Goal: Task Accomplishment & Management: Use online tool/utility

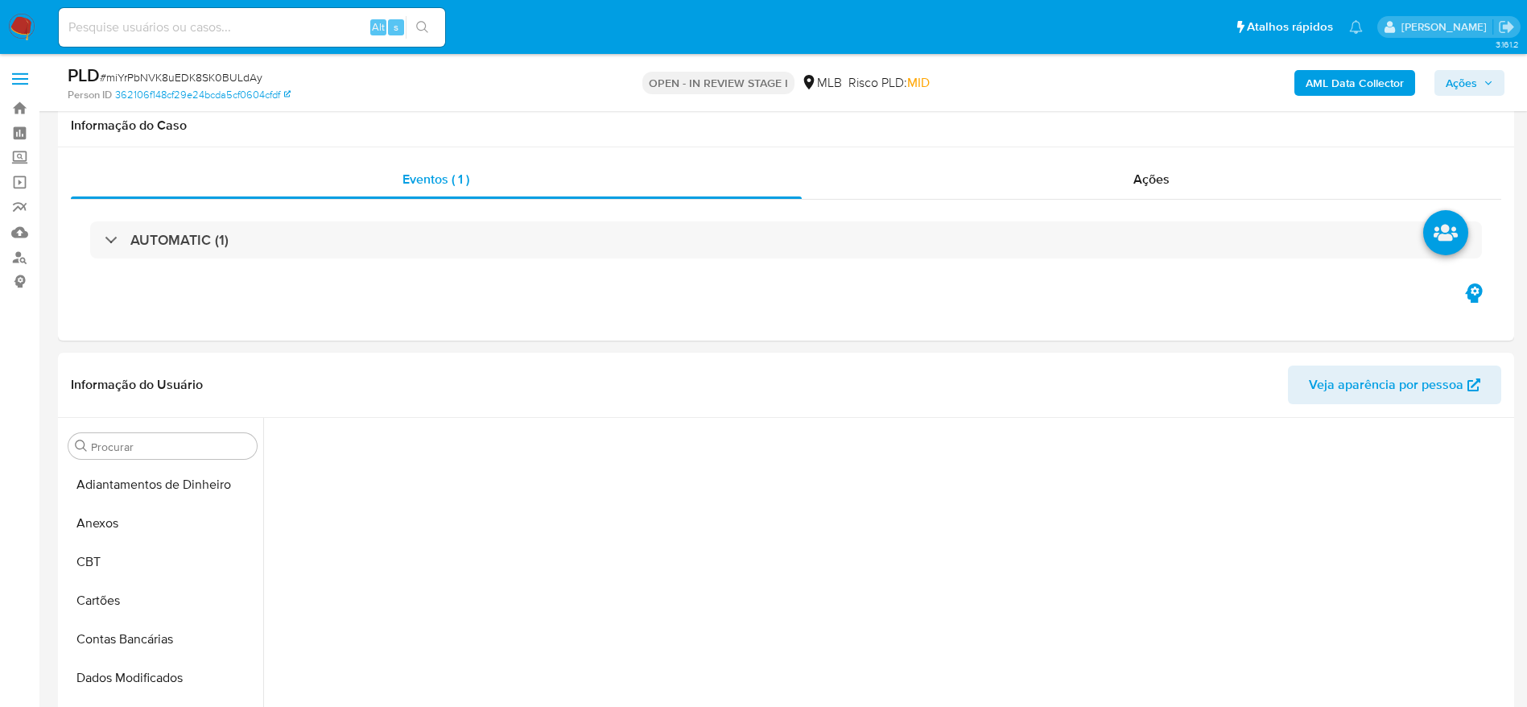
select select "10"
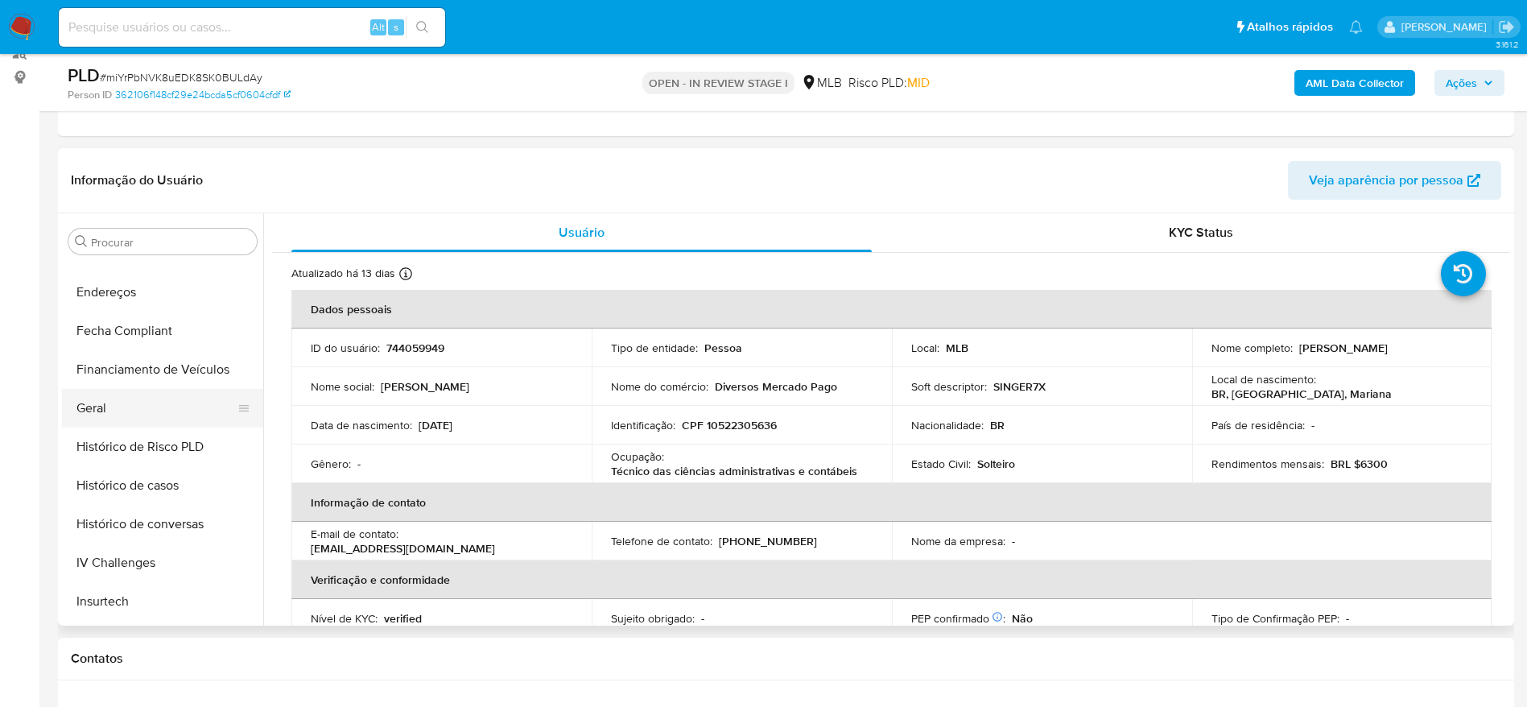
scroll to position [352, 0]
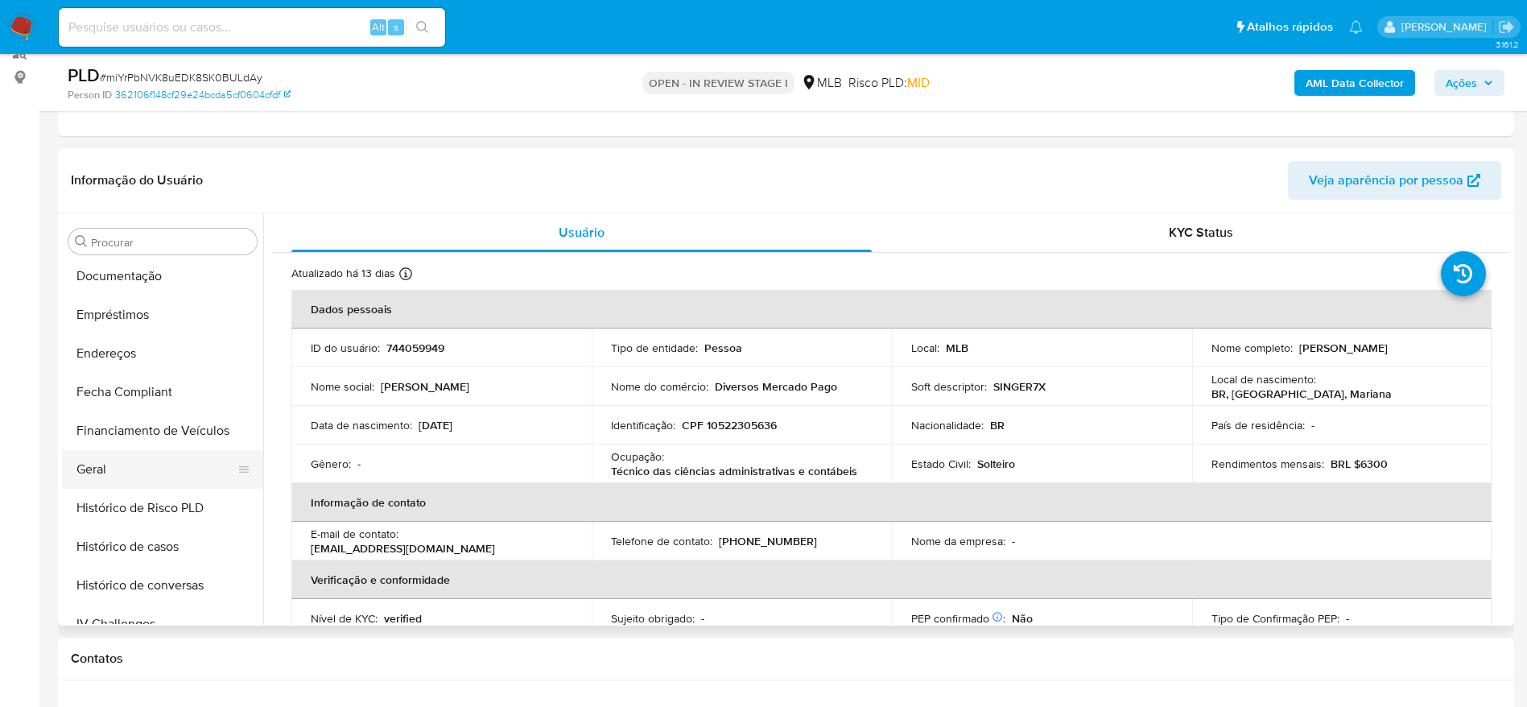
click at [129, 470] on button "Geral" at bounding box center [156, 469] width 188 height 39
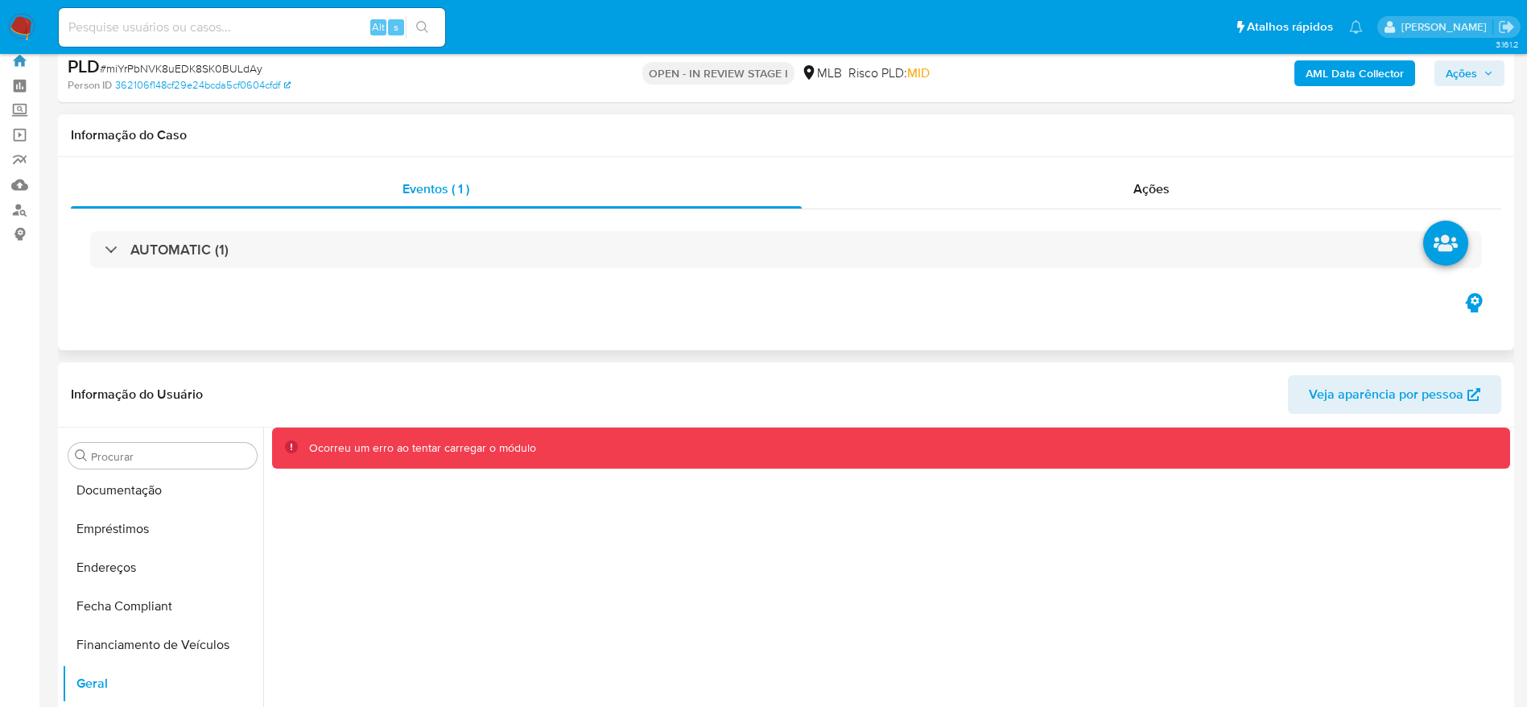
scroll to position [121, 0]
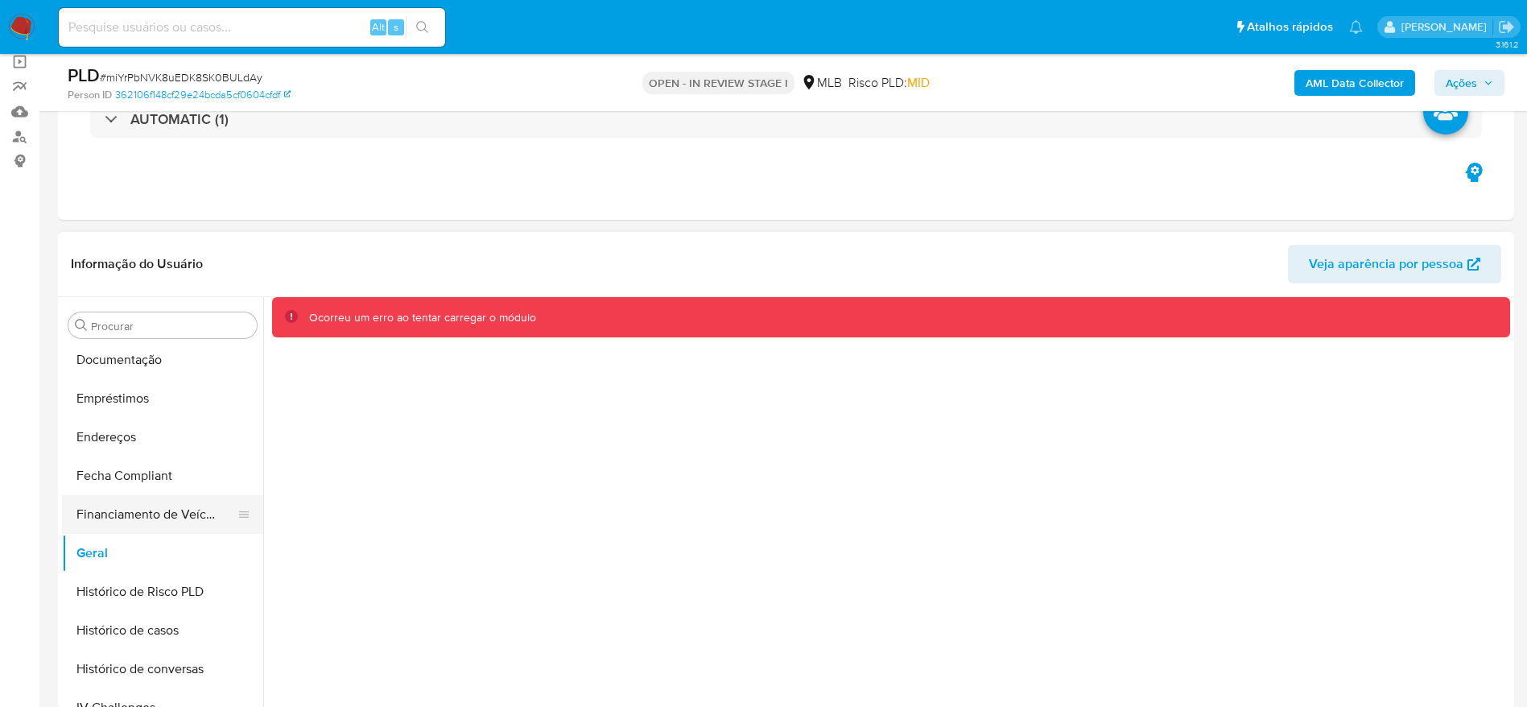
click at [143, 527] on button "Financiamento de Veículos" at bounding box center [156, 514] width 188 height 39
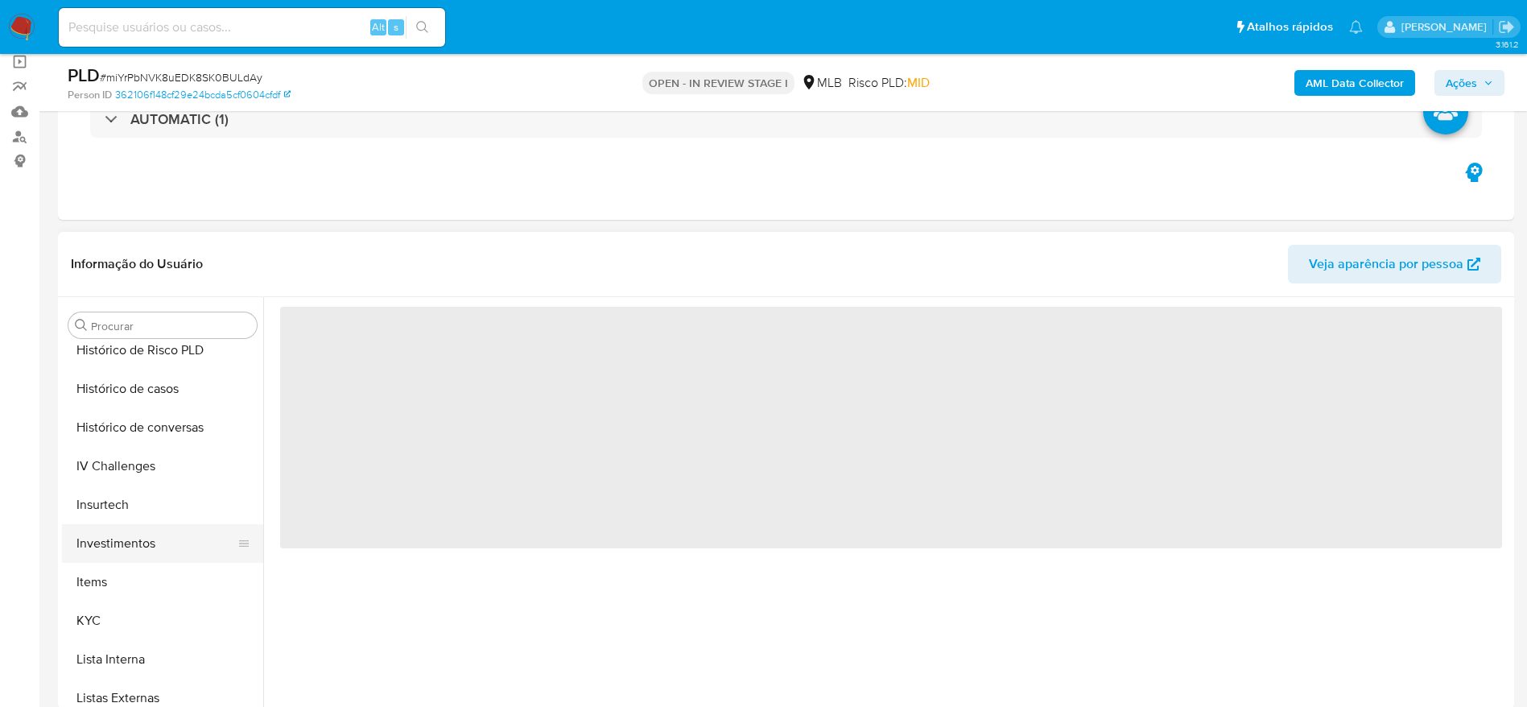
scroll to position [714, 0]
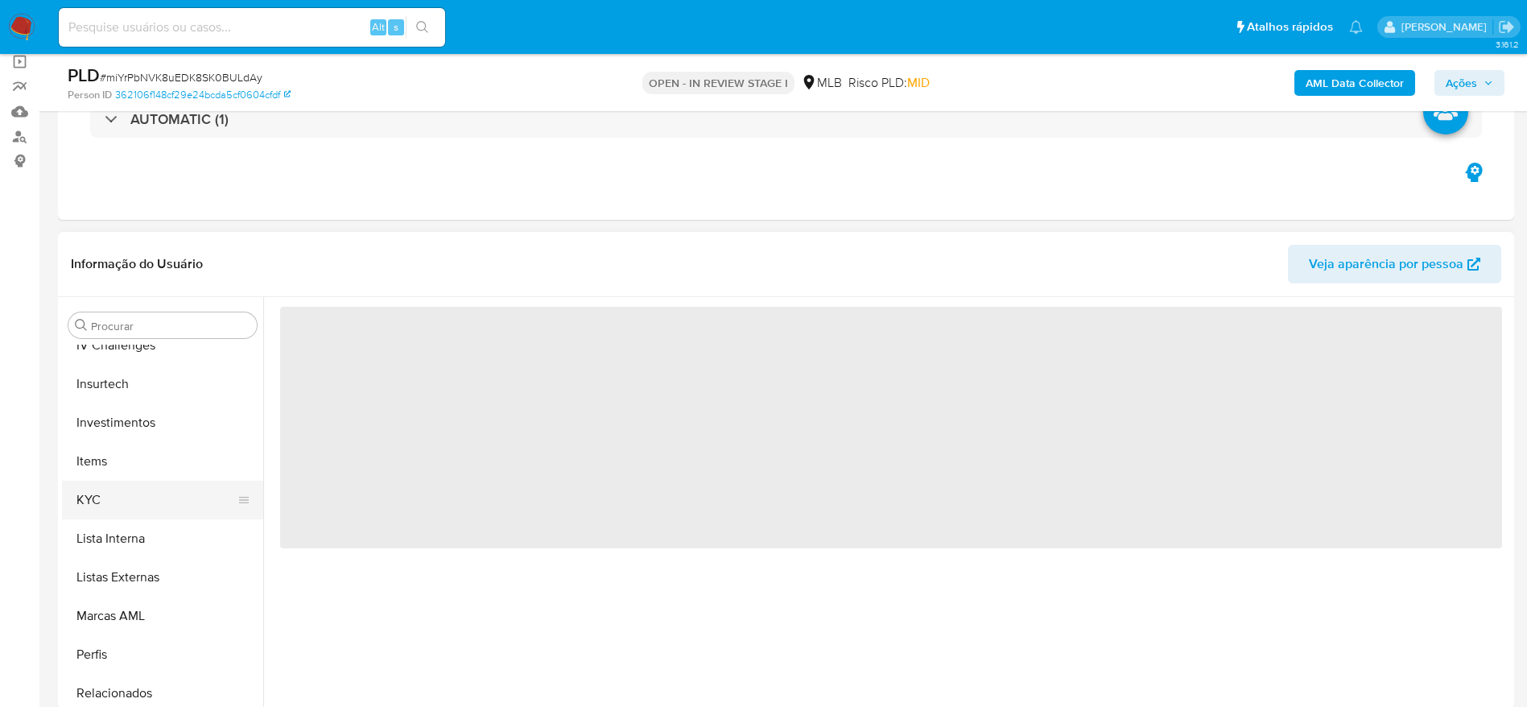
click at [135, 505] on button "KYC" at bounding box center [156, 500] width 188 height 39
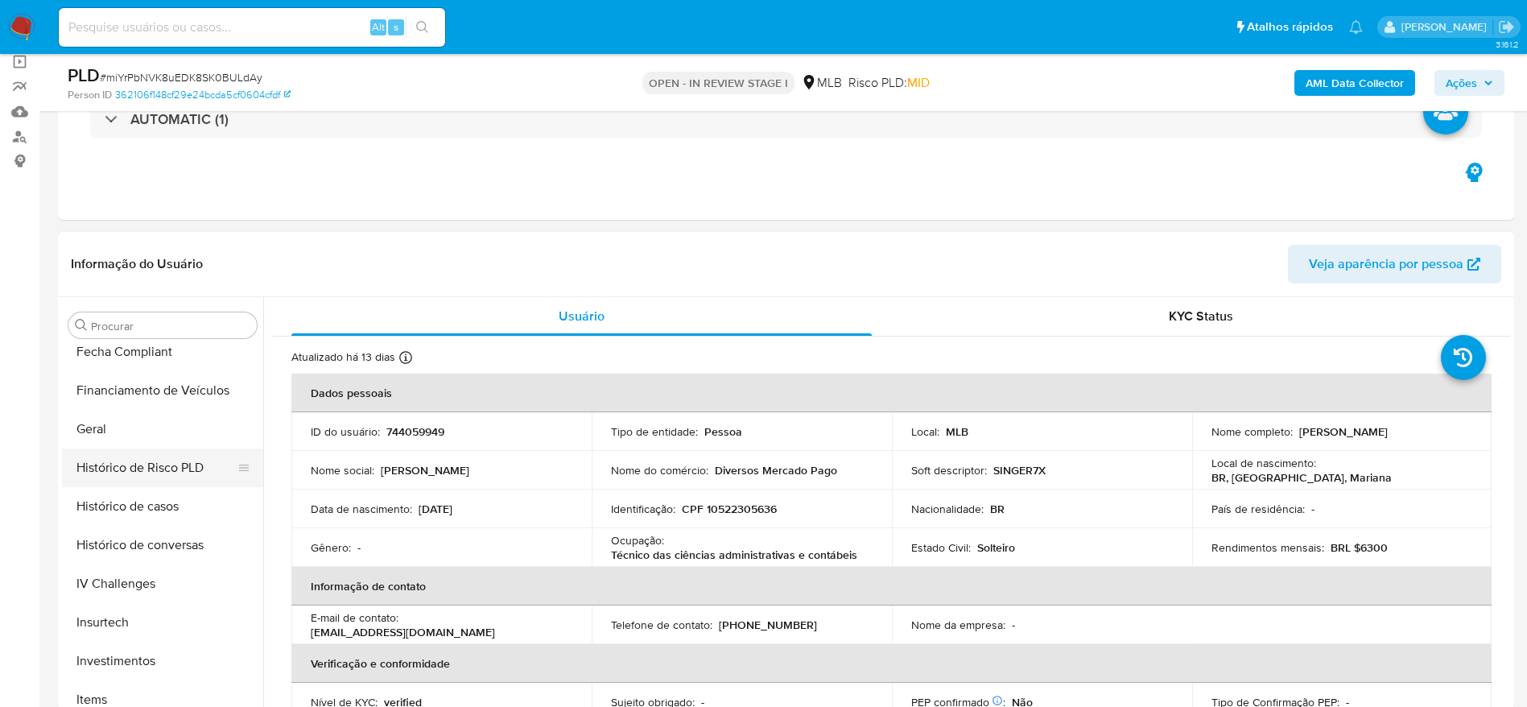
scroll to position [473, 0]
click at [134, 448] on button "Geral" at bounding box center [156, 432] width 188 height 39
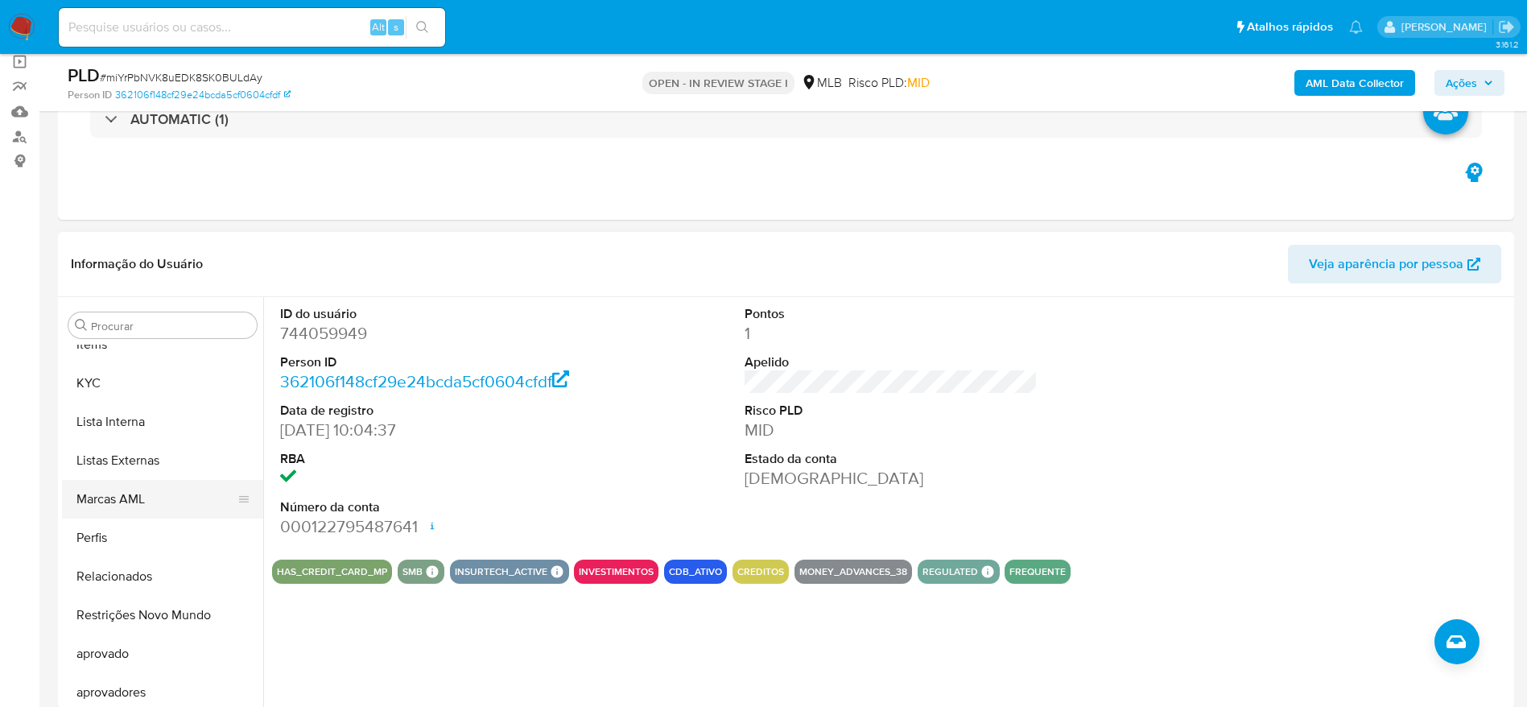
scroll to position [835, 0]
click at [134, 360] on button "KYC" at bounding box center [156, 379] width 188 height 39
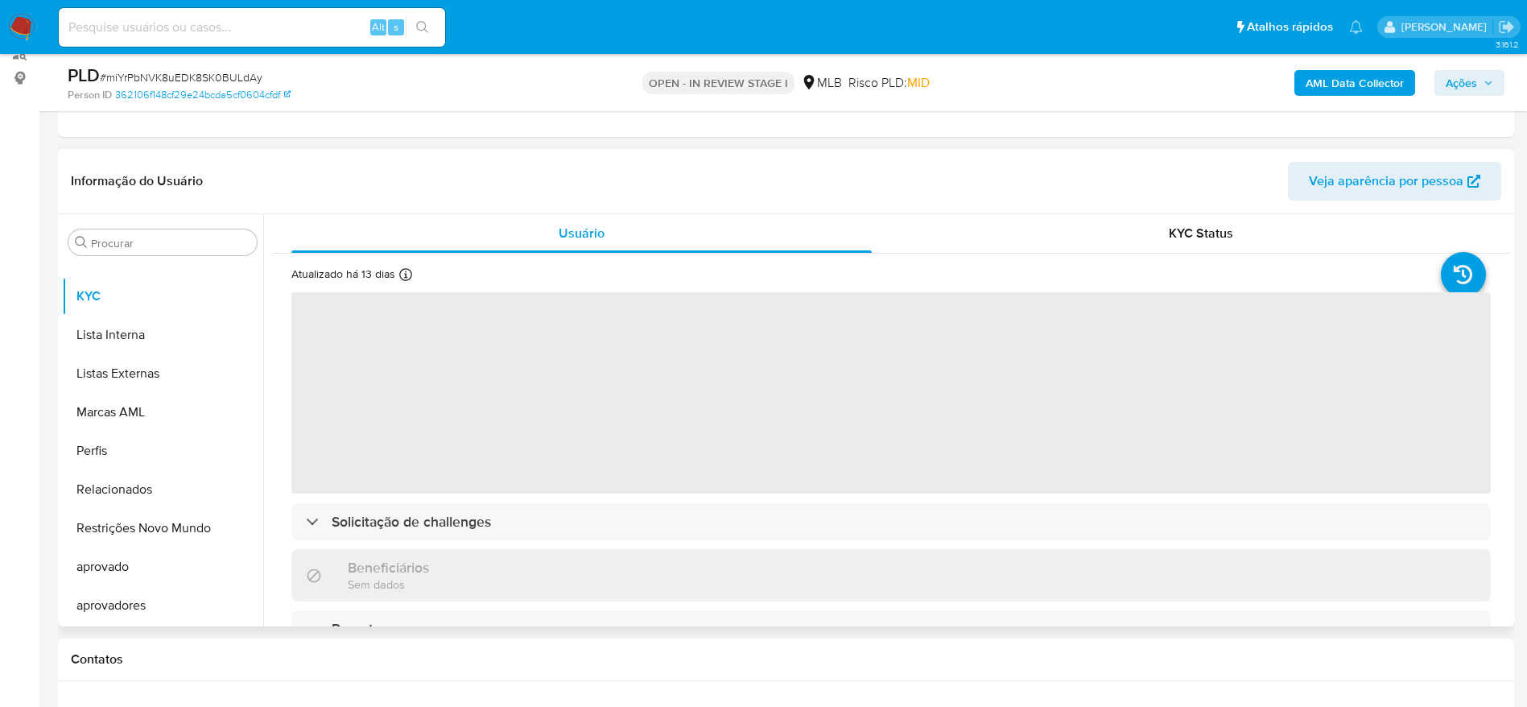
scroll to position [242, 0]
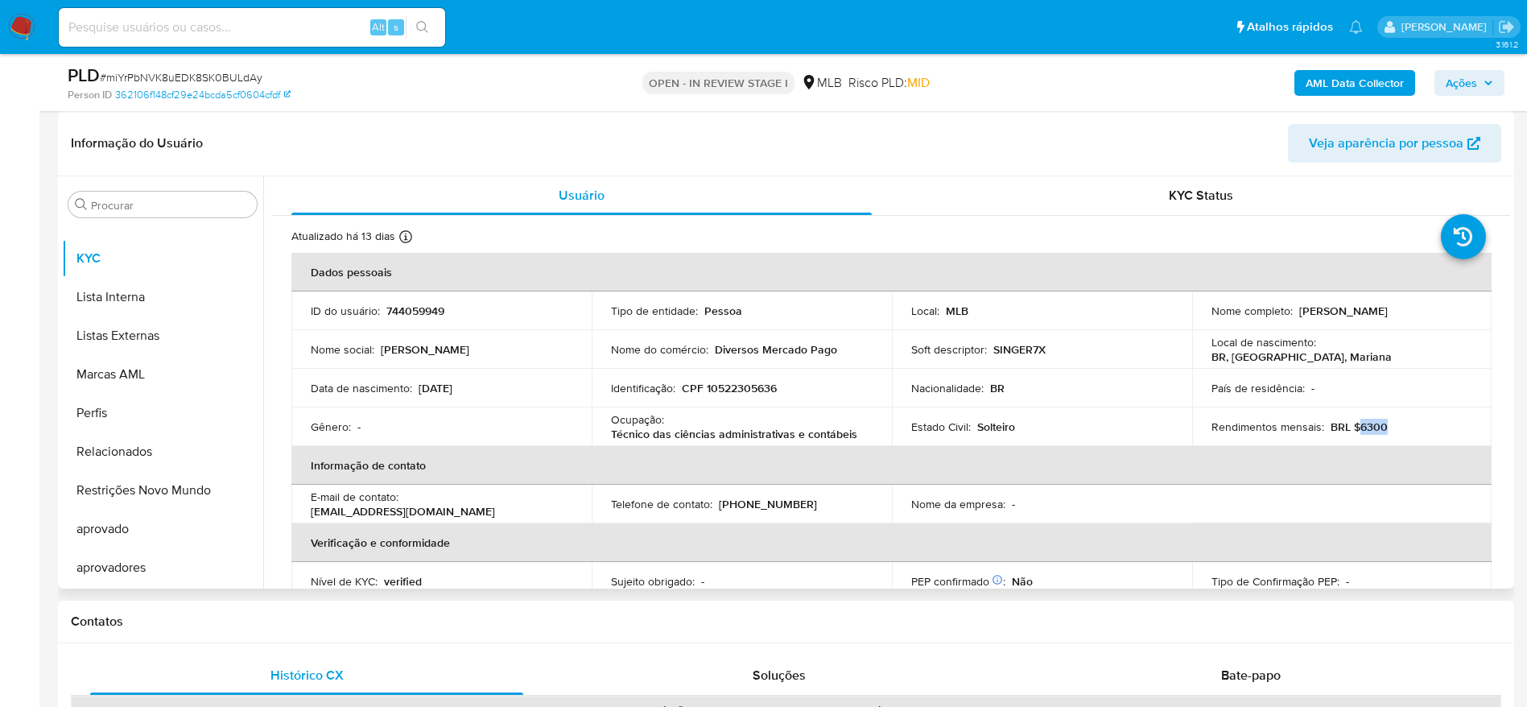
copy p "6300"
drag, startPoint x: 1384, startPoint y: 420, endPoint x: 1421, endPoint y: 440, distance: 42.5
click at [1360, 428] on div "Rendimentos mensais : BRL $6300" at bounding box center [1343, 427] width 262 height 14
click at [1399, 400] on td "País de residência : -" at bounding box center [1342, 388] width 300 height 39
drag, startPoint x: 1383, startPoint y: 432, endPoint x: 1354, endPoint y: 432, distance: 29.0
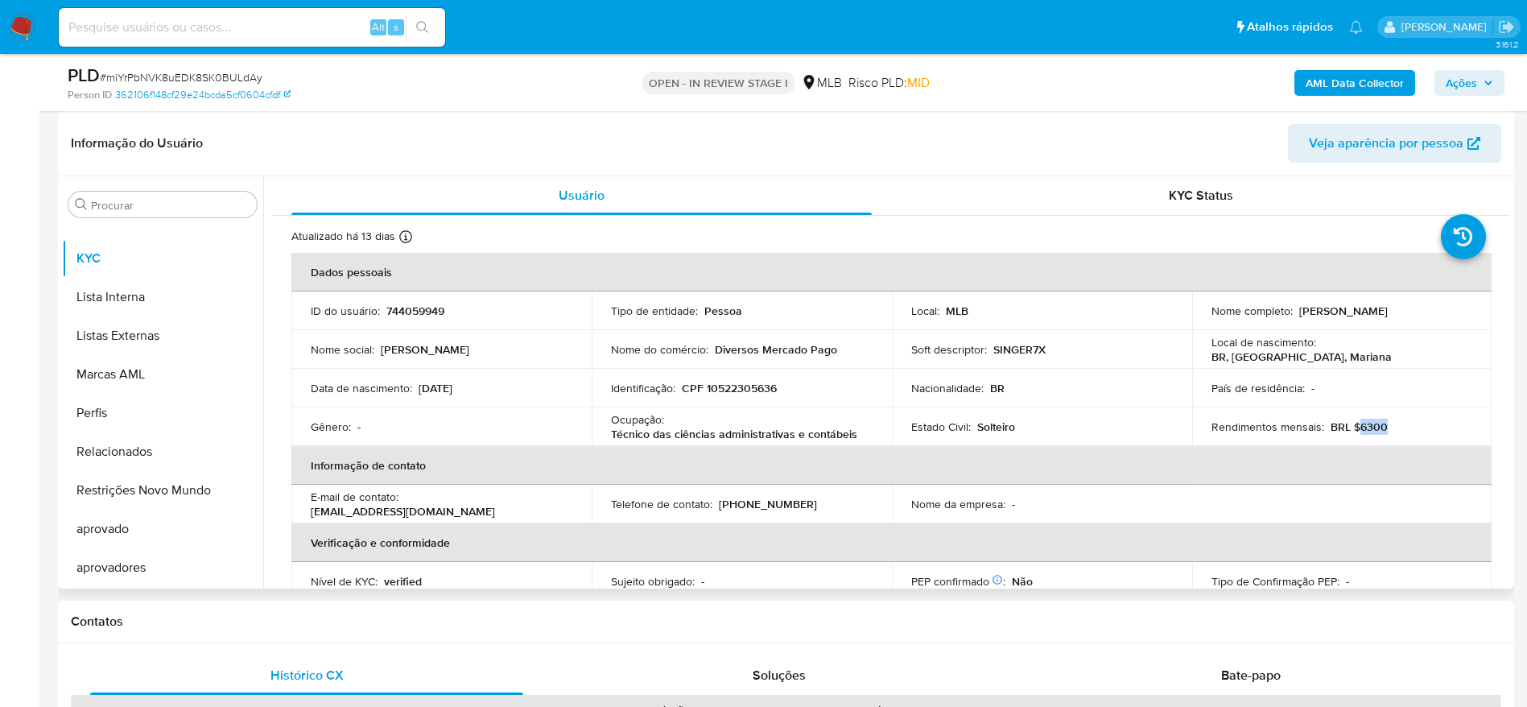
click at [1354, 432] on div "Rendimentos mensais : BRL $6300" at bounding box center [1343, 427] width 262 height 14
copy p "6300"
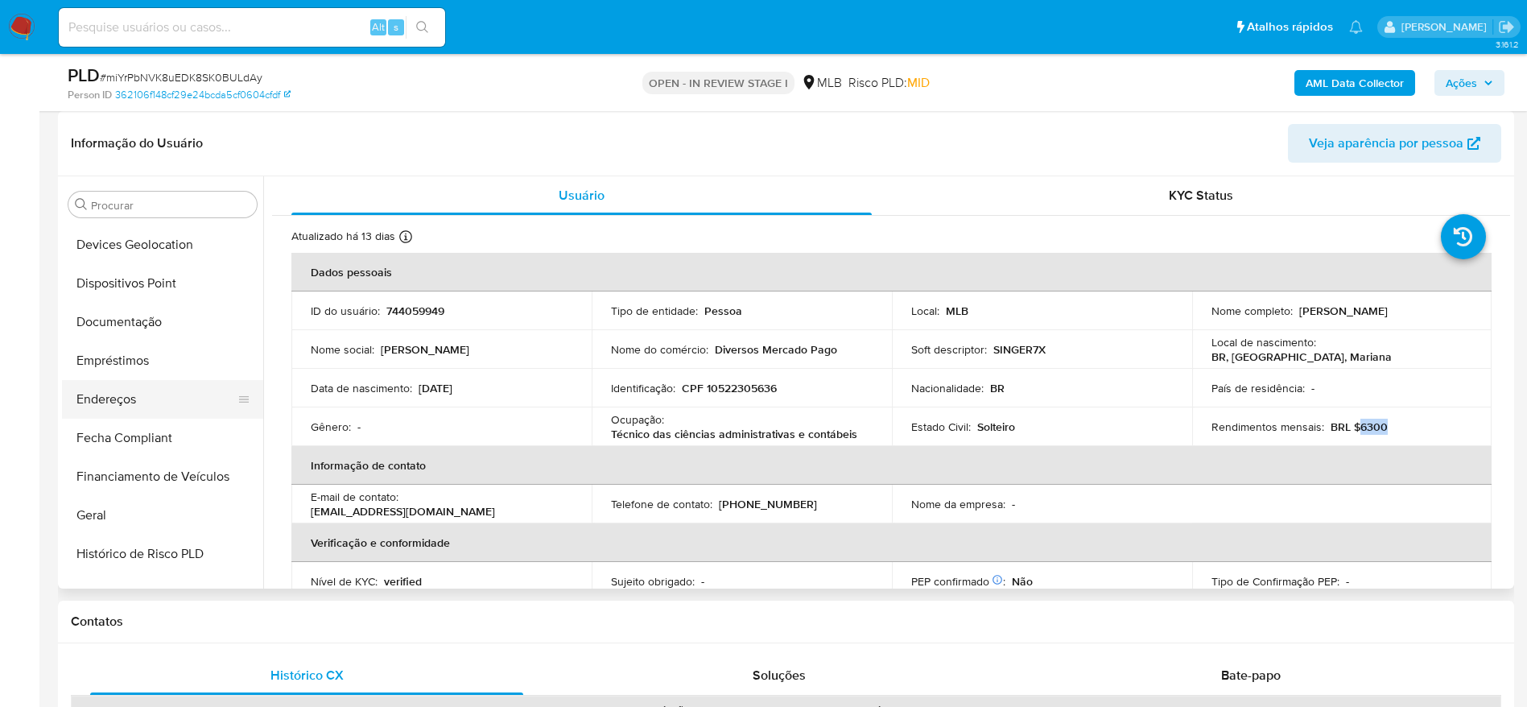
scroll to position [231, 0]
click at [126, 356] on button "Documentação" at bounding box center [156, 360] width 188 height 39
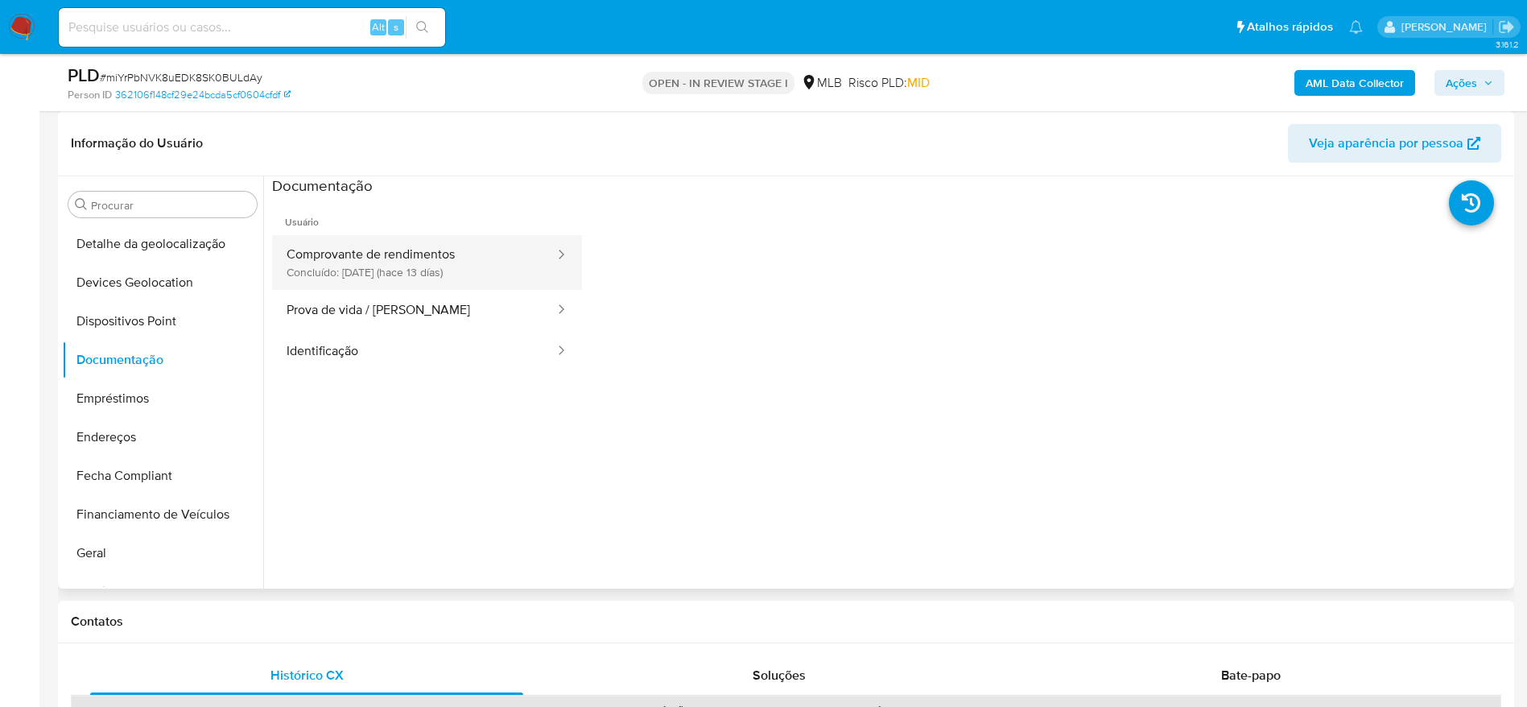
click at [383, 260] on button "Comprovante de rendimentos Concluído: 24/09/2025 (hace 13 días)" at bounding box center [414, 262] width 284 height 55
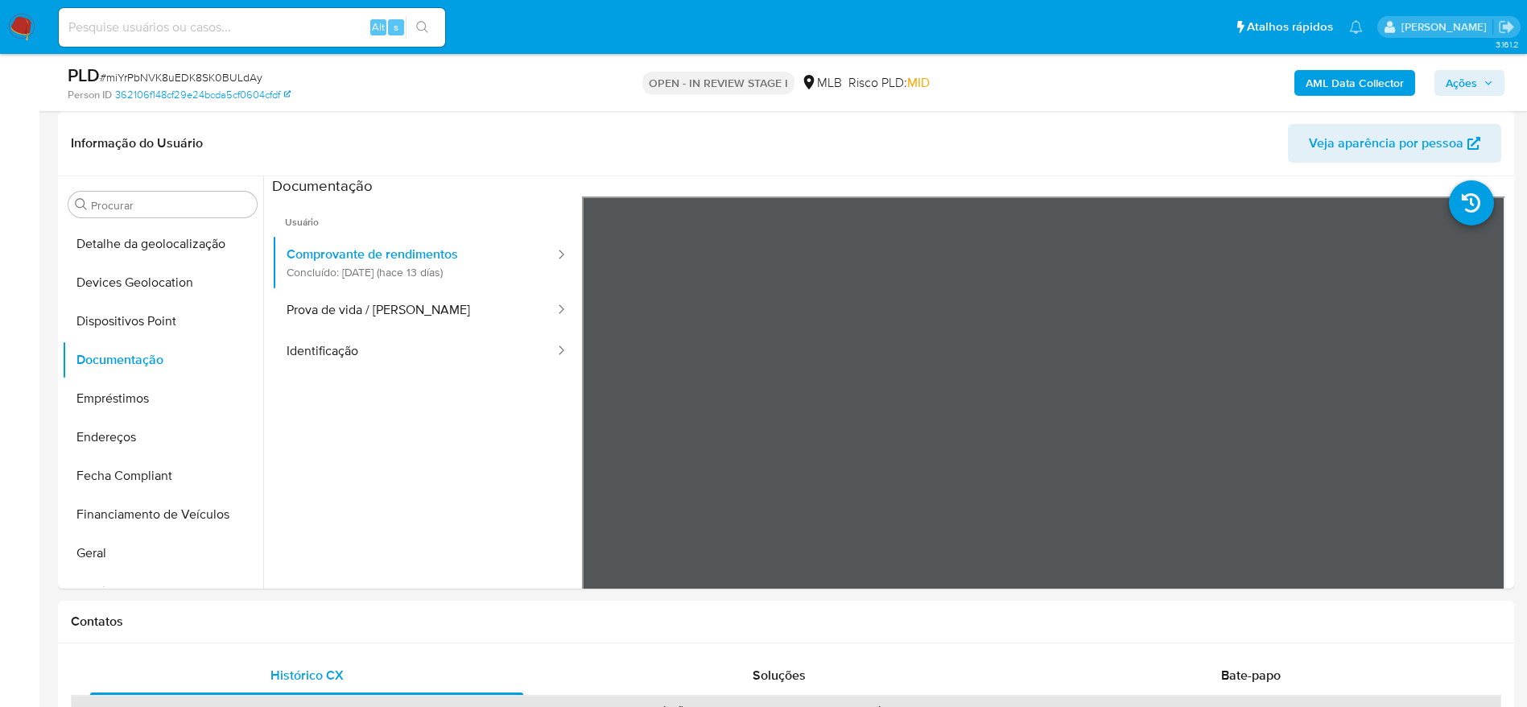
click at [1466, 87] on span "Ações" at bounding box center [1461, 83] width 31 height 26
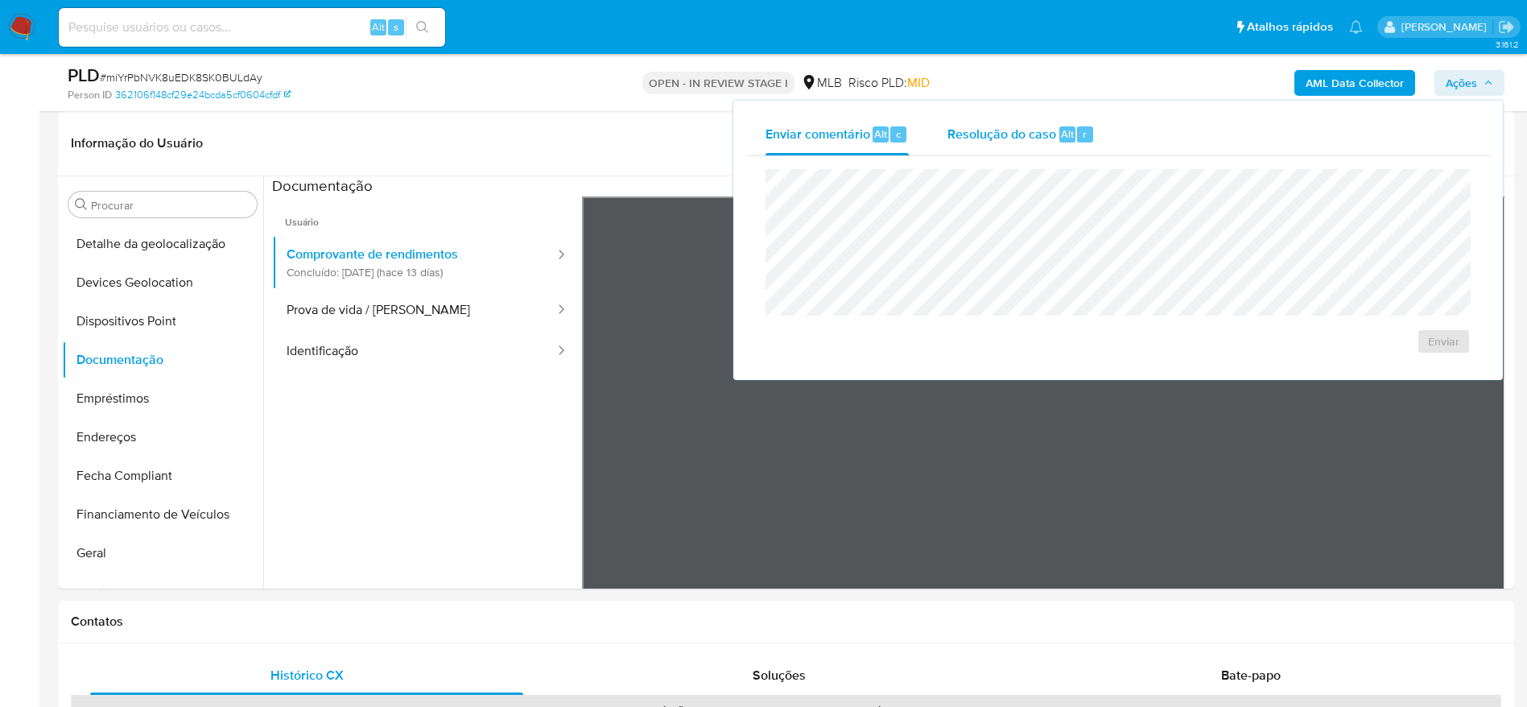
click at [1011, 133] on span "Resolução do caso" at bounding box center [1002, 133] width 109 height 19
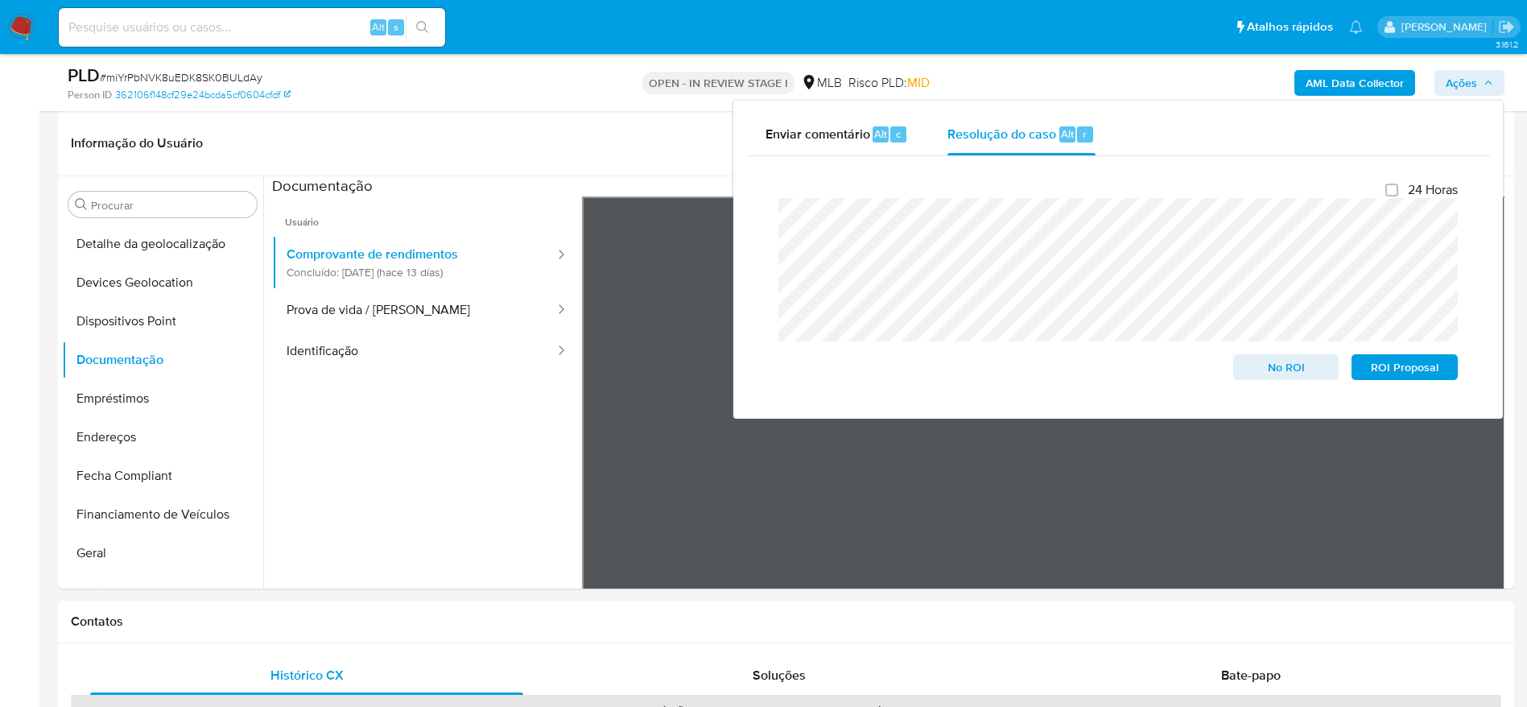
click at [1366, 83] on b "AML Data Collector" at bounding box center [1355, 83] width 98 height 26
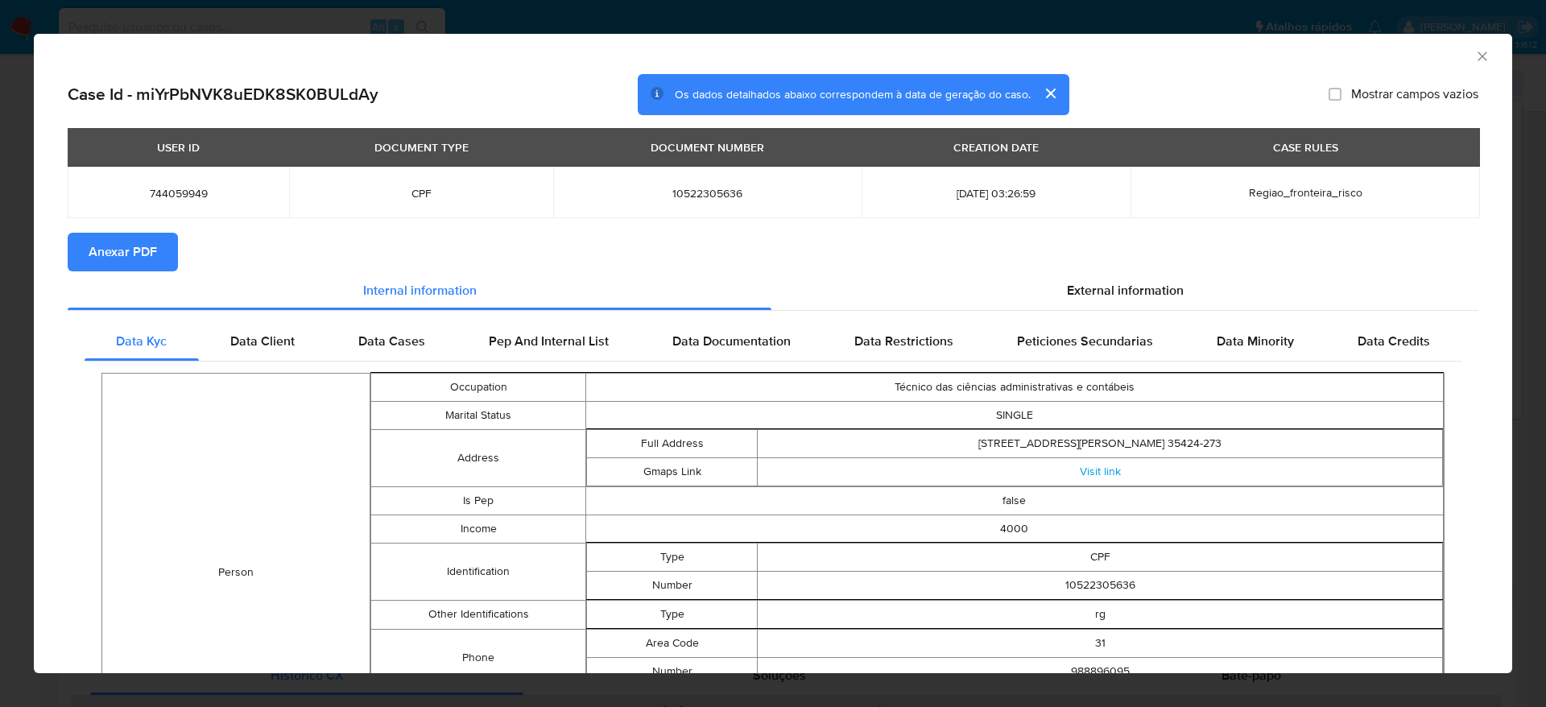
click at [112, 253] on span "Anexar PDF" at bounding box center [123, 251] width 68 height 35
click at [1475, 52] on div "AML Data Collector" at bounding box center [773, 54] width 1478 height 40
click at [1453, 53] on div "AML Data Collector" at bounding box center [759, 54] width 1429 height 18
click at [1474, 53] on icon "Fechar a janela" at bounding box center [1482, 56] width 16 height 16
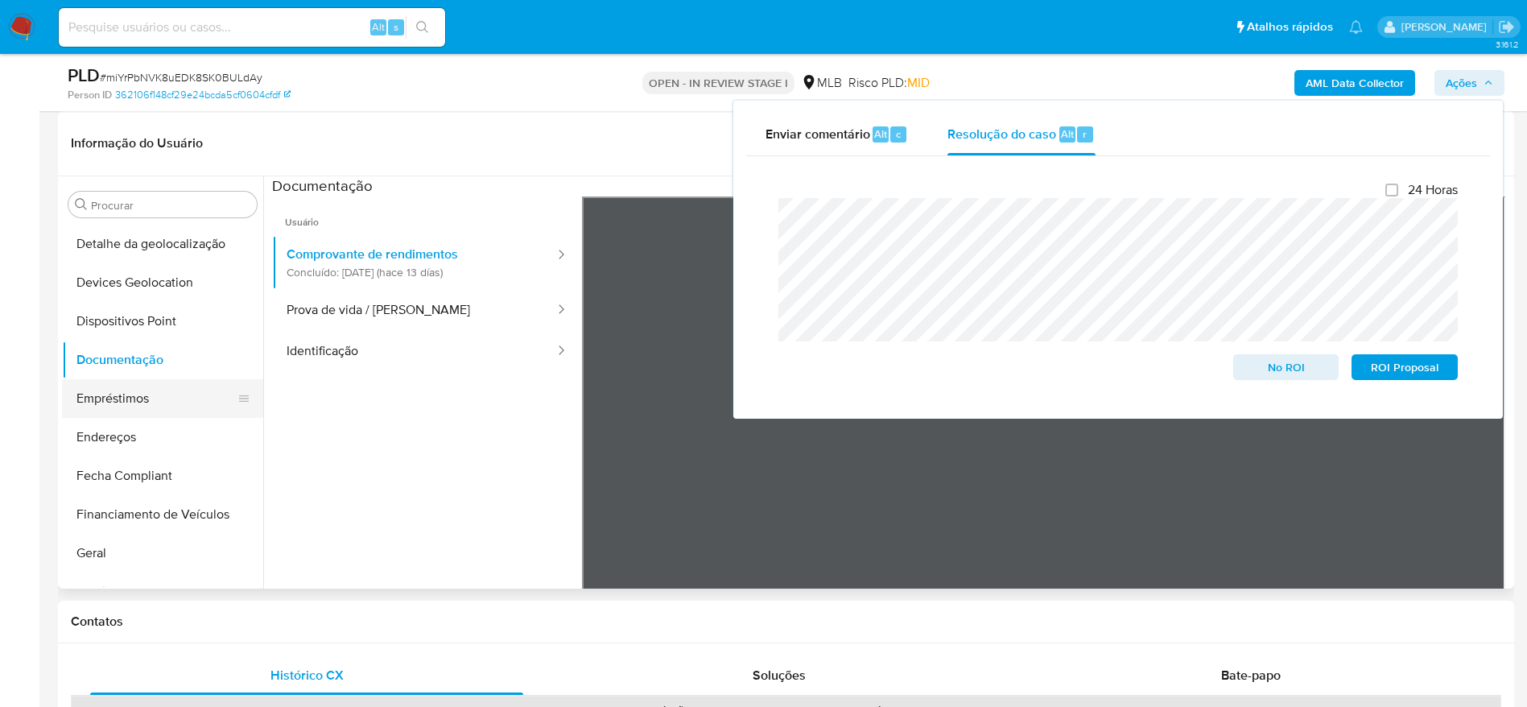
scroll to position [0, 0]
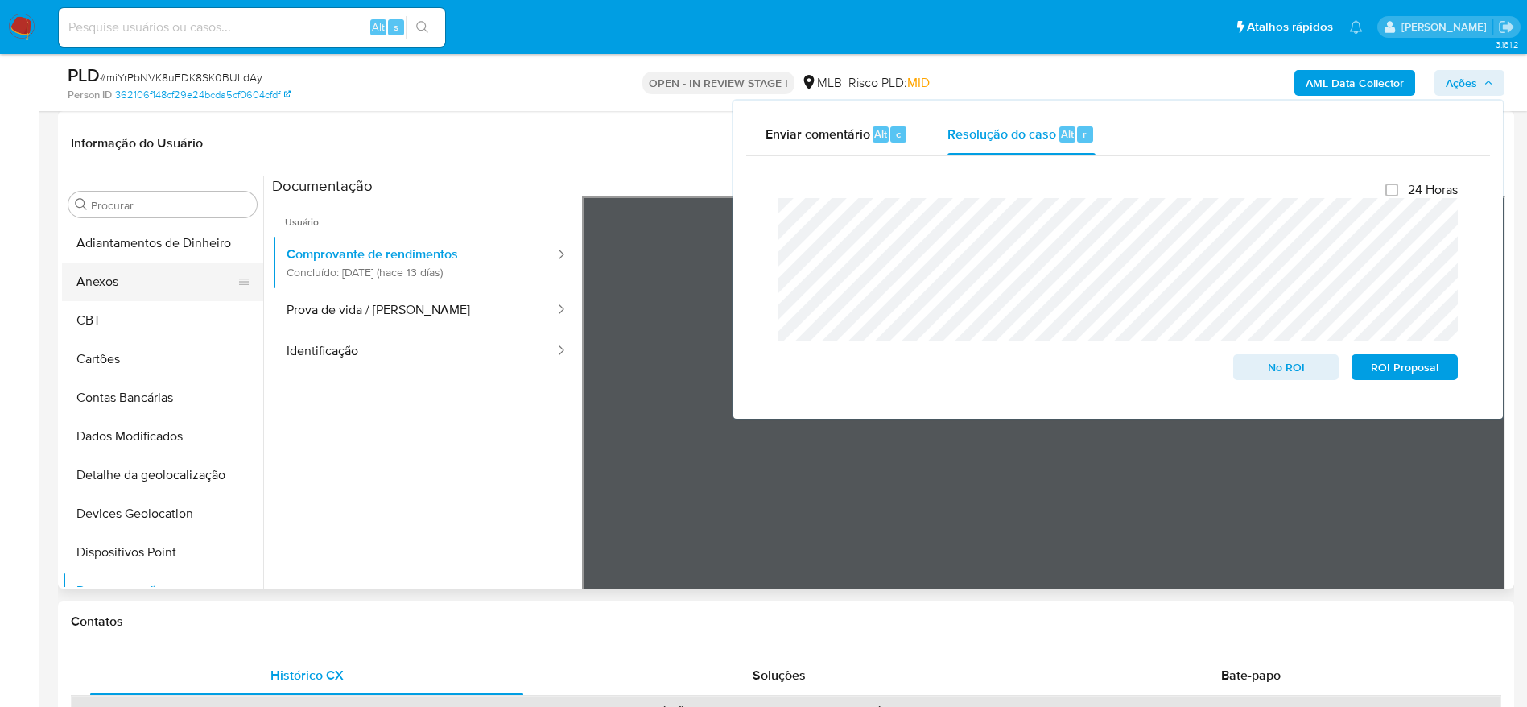
click at [143, 284] on button "Anexos" at bounding box center [156, 281] width 188 height 39
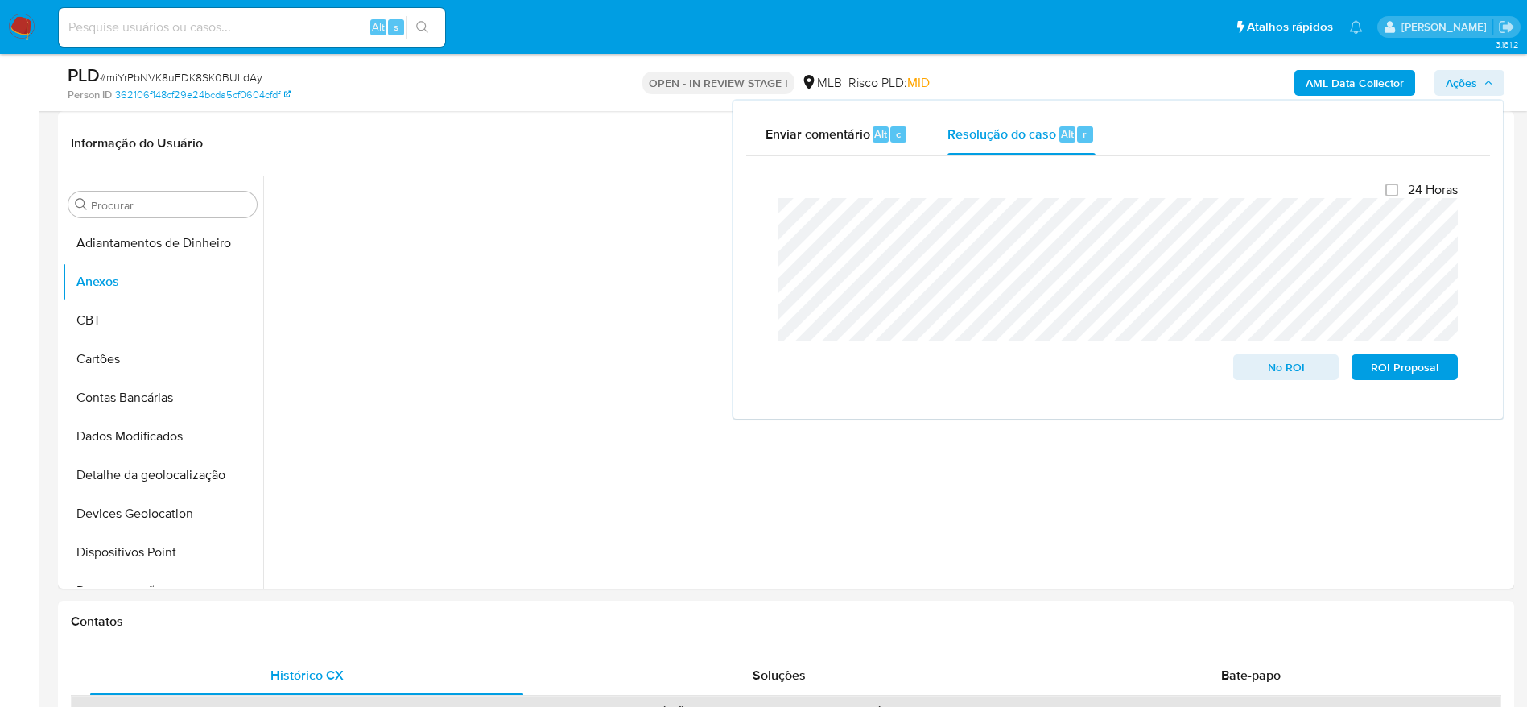
click at [1465, 77] on span "Ações" at bounding box center [1461, 83] width 31 height 26
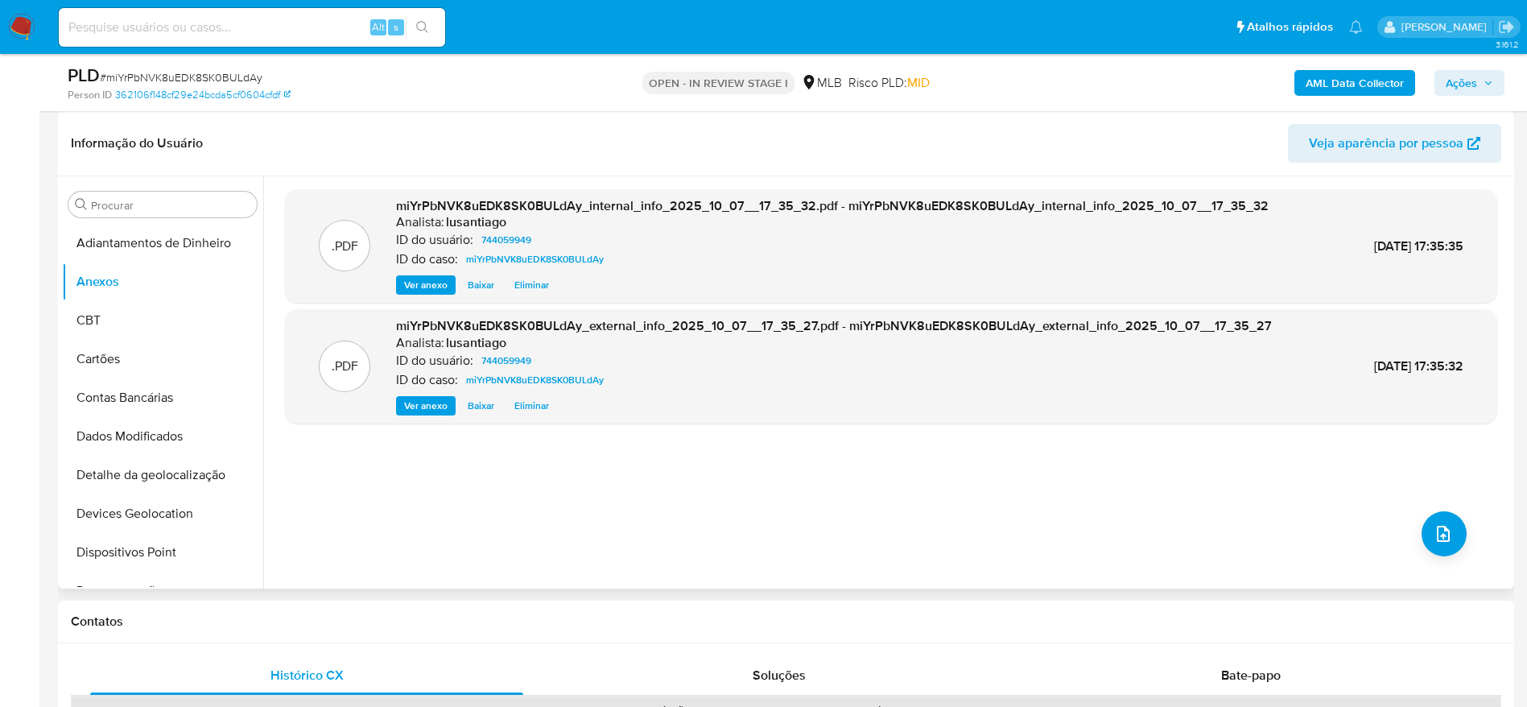
scroll to position [121, 0]
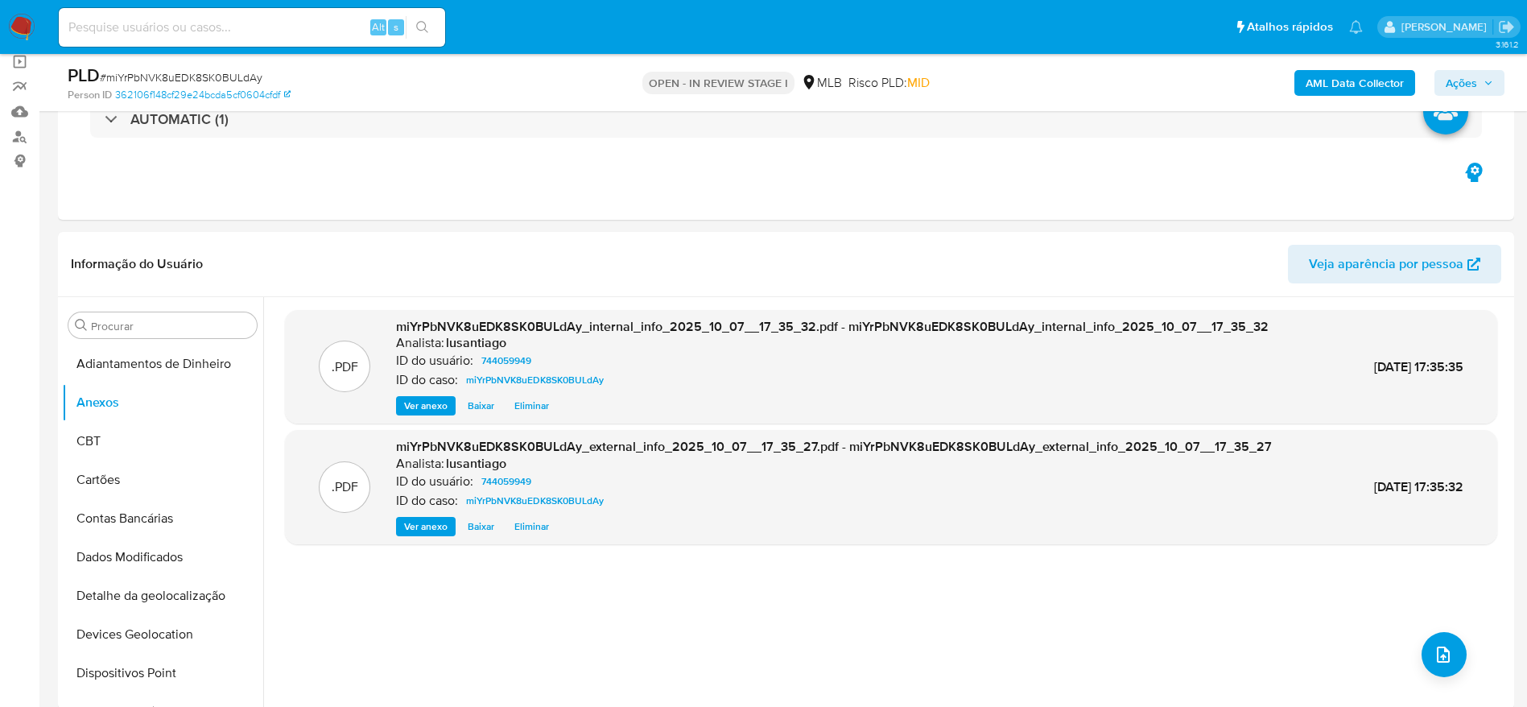
click at [1473, 80] on span "Ações" at bounding box center [1461, 83] width 31 height 26
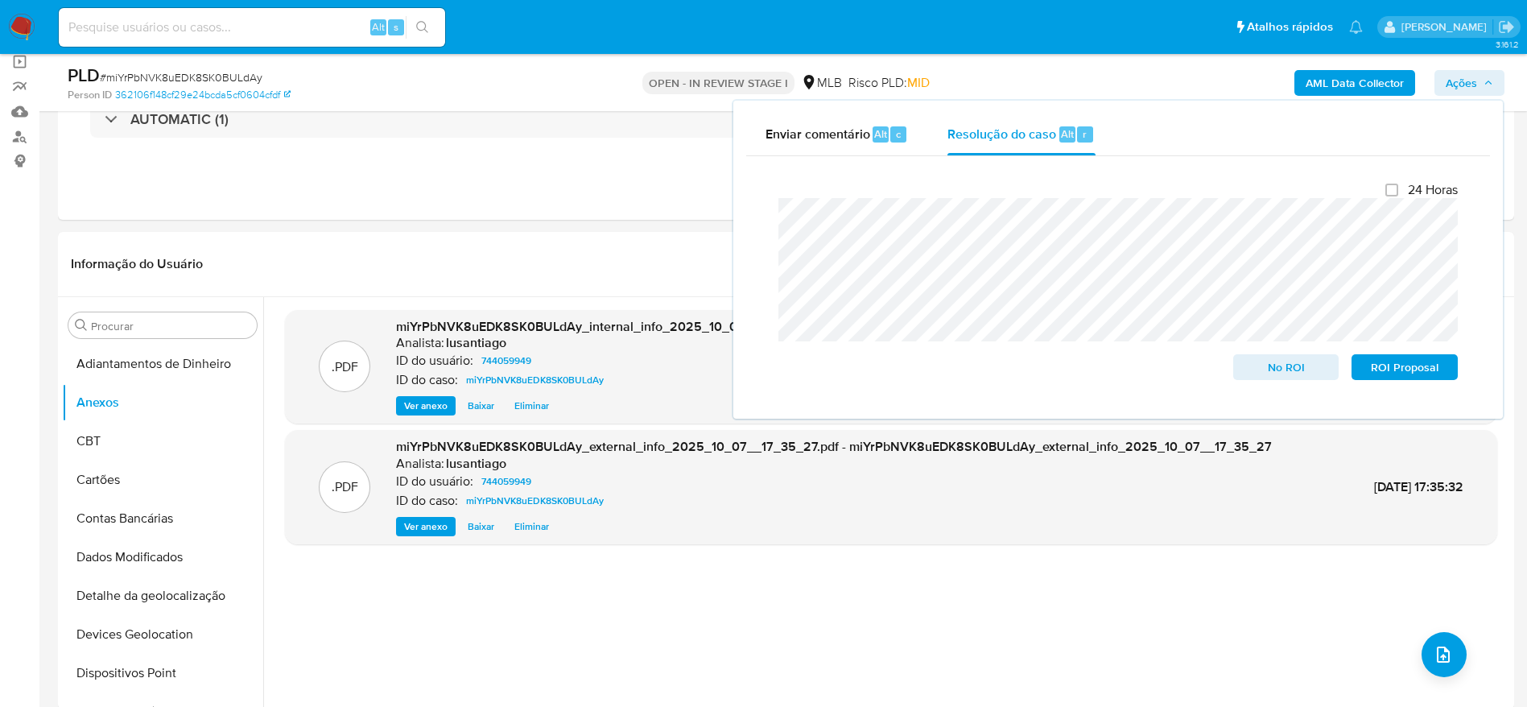
click at [1462, 79] on span "Ações" at bounding box center [1461, 83] width 31 height 26
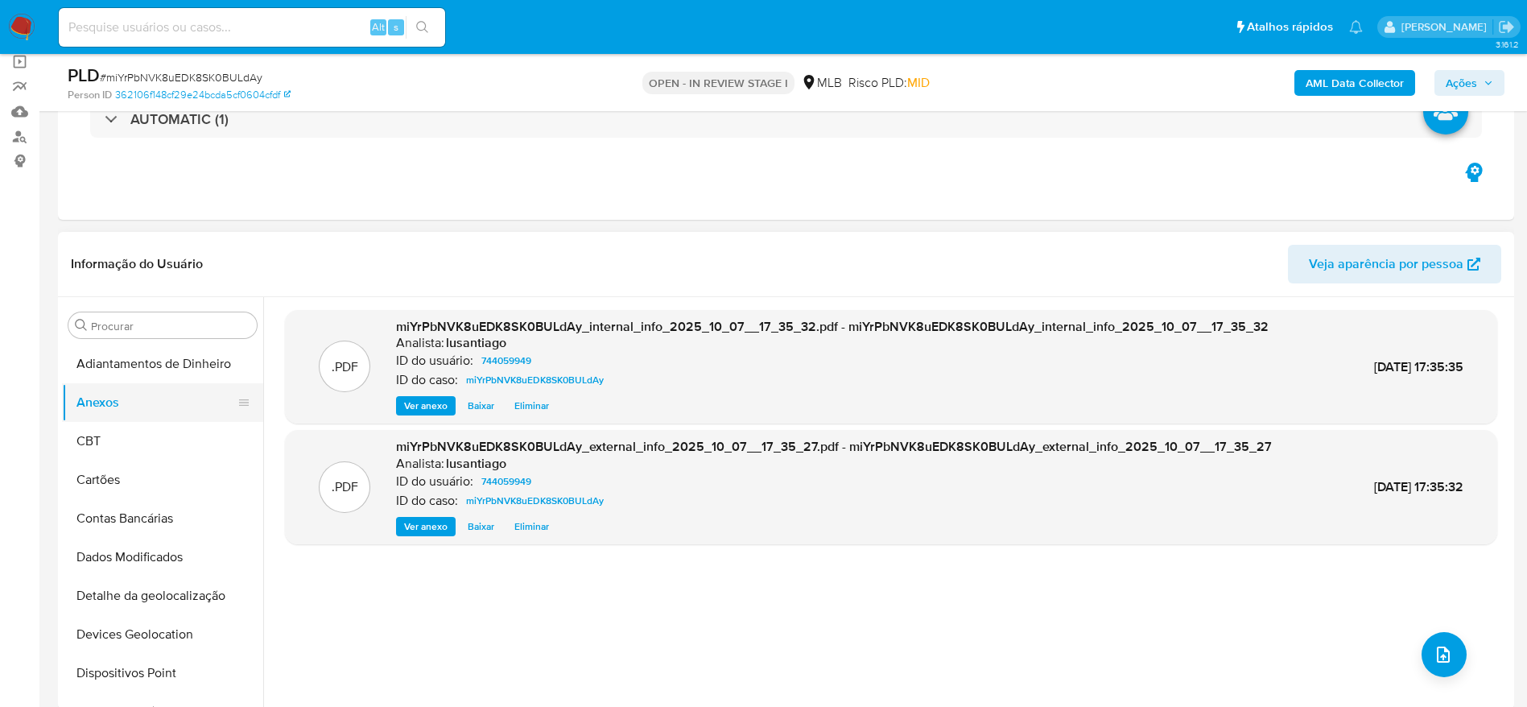
drag, startPoint x: 129, startPoint y: 435, endPoint x: 137, endPoint y: 403, distance: 32.4
click at [128, 435] on button "CBT" at bounding box center [162, 441] width 201 height 39
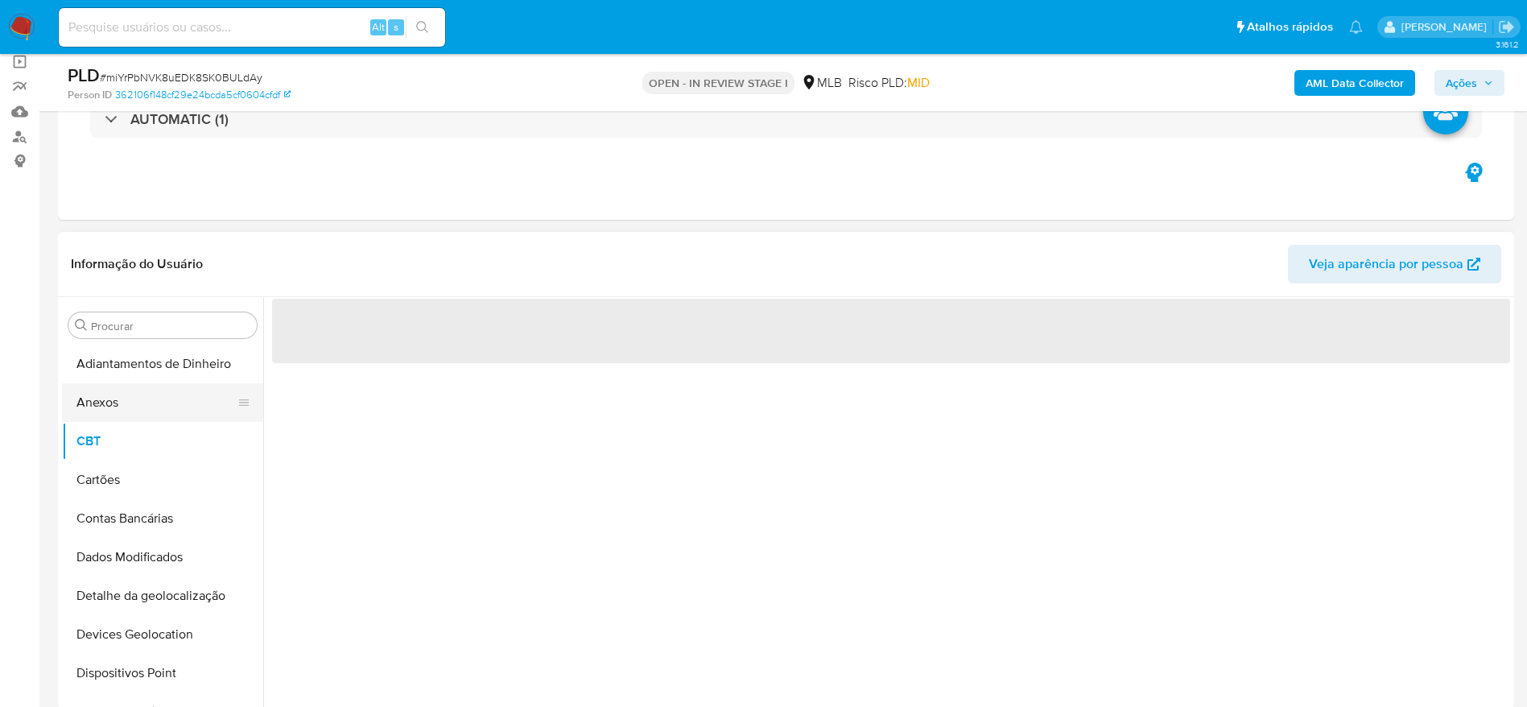
click at [137, 403] on button "Anexos" at bounding box center [156, 402] width 188 height 39
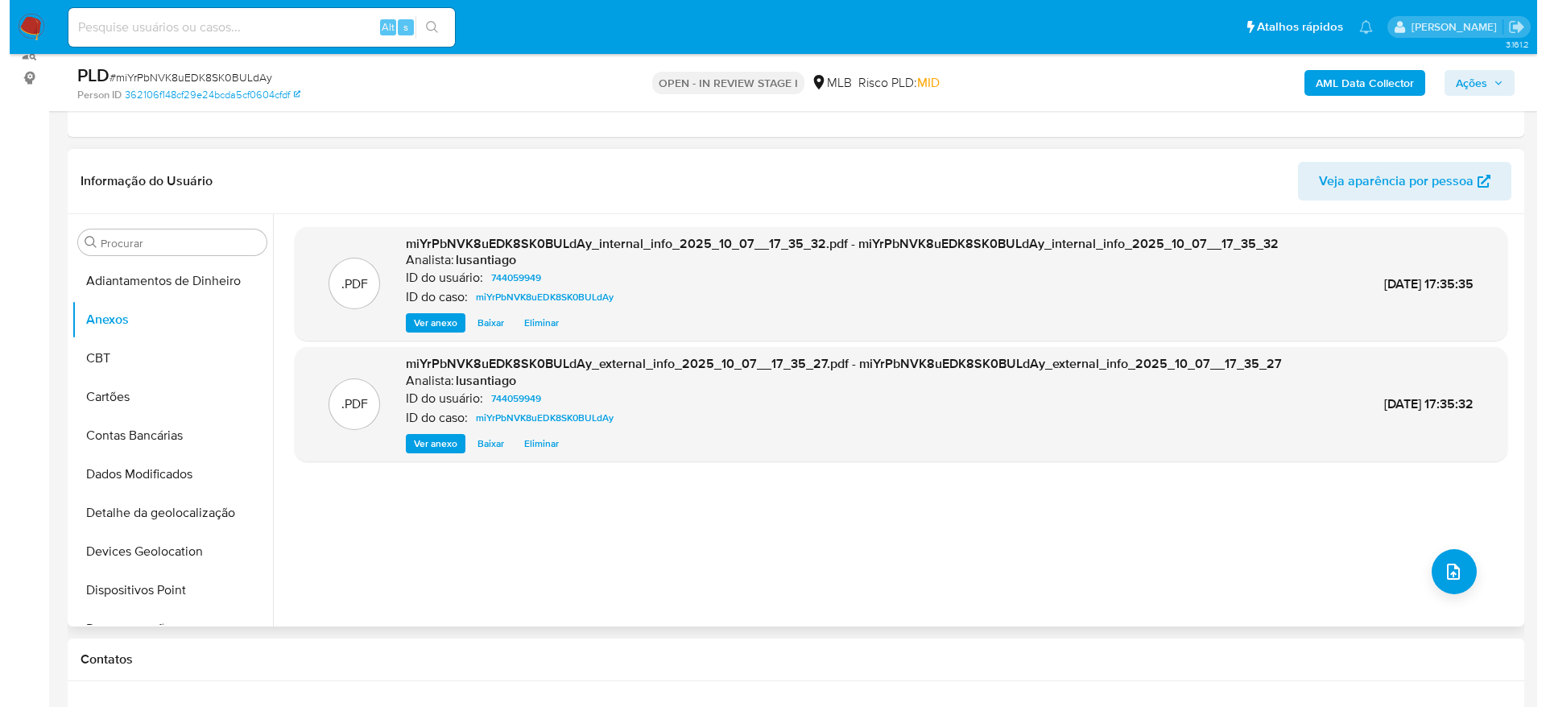
scroll to position [242, 0]
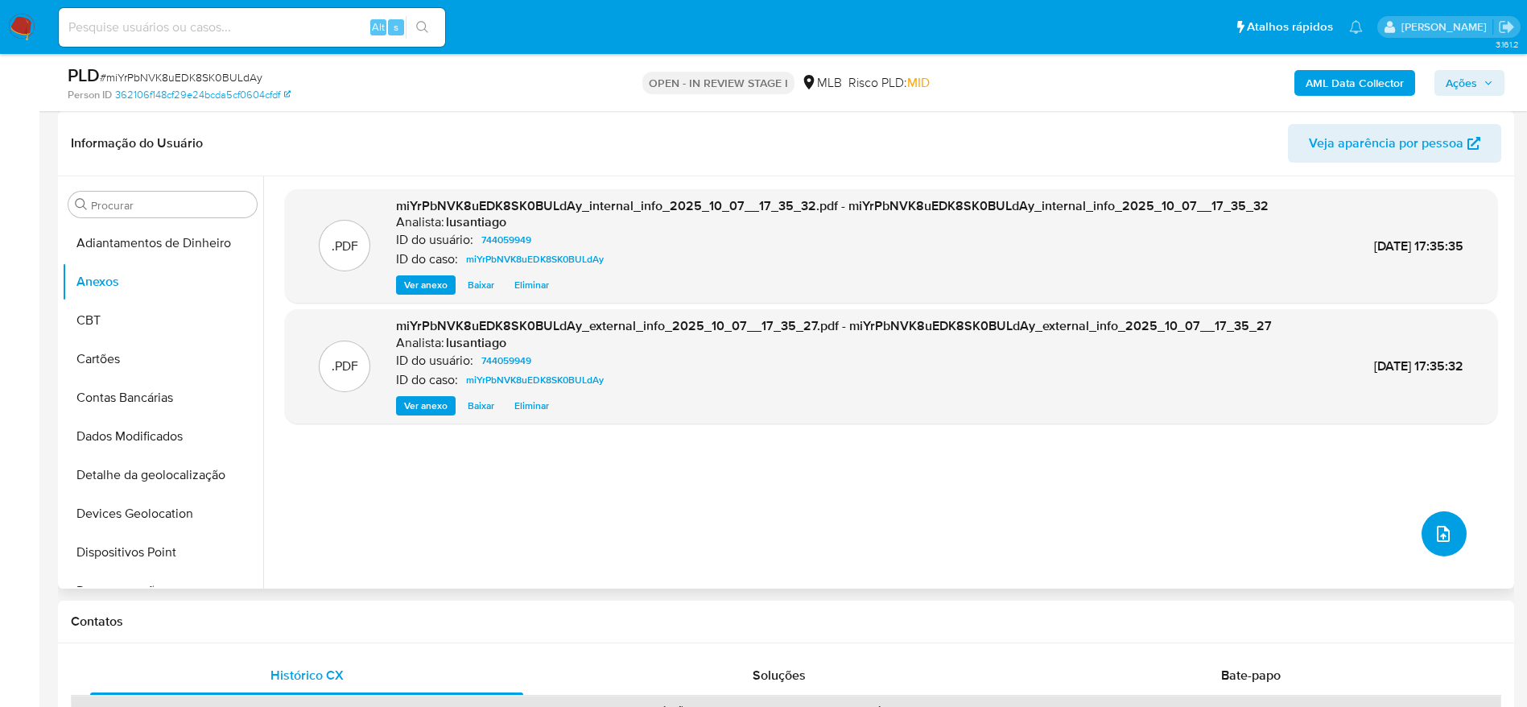
click at [1424, 534] on button "upload-file" at bounding box center [1444, 533] width 45 height 45
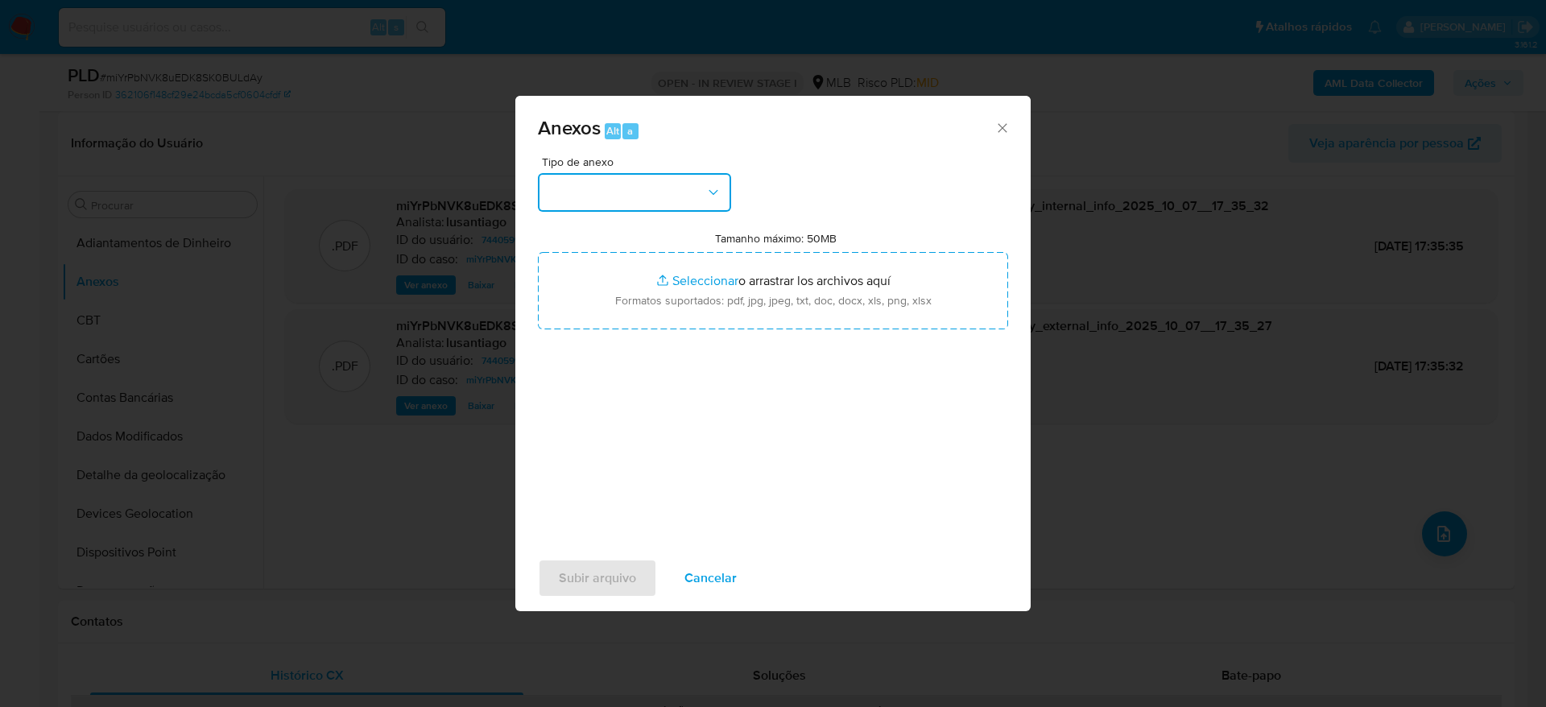
click at [684, 192] on button "button" at bounding box center [634, 192] width 193 height 39
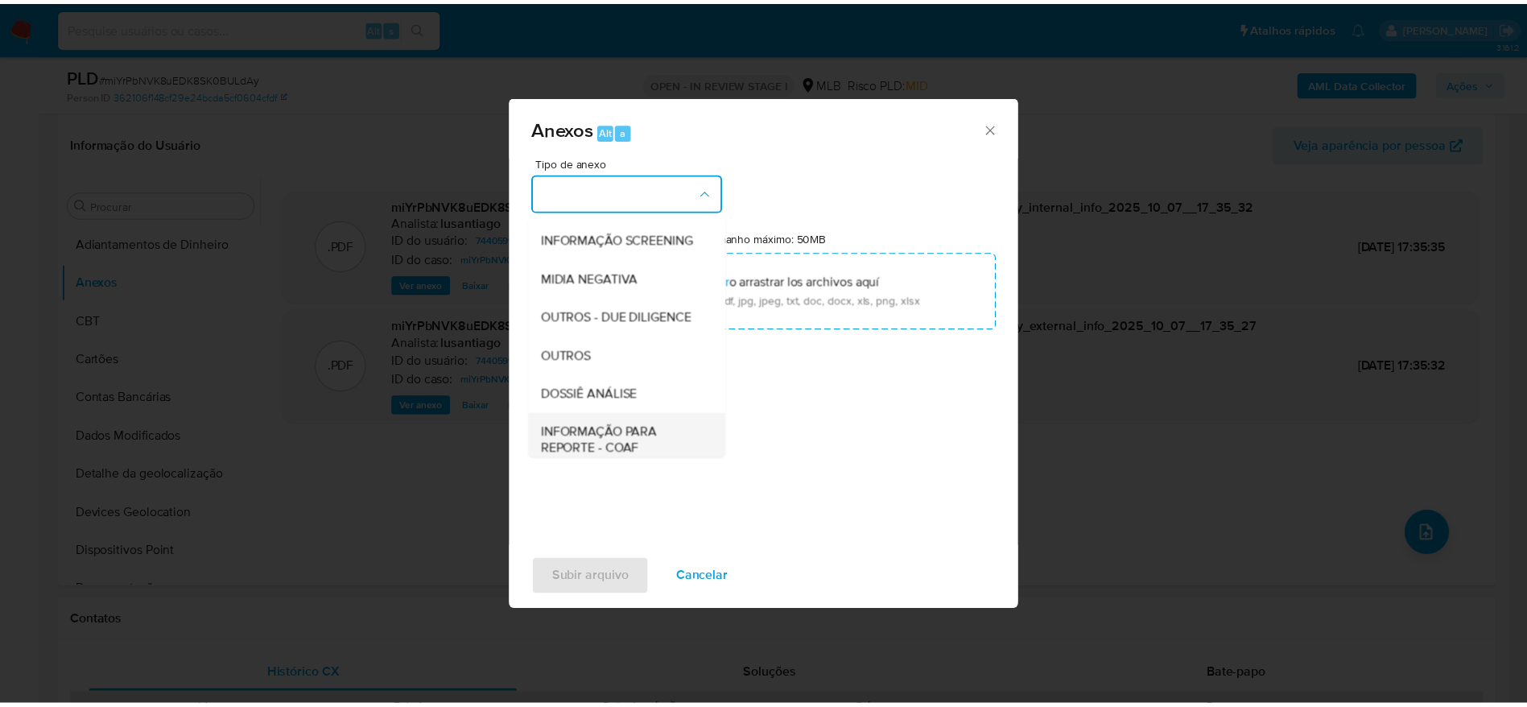
scroll to position [248, 0]
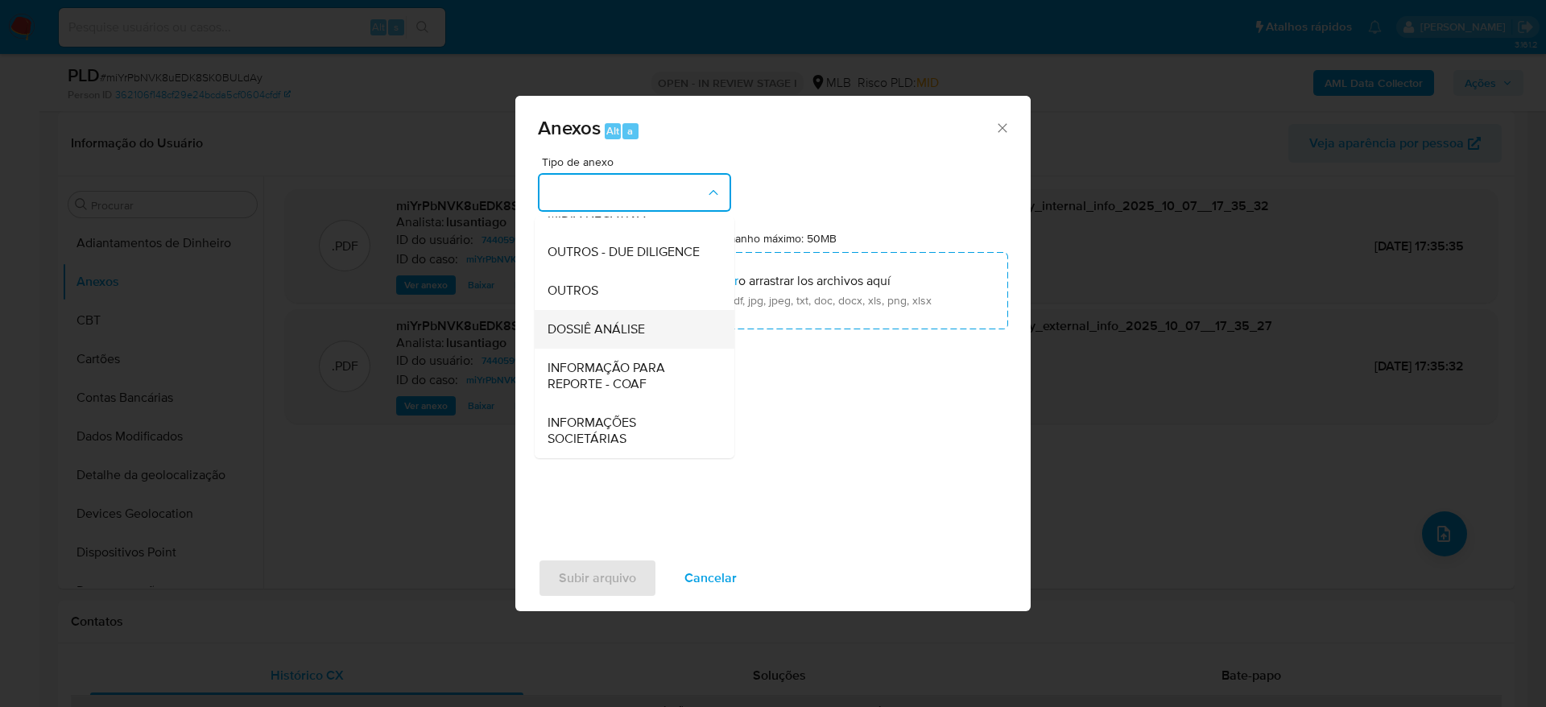
click at [593, 329] on span "DOSSIÊ ANÁLISE" at bounding box center [596, 329] width 97 height 16
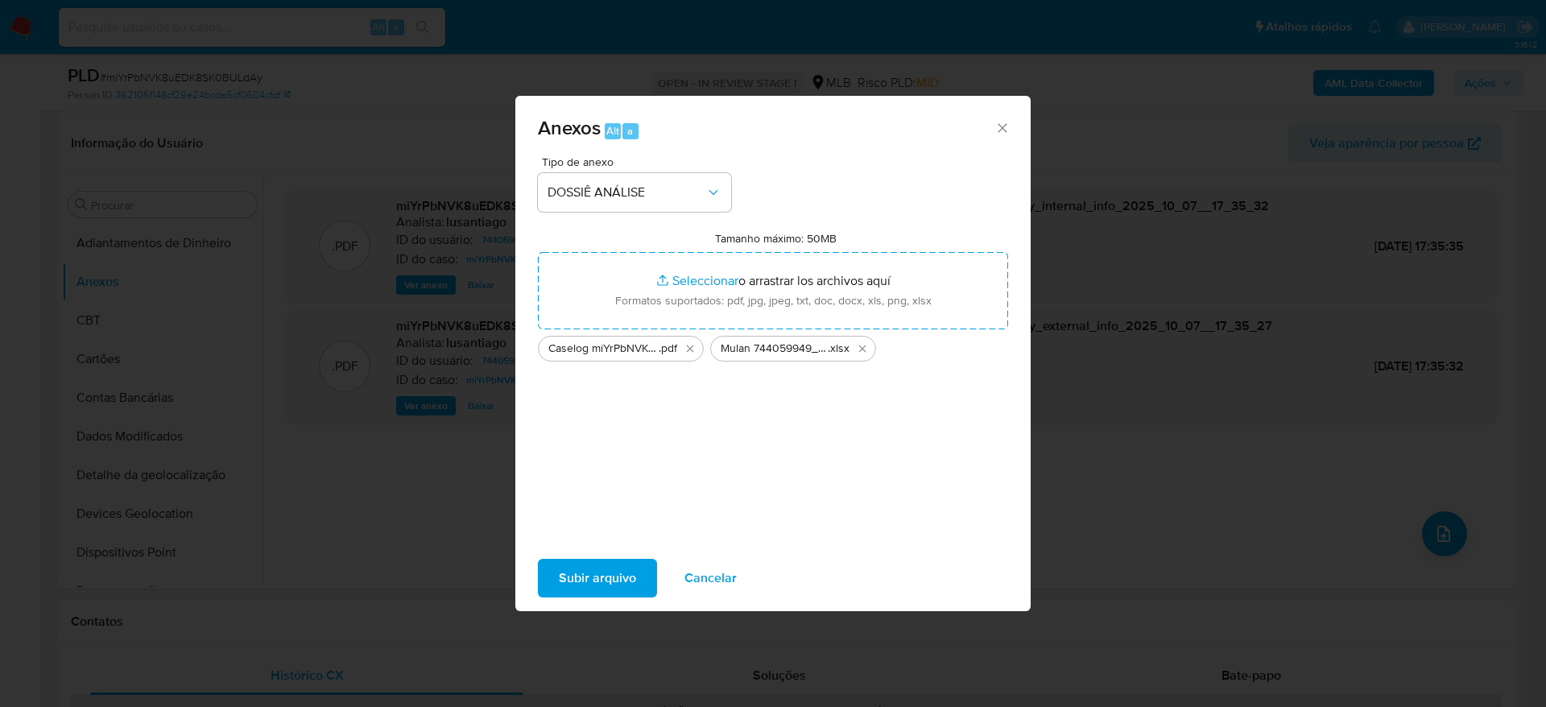
click at [572, 579] on span "Subir arquivo" at bounding box center [597, 577] width 77 height 35
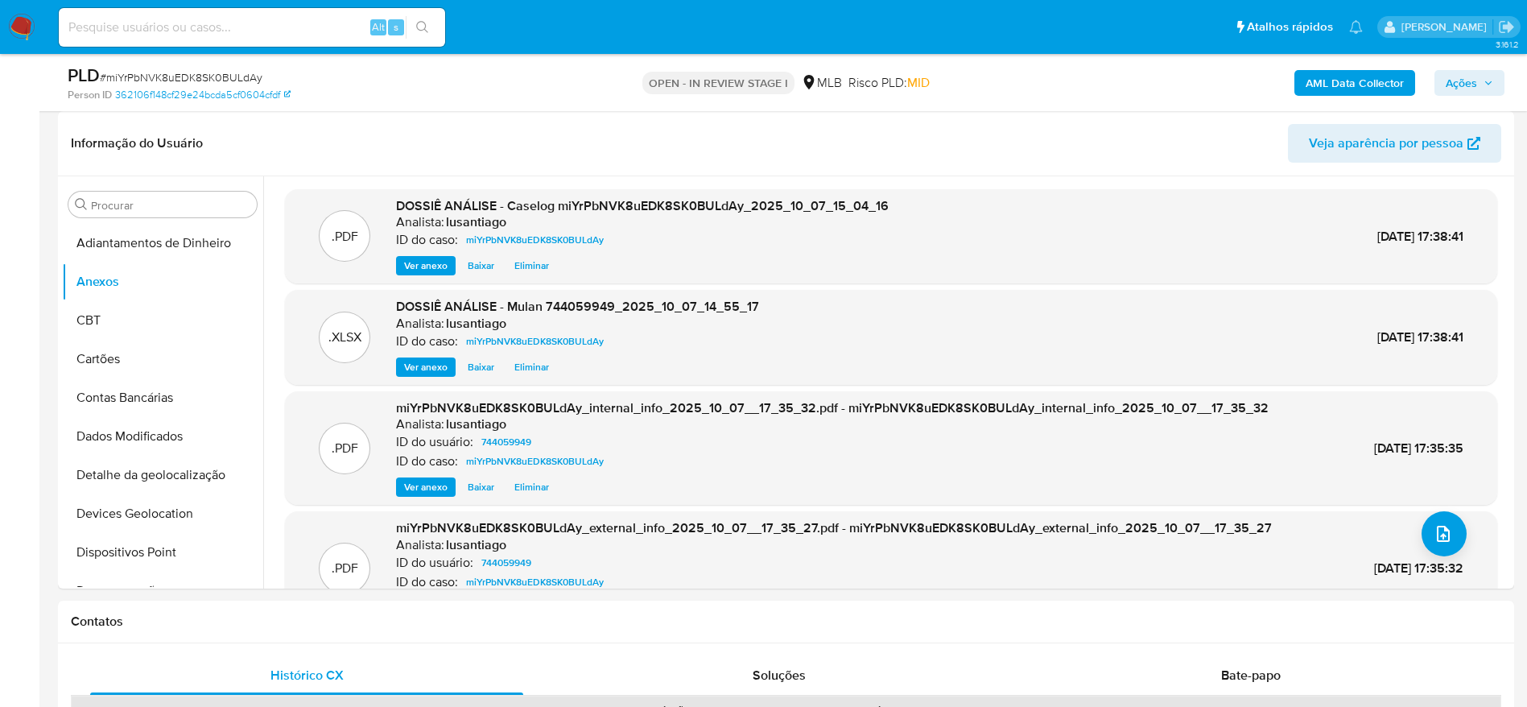
click at [1467, 78] on span "Ações" at bounding box center [1461, 83] width 31 height 26
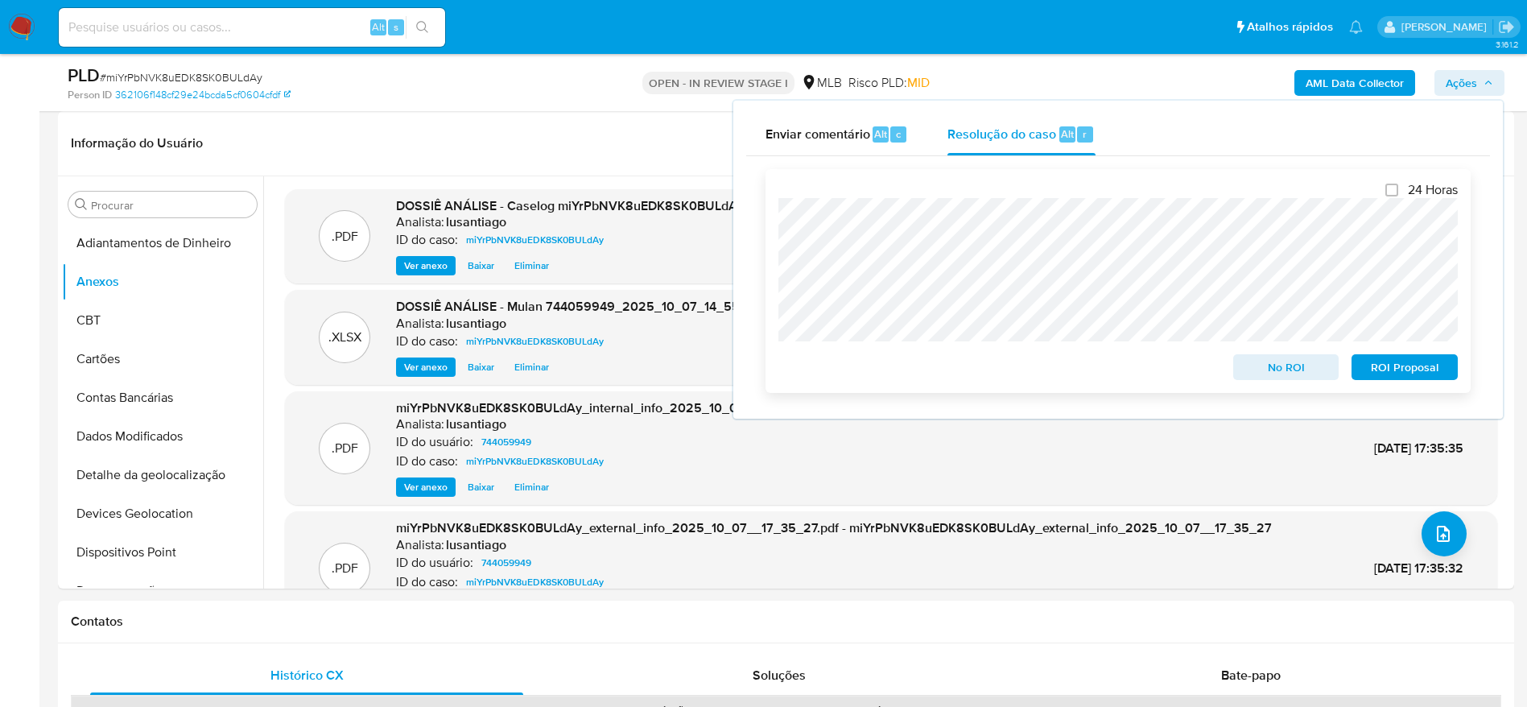
click at [1401, 368] on span "ROI Proposal" at bounding box center [1405, 367] width 84 height 23
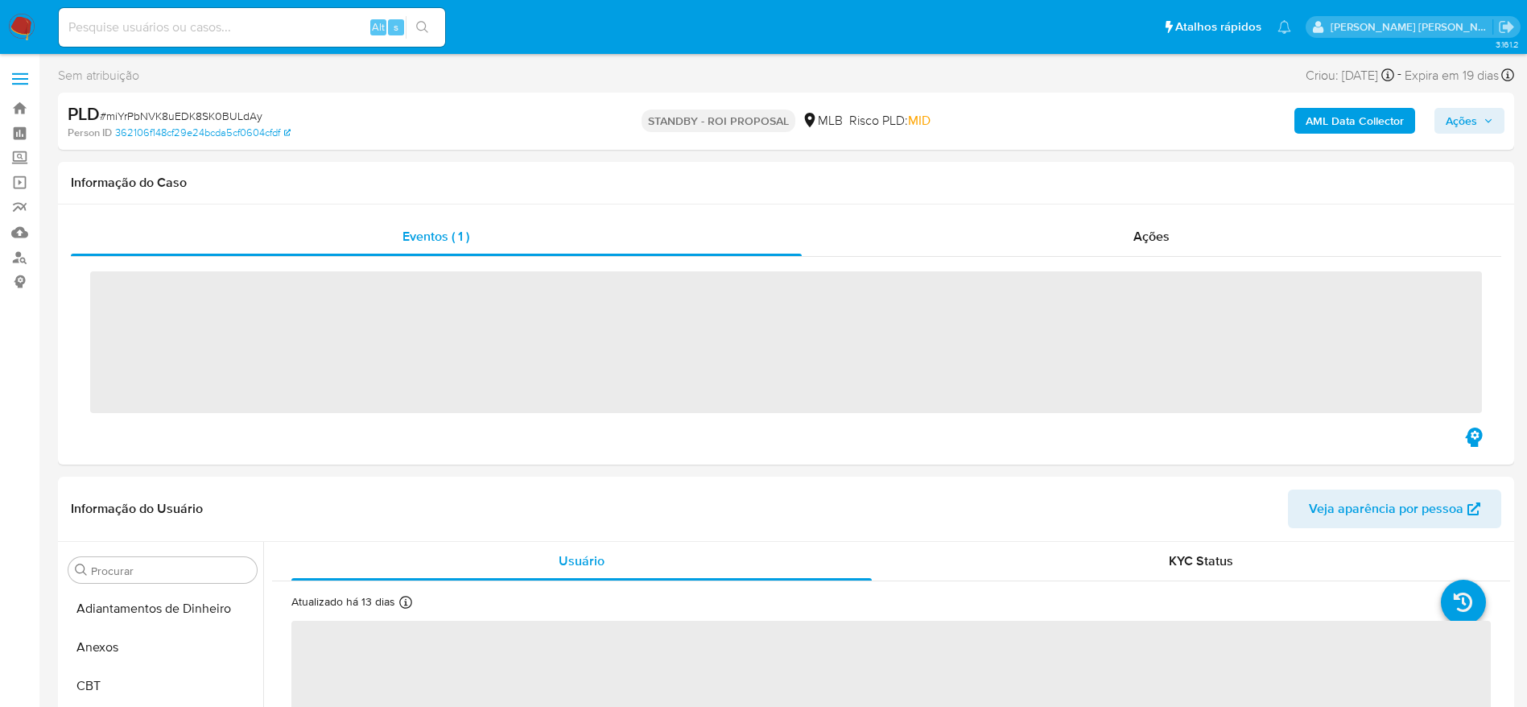
scroll to position [835, 0]
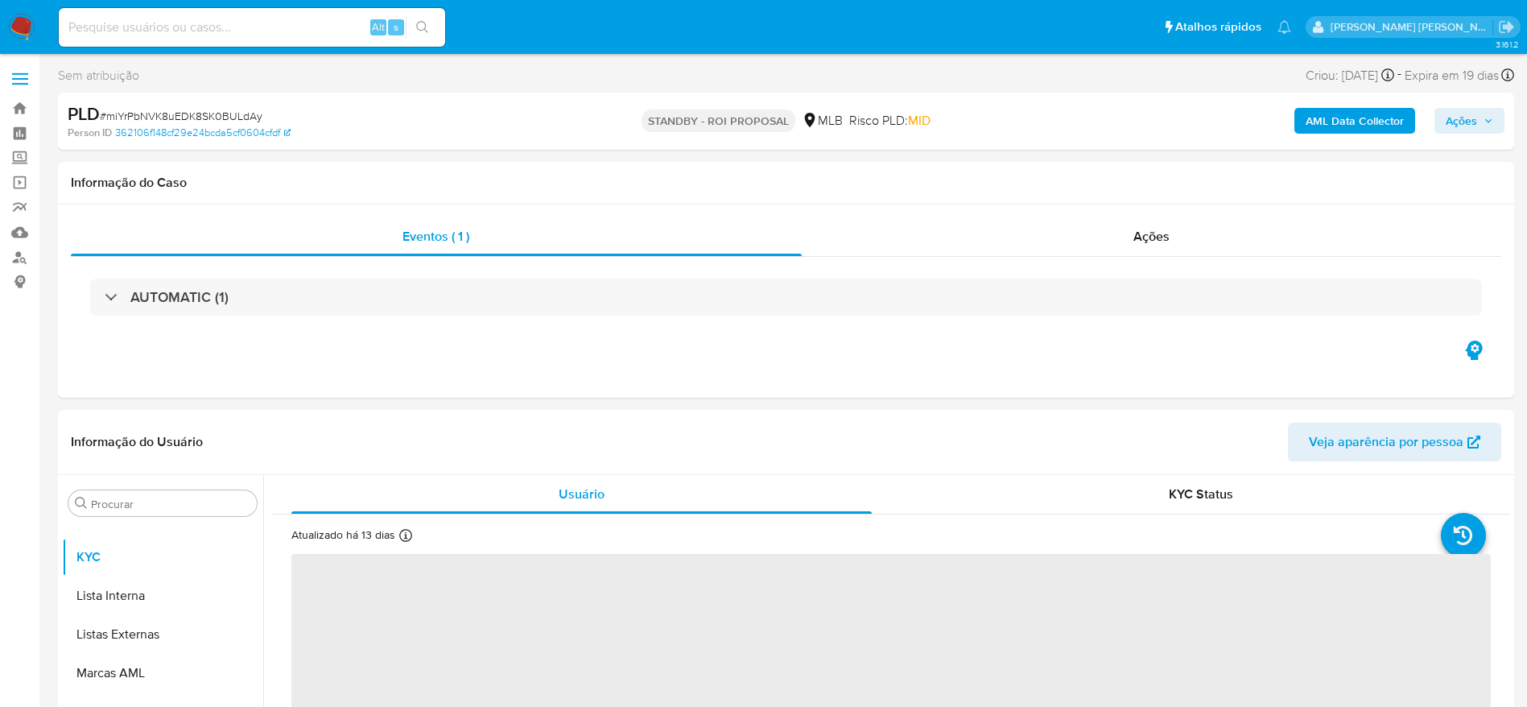
select select "10"
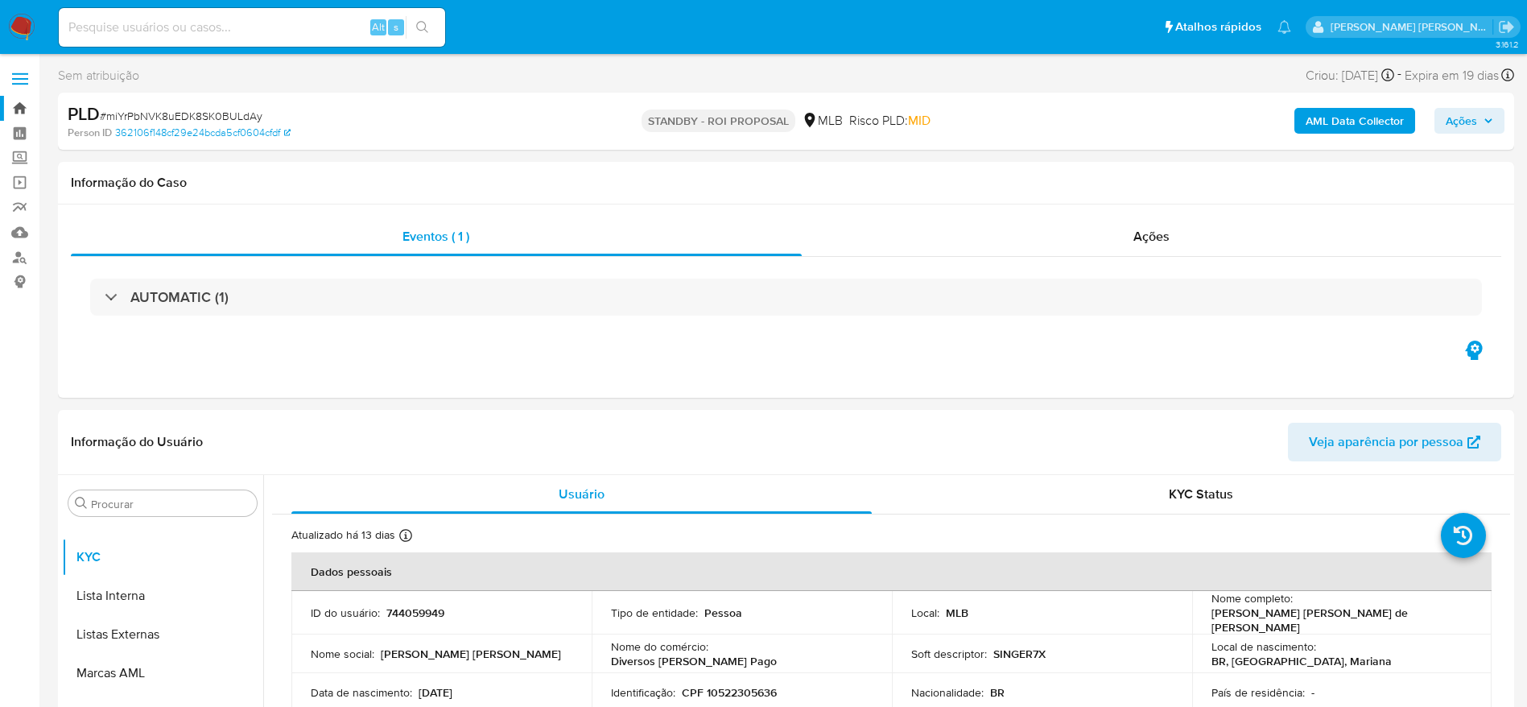
click at [27, 112] on link "Bandeja" at bounding box center [96, 108] width 192 height 25
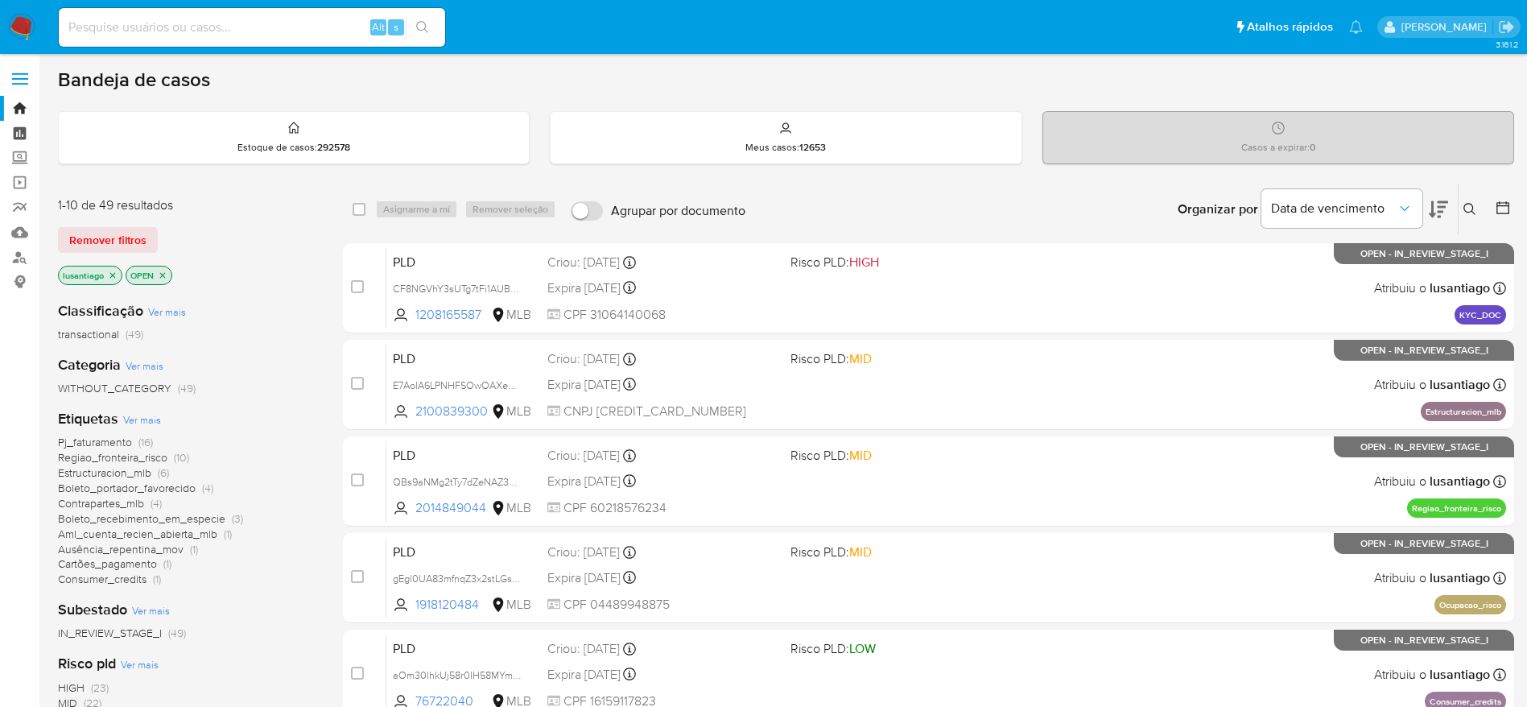
click at [20, 130] on link "Painel" at bounding box center [96, 133] width 192 height 25
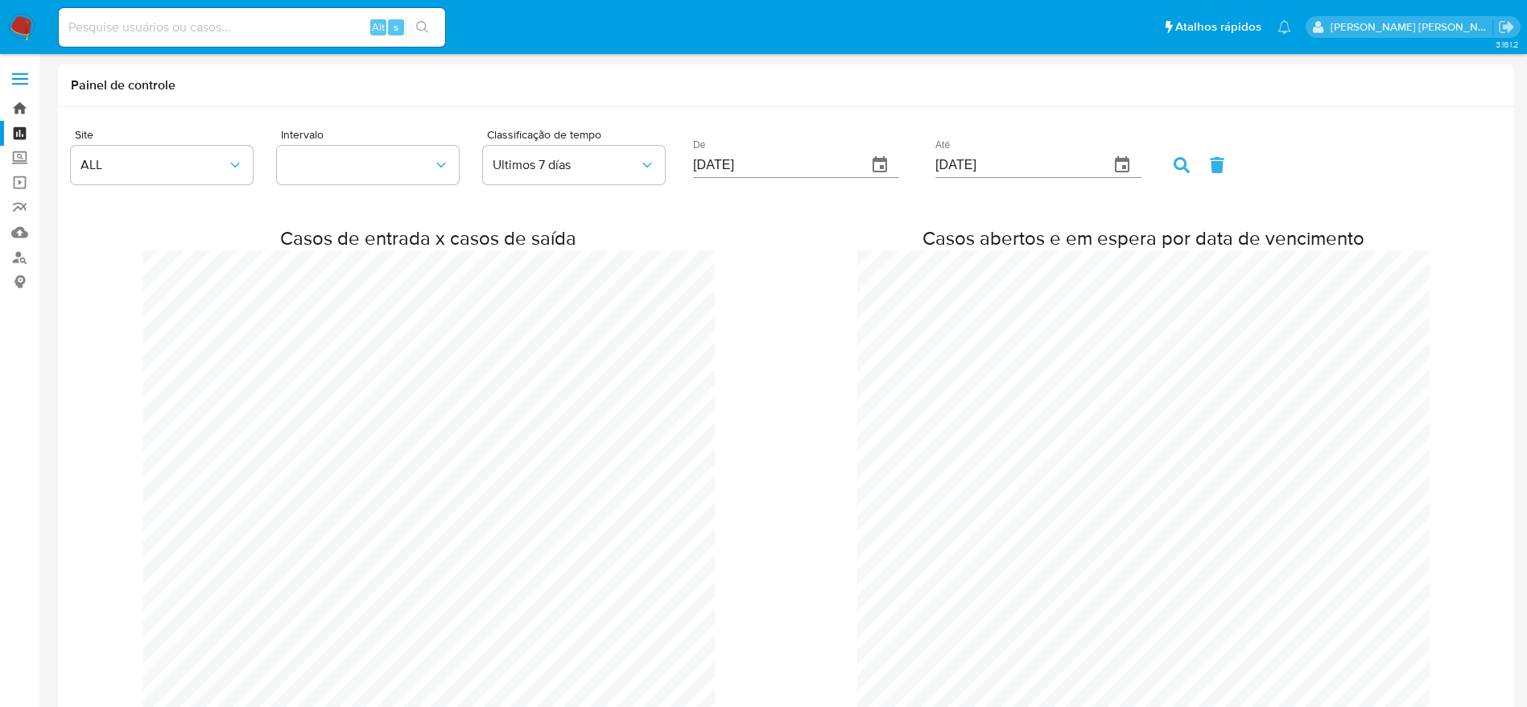
click at [14, 107] on link "Bandeja" at bounding box center [96, 108] width 192 height 25
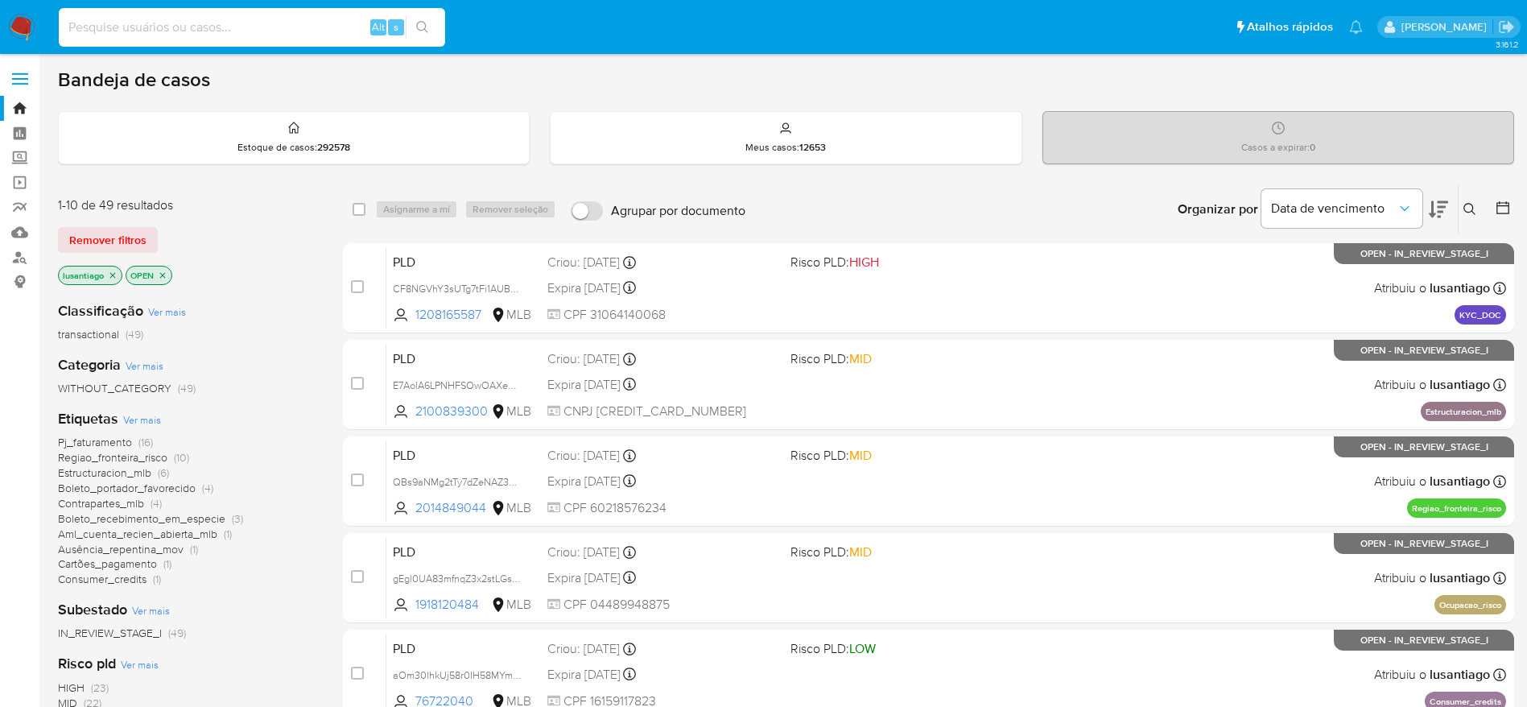
click at [235, 24] on input at bounding box center [252, 27] width 386 height 21
paste input "335031582"
type input "335031582"
click at [426, 23] on icon "search-icon" at bounding box center [422, 27] width 13 height 13
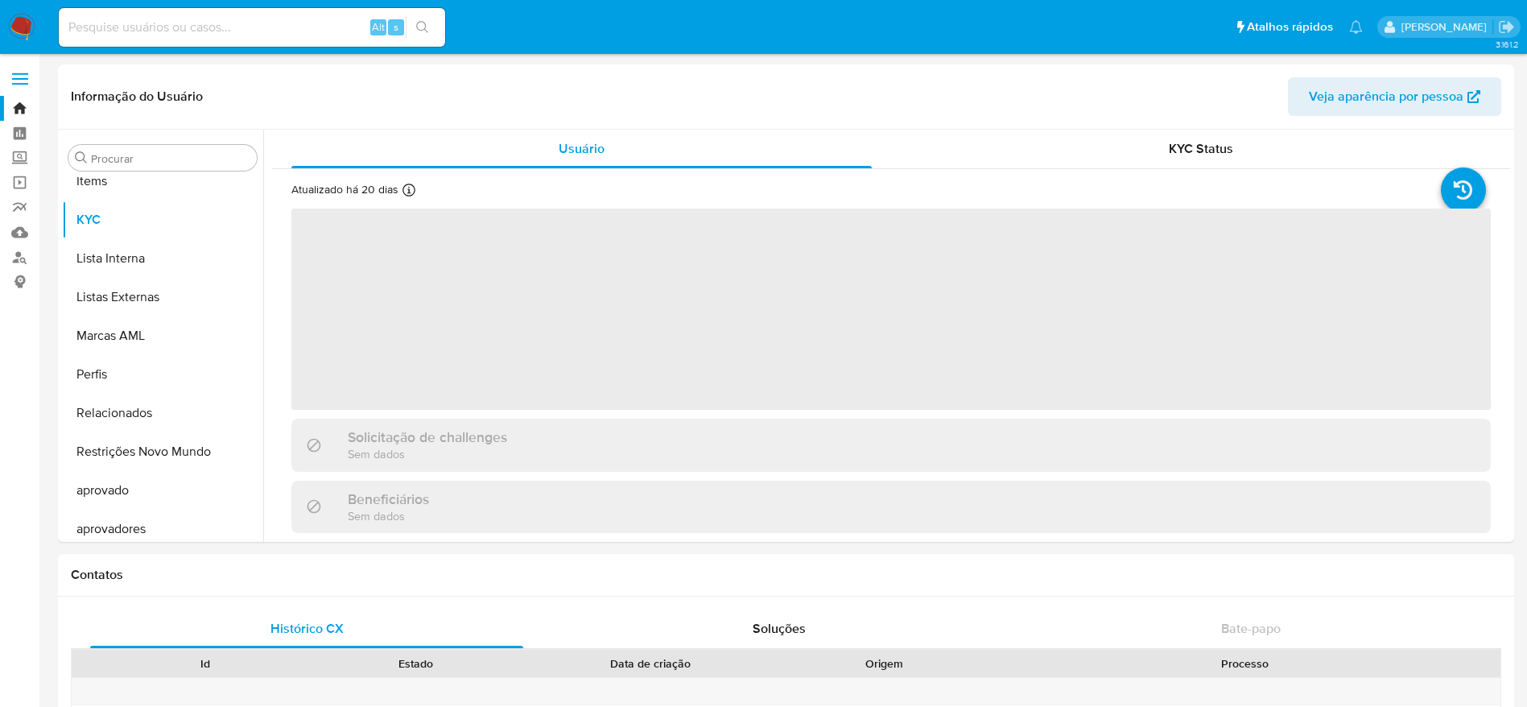
scroll to position [835, 0]
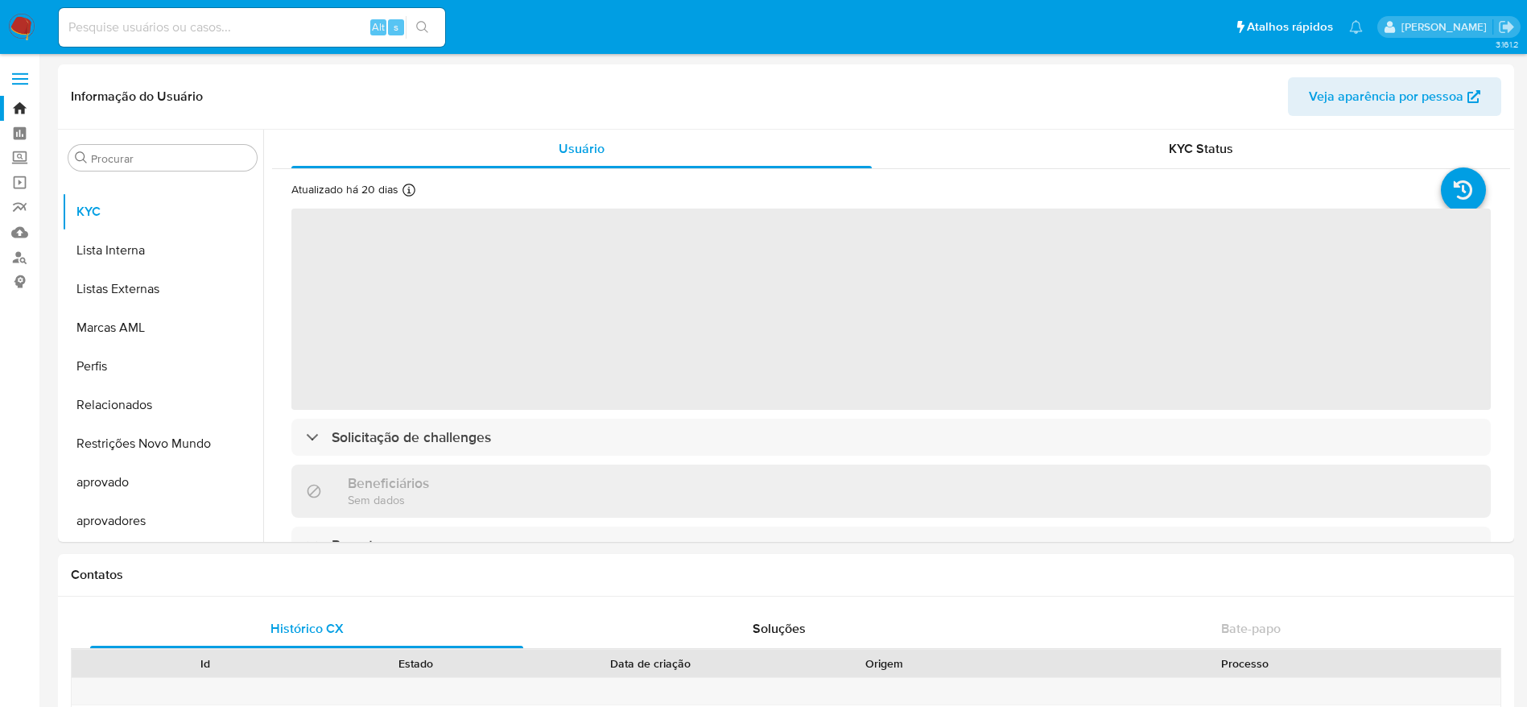
select select "10"
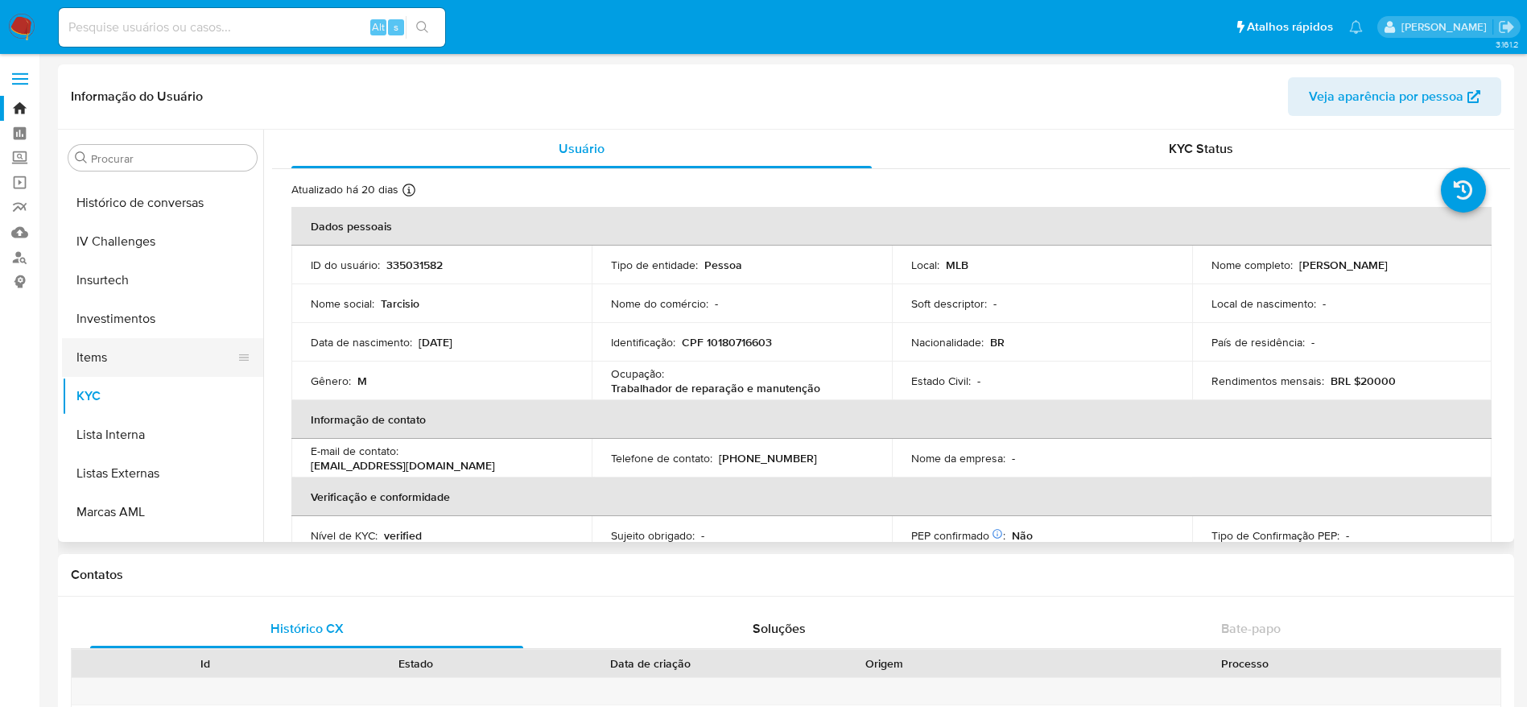
scroll to position [593, 0]
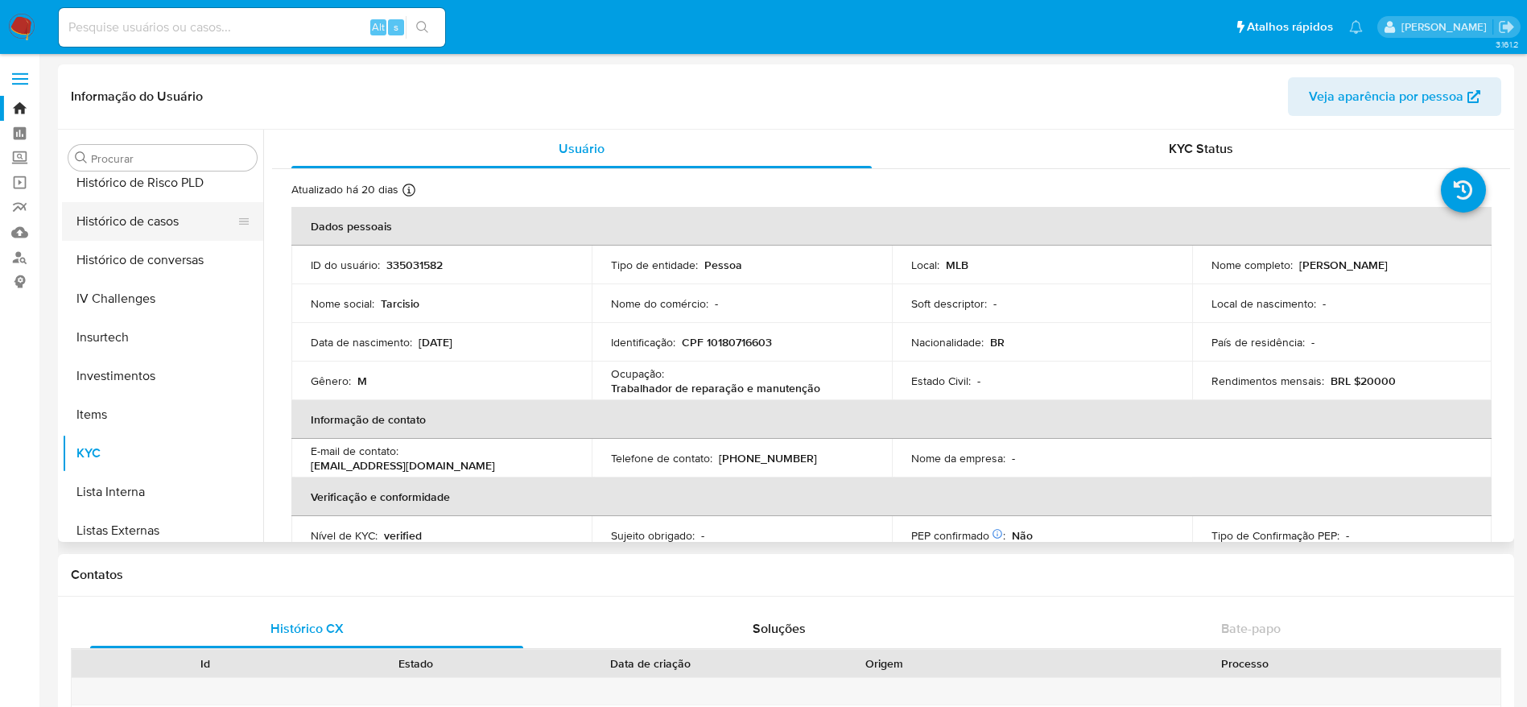
click at [115, 232] on button "Histórico de casos" at bounding box center [156, 221] width 188 height 39
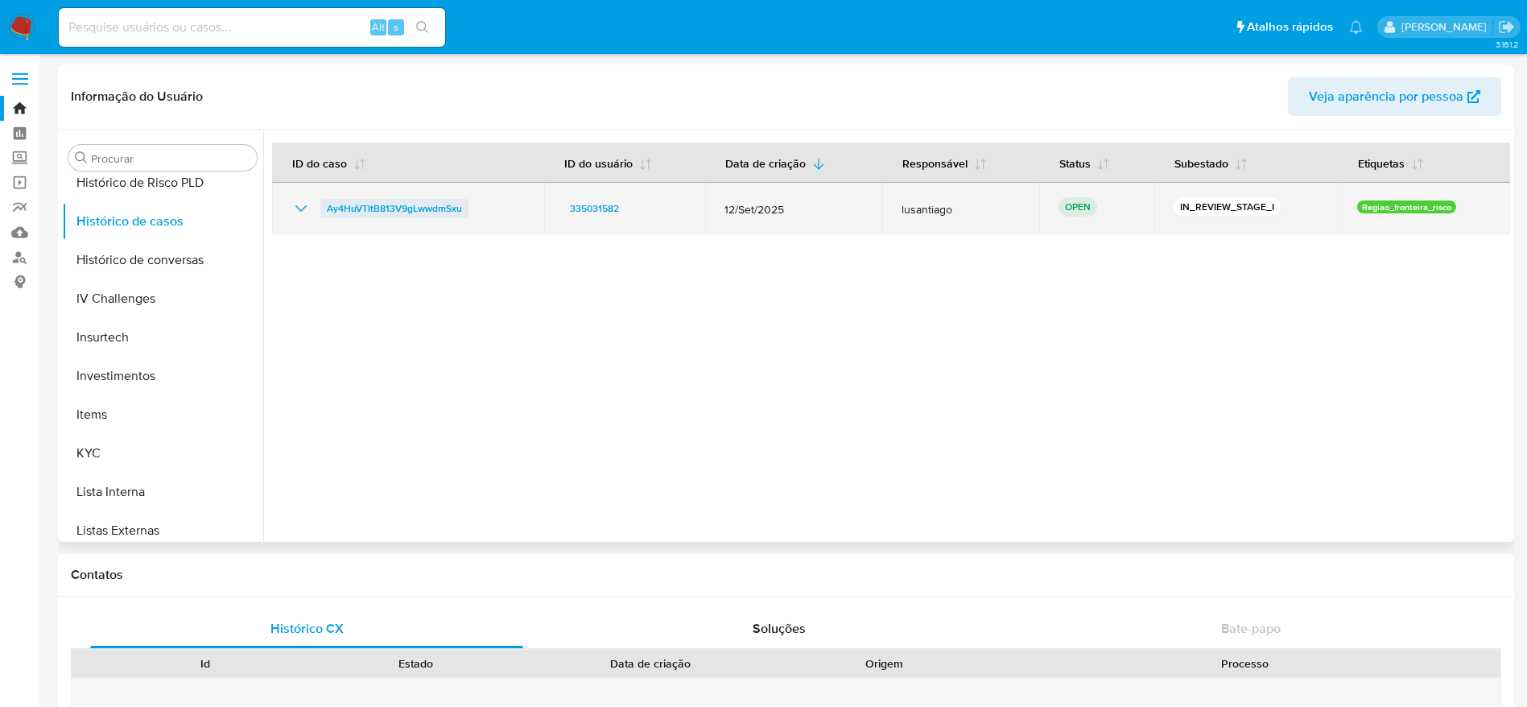
click at [364, 208] on span "Ay4HuVTItB813V9gLwwdmSxu" at bounding box center [394, 208] width 135 height 19
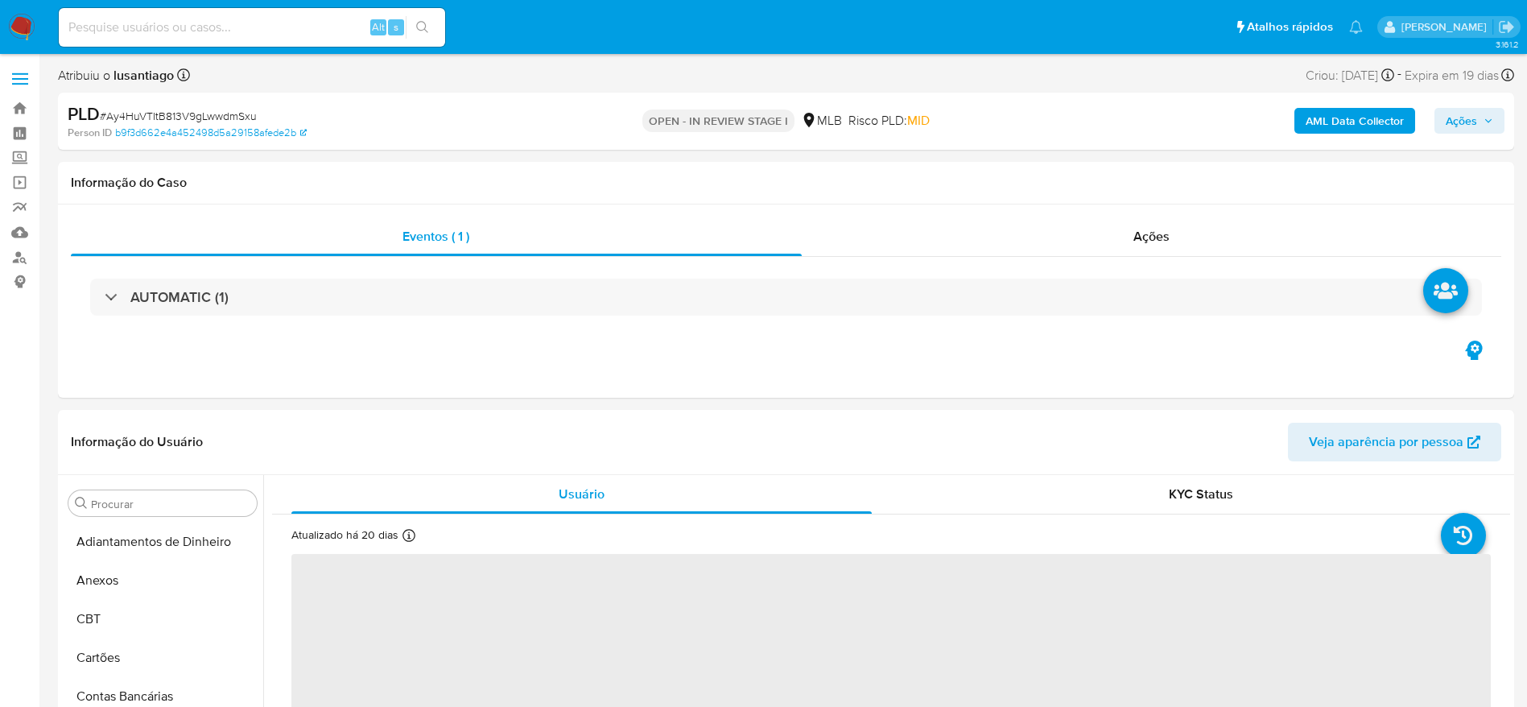
scroll to position [835, 0]
select select "10"
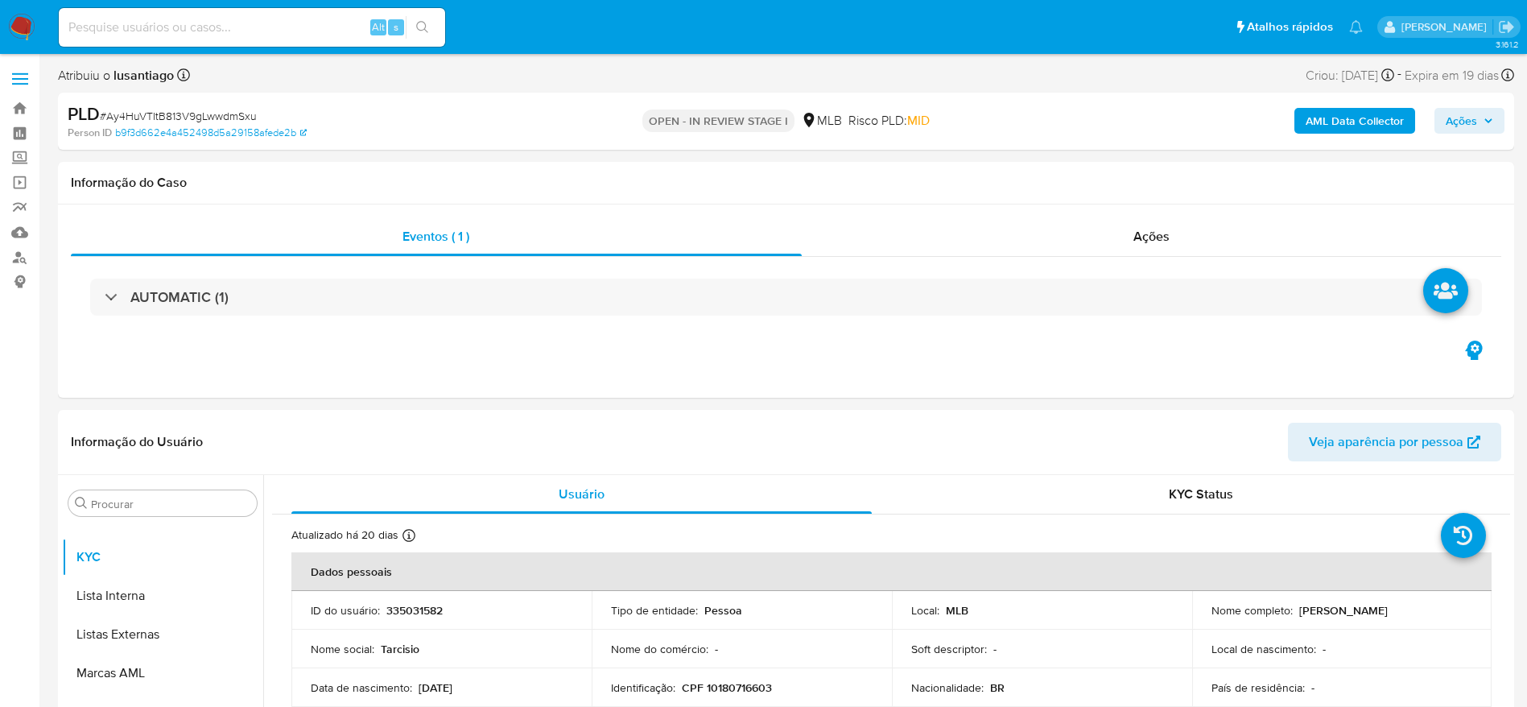
click at [236, 32] on input at bounding box center [252, 27] width 386 height 21
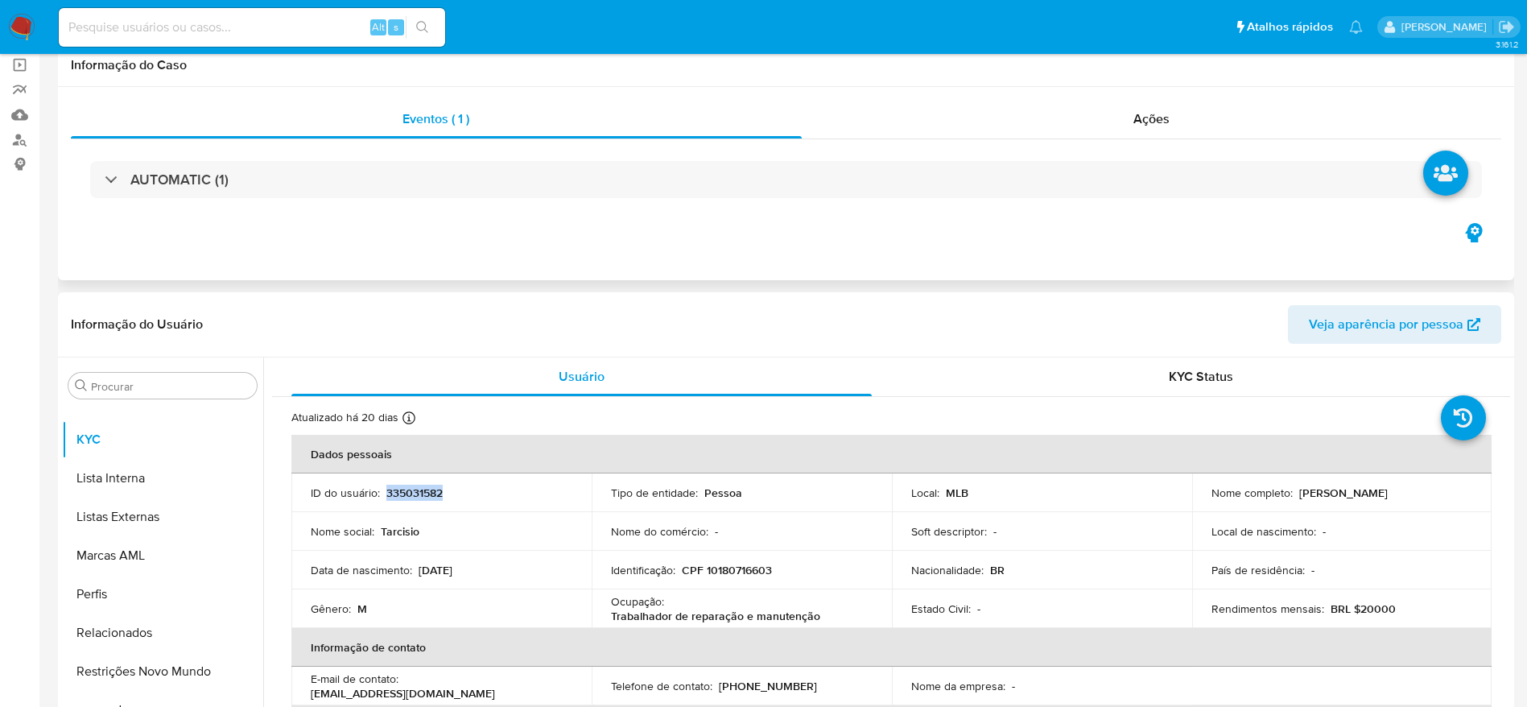
scroll to position [242, 0]
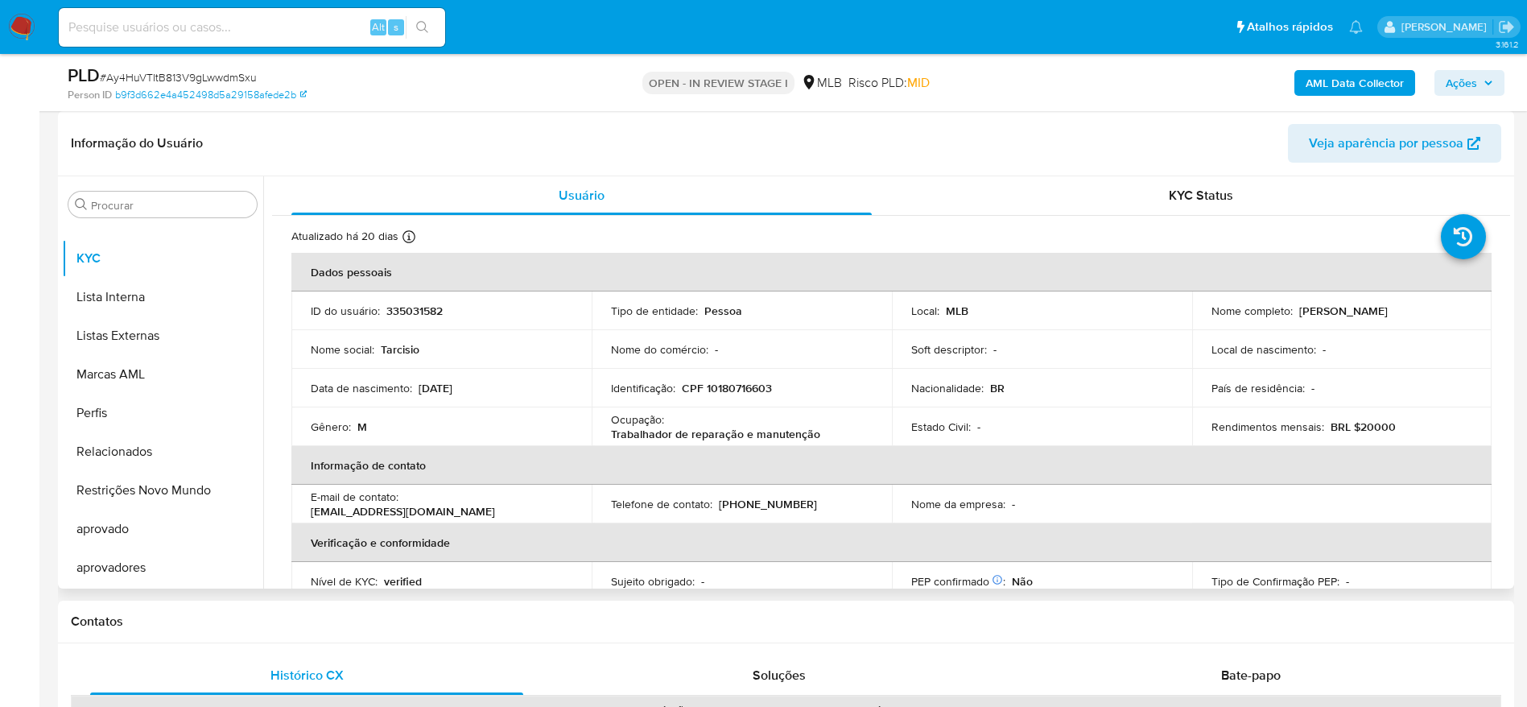
click at [743, 391] on p "CPF 10180716603" at bounding box center [727, 388] width 90 height 14
copy p "10180716603"
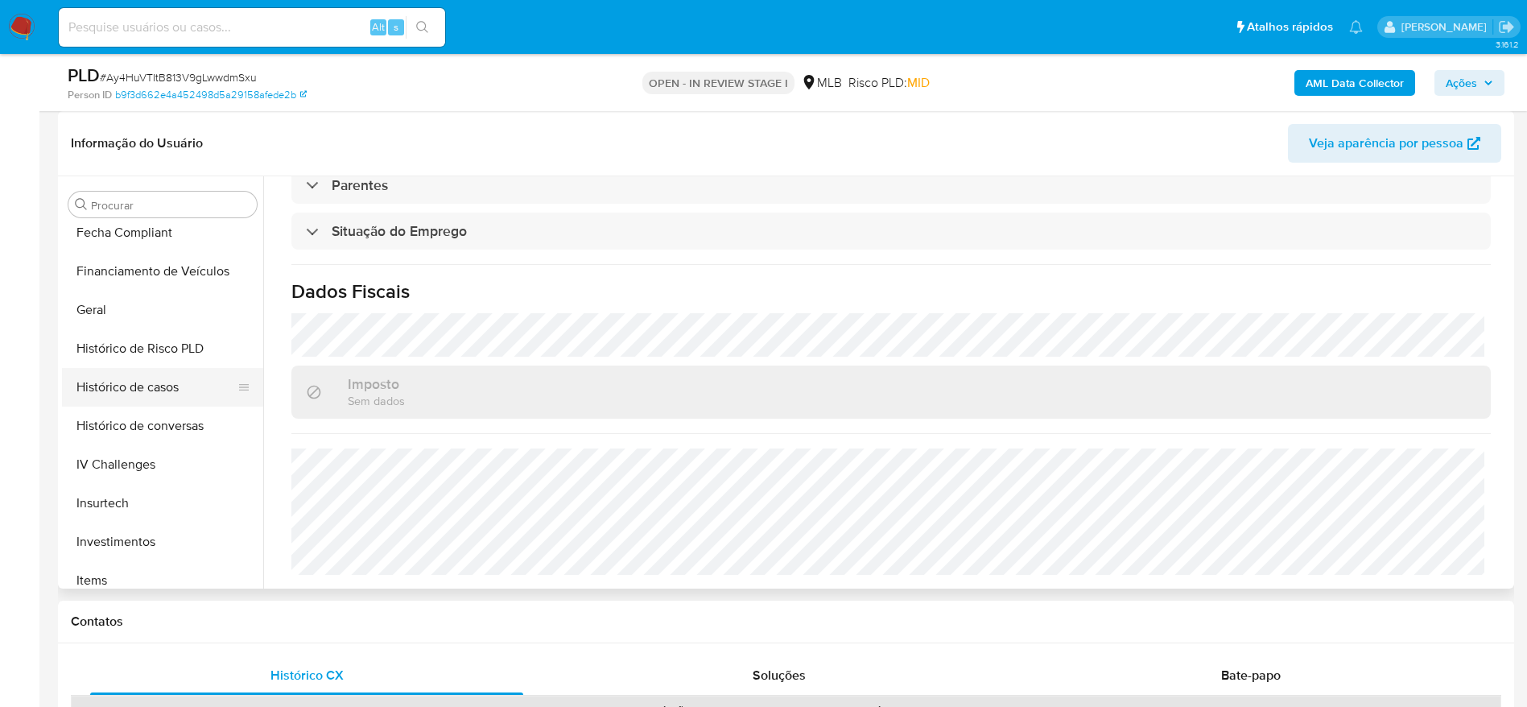
scroll to position [473, 0]
click at [102, 305] on button "Geral" at bounding box center [156, 311] width 188 height 39
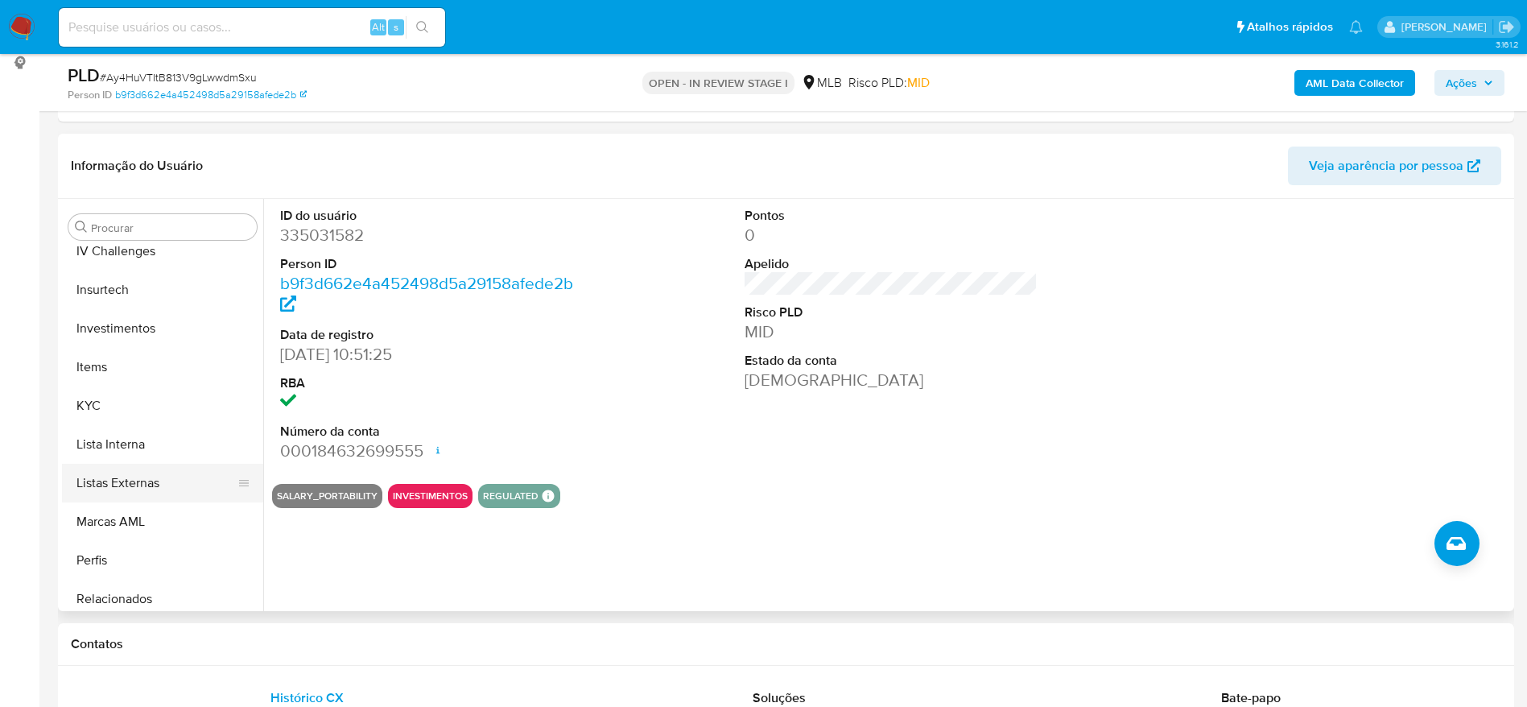
scroll to position [714, 0]
click at [151, 415] on button "KYC" at bounding box center [156, 401] width 188 height 39
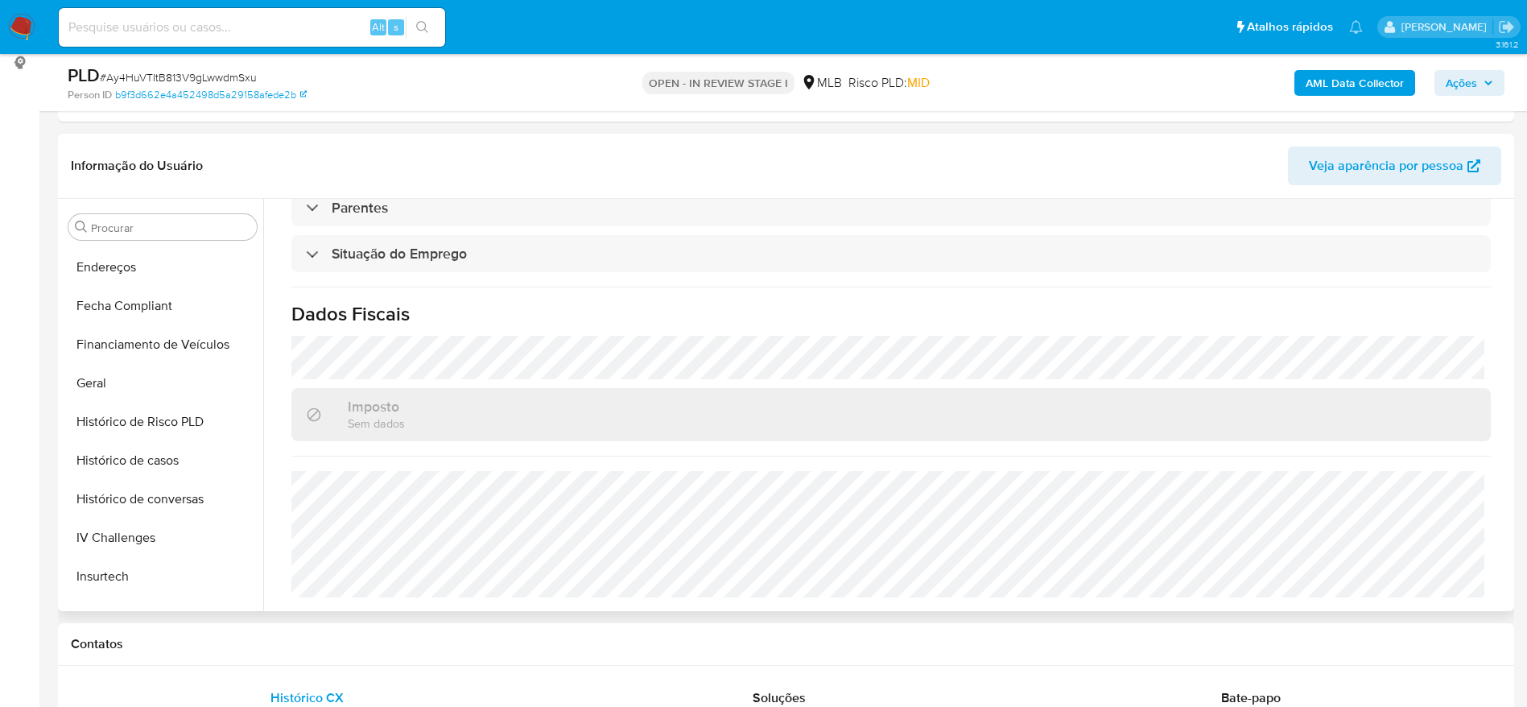
scroll to position [352, 0]
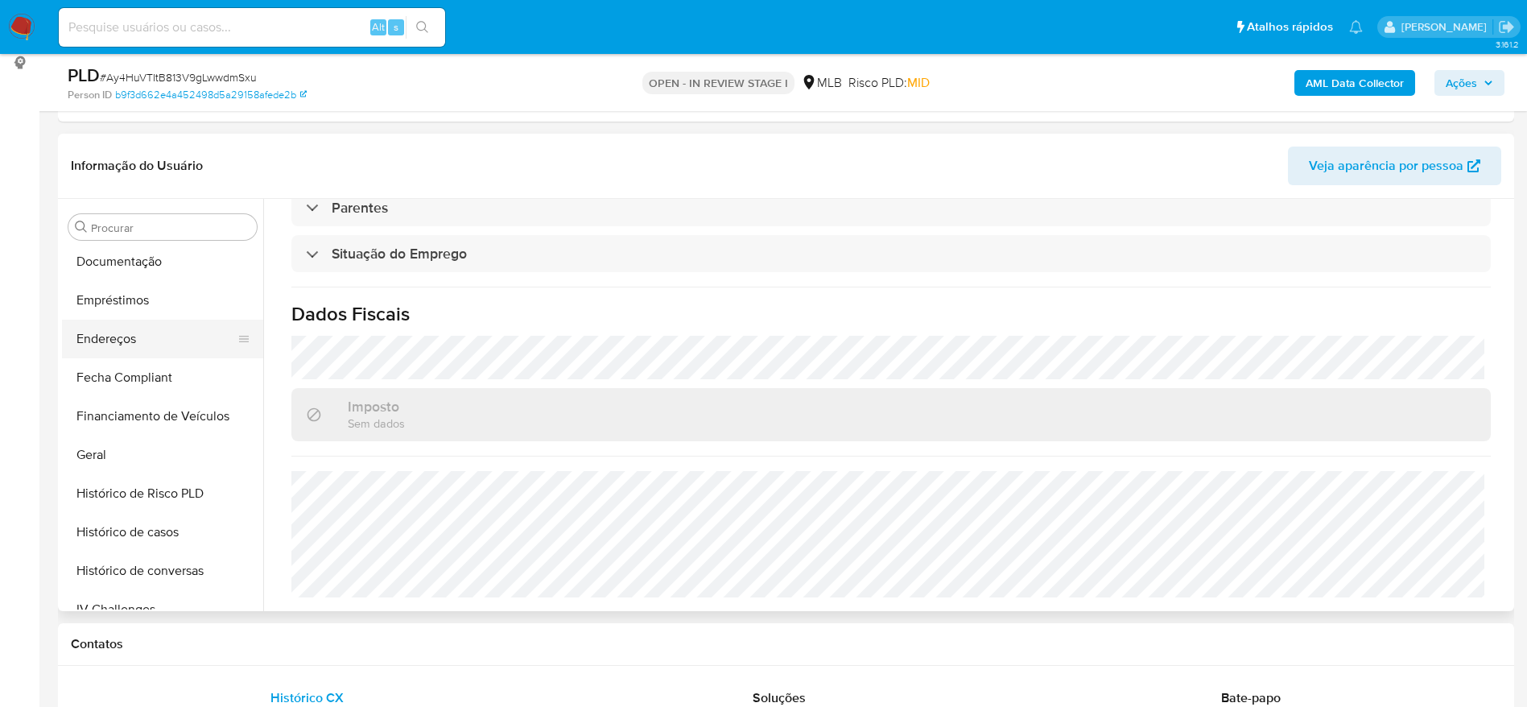
click at [139, 349] on button "Endereços" at bounding box center [156, 339] width 188 height 39
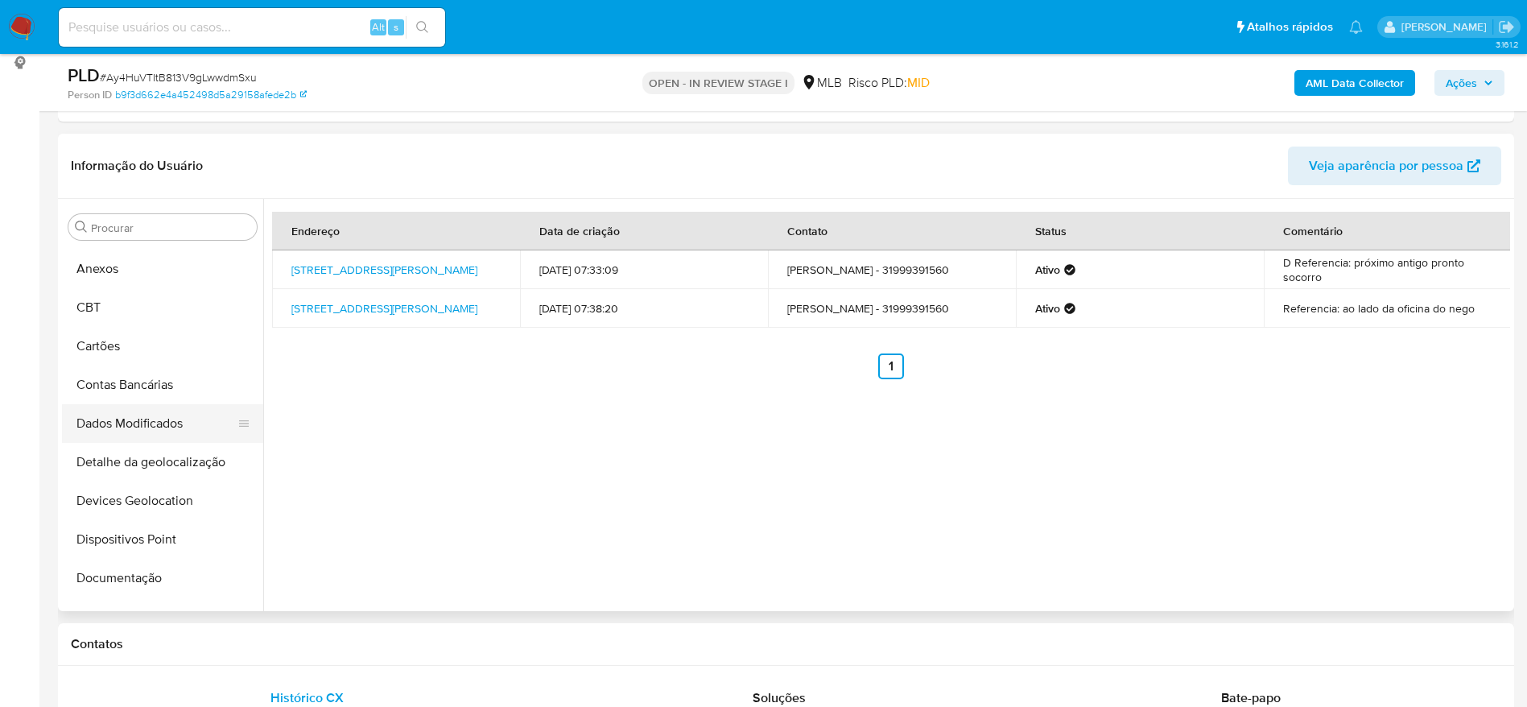
scroll to position [0, 0]
click at [150, 499] on button "Detalhe da geolocalização" at bounding box center [156, 497] width 188 height 39
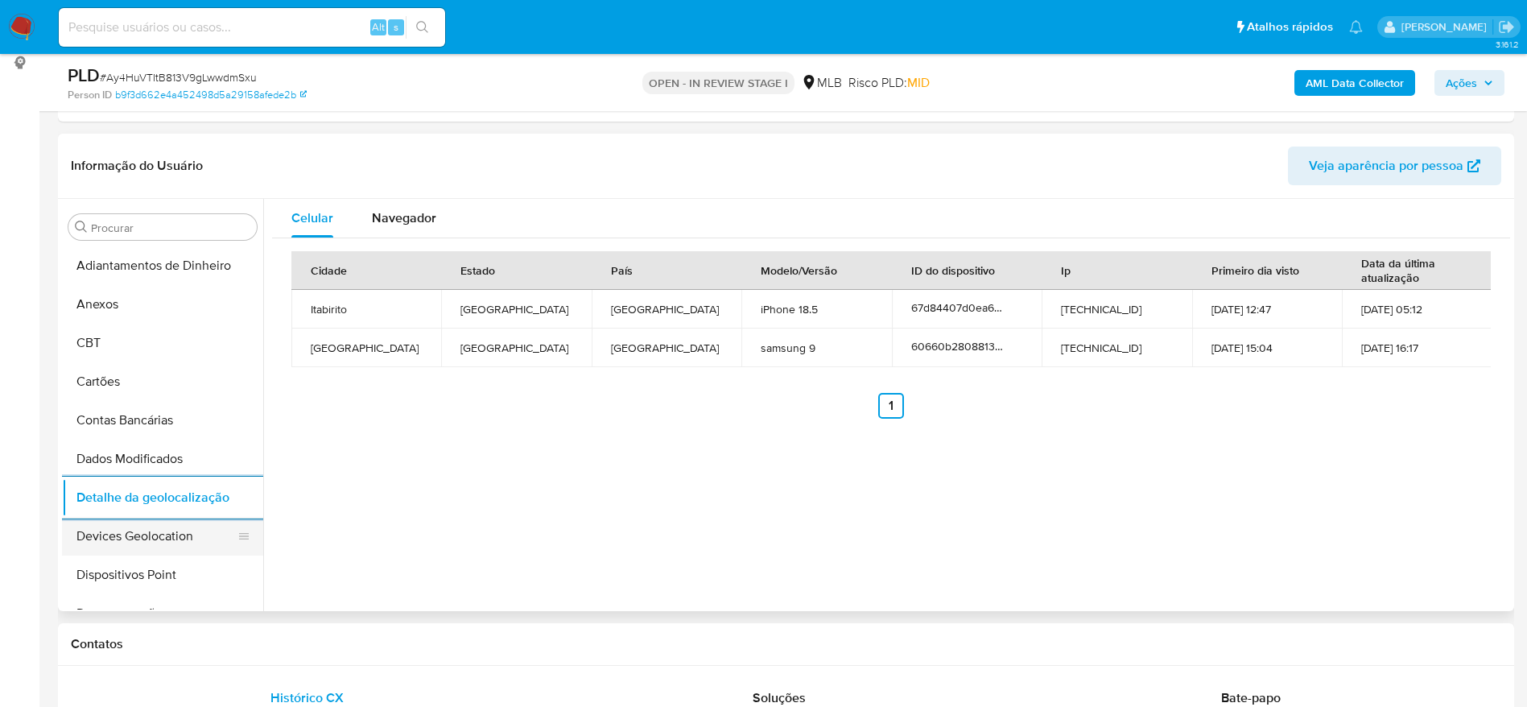
scroll to position [835, 0]
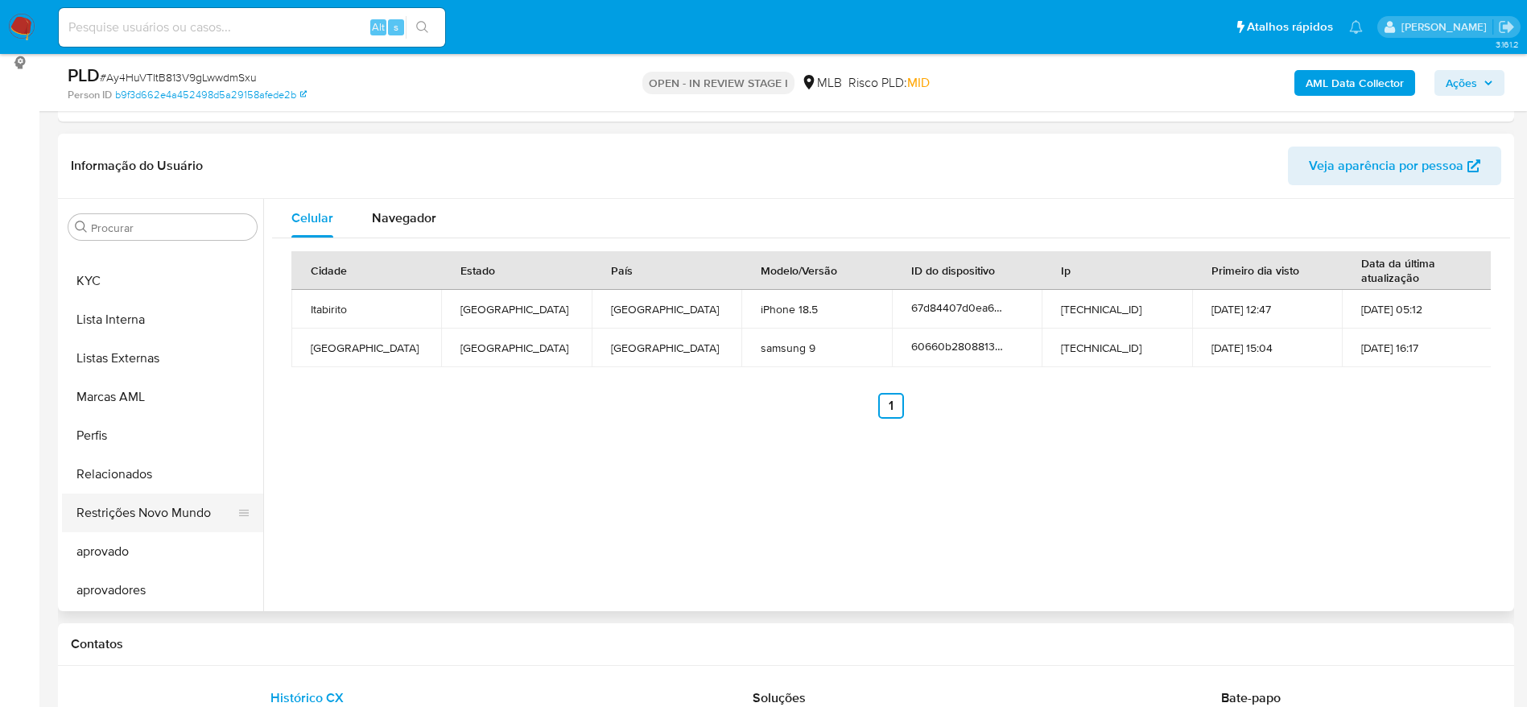
click at [149, 513] on button "Restrições Novo Mundo" at bounding box center [156, 513] width 188 height 39
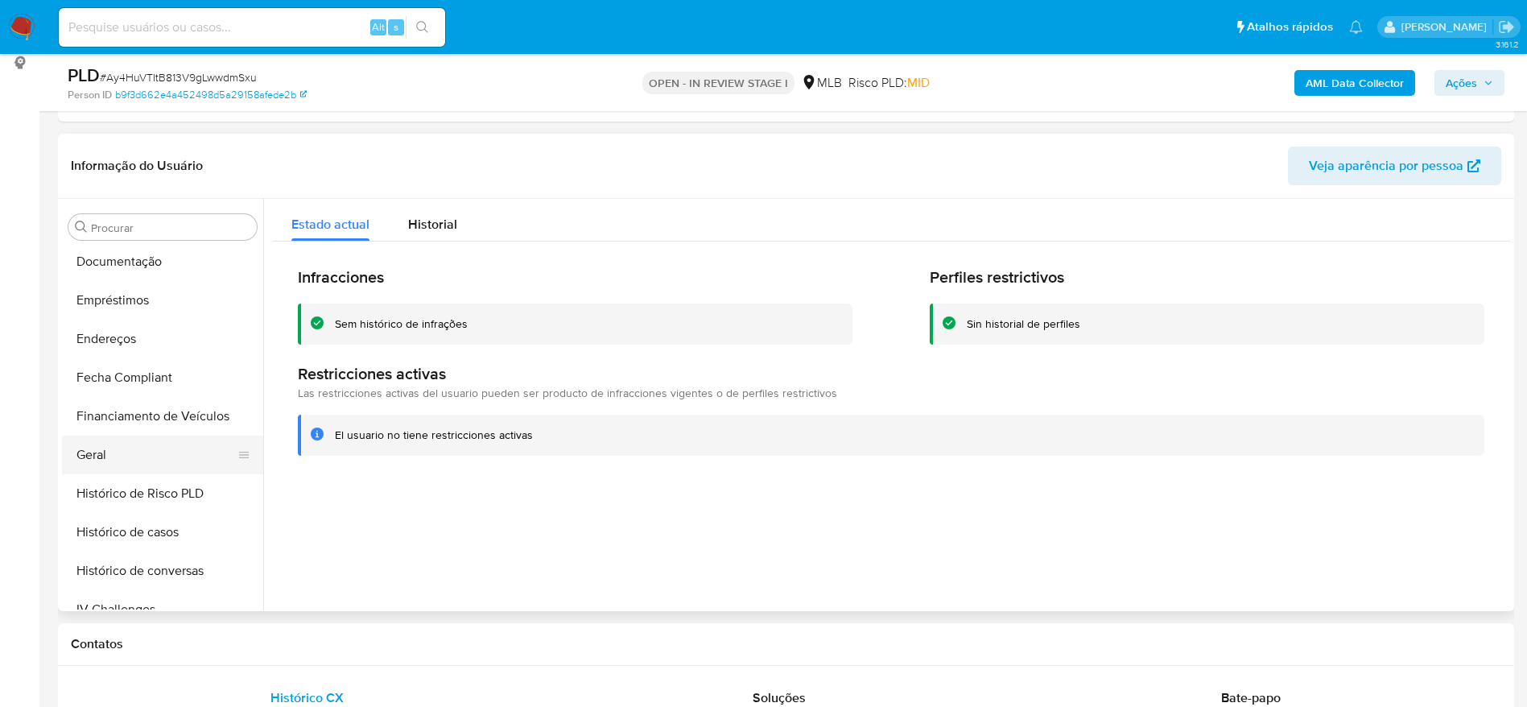
scroll to position [231, 0]
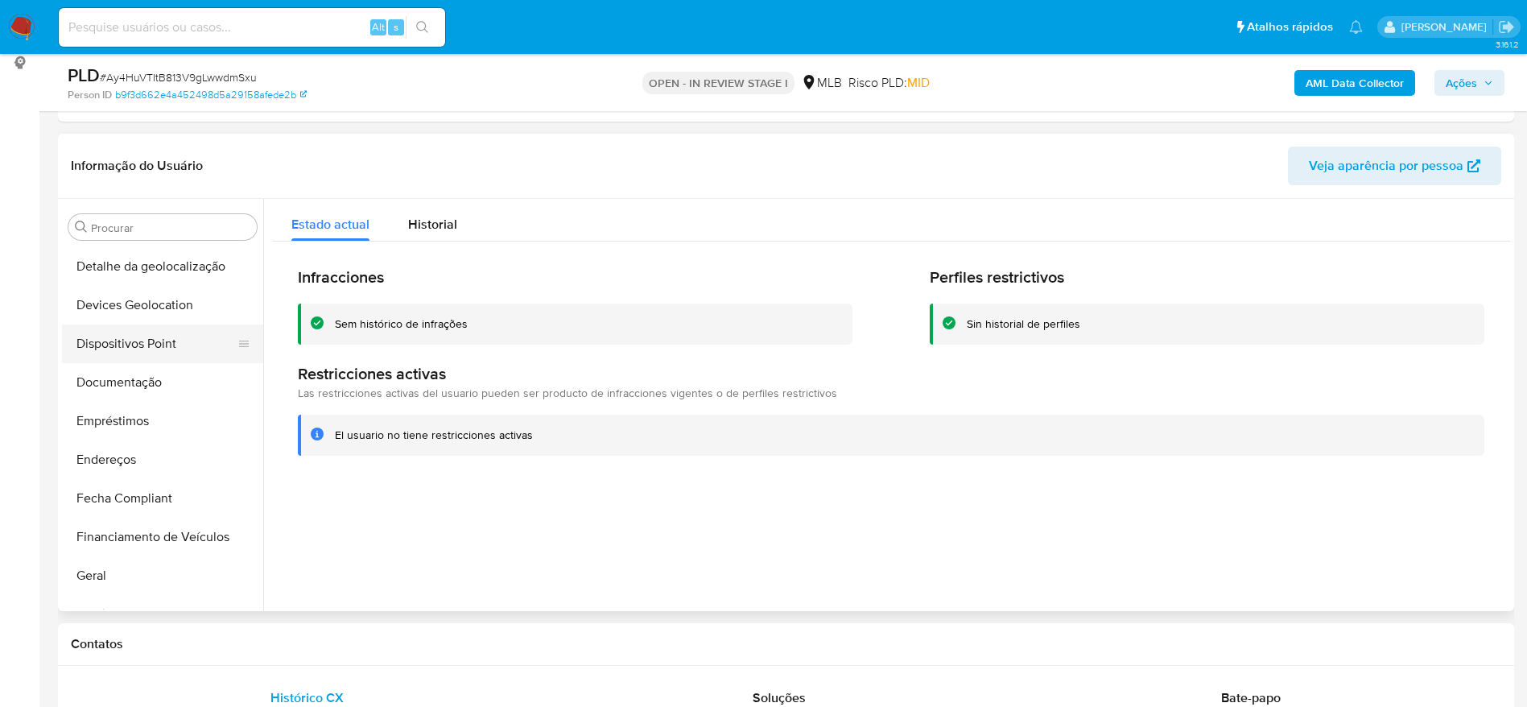
click at [132, 342] on button "Dispositivos Point" at bounding box center [156, 343] width 188 height 39
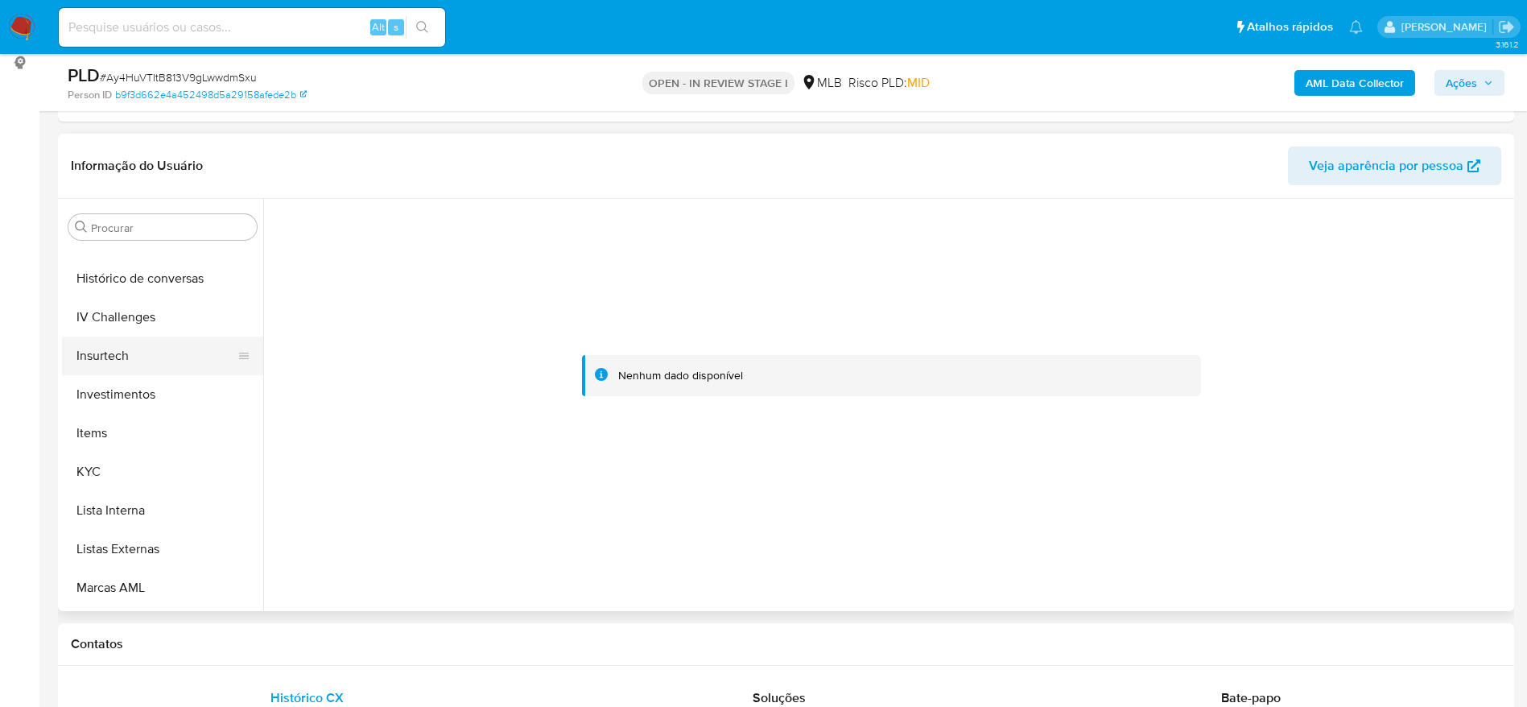
scroll to position [714, 0]
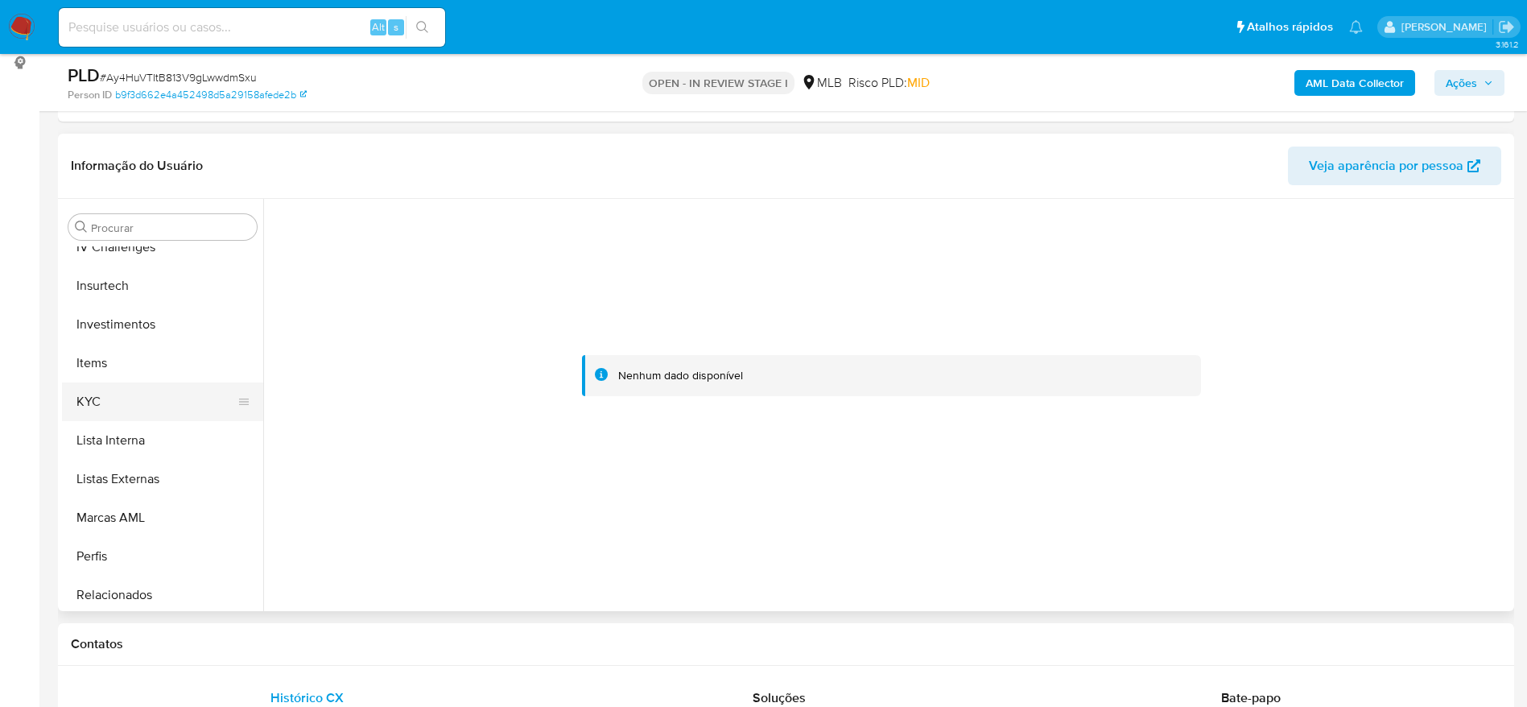
click at [138, 408] on button "KYC" at bounding box center [156, 401] width 188 height 39
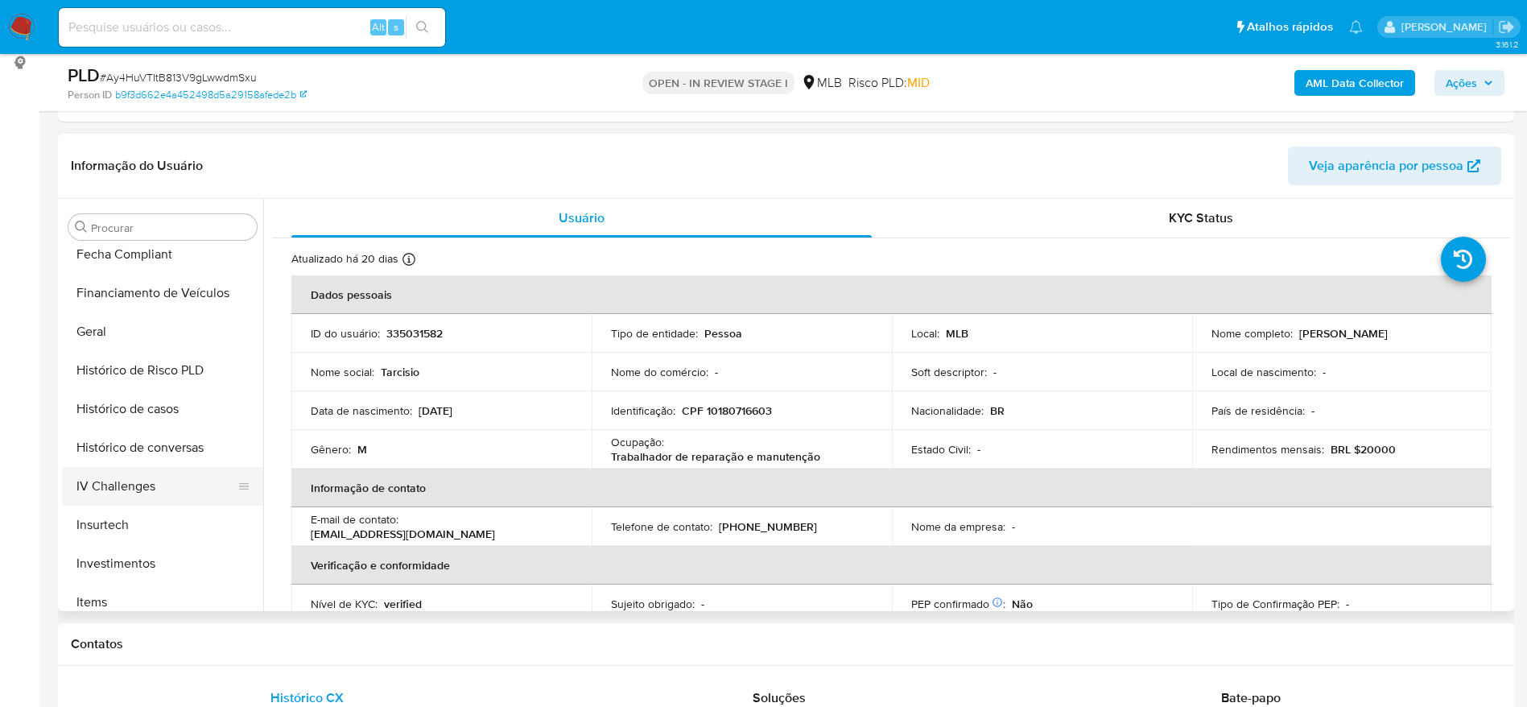
scroll to position [473, 0]
click at [100, 321] on button "Geral" at bounding box center [156, 334] width 188 height 39
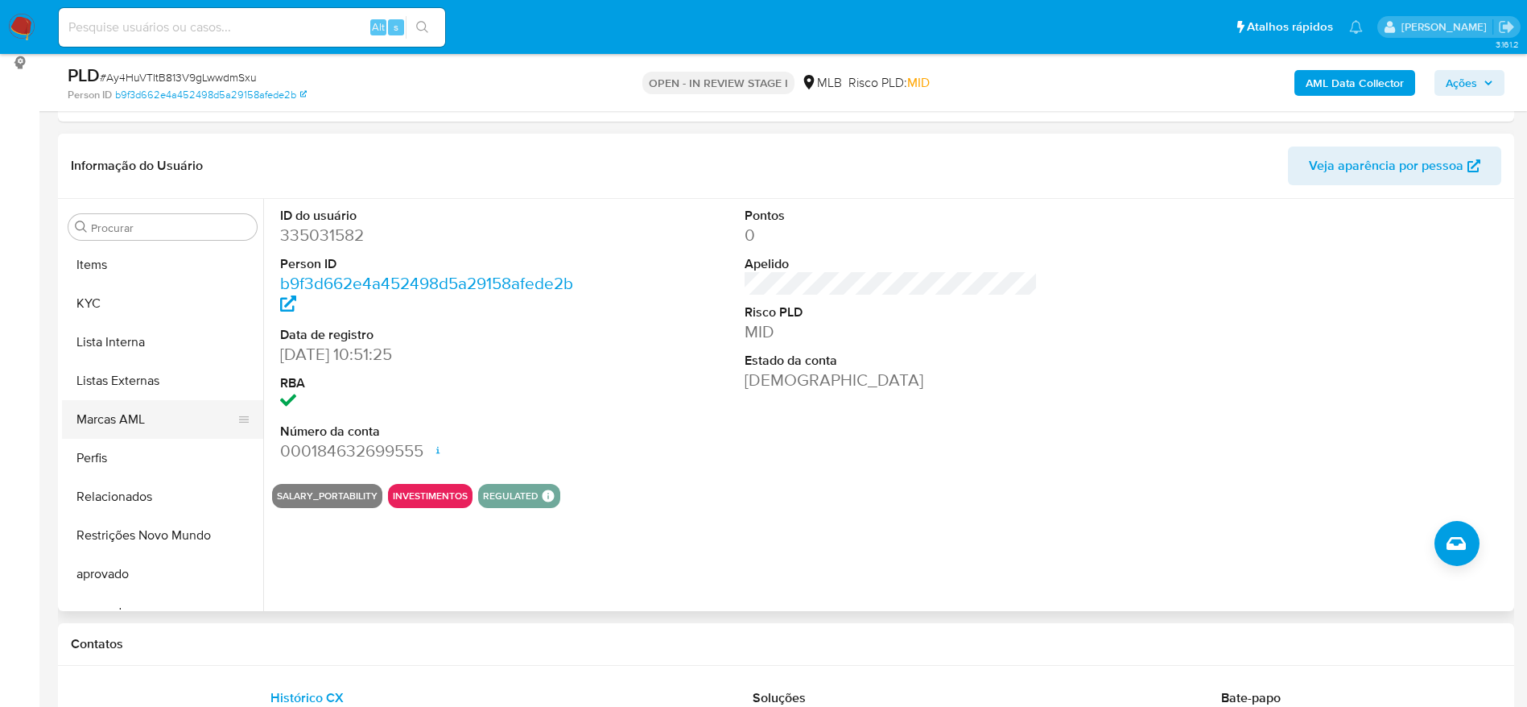
scroll to position [835, 0]
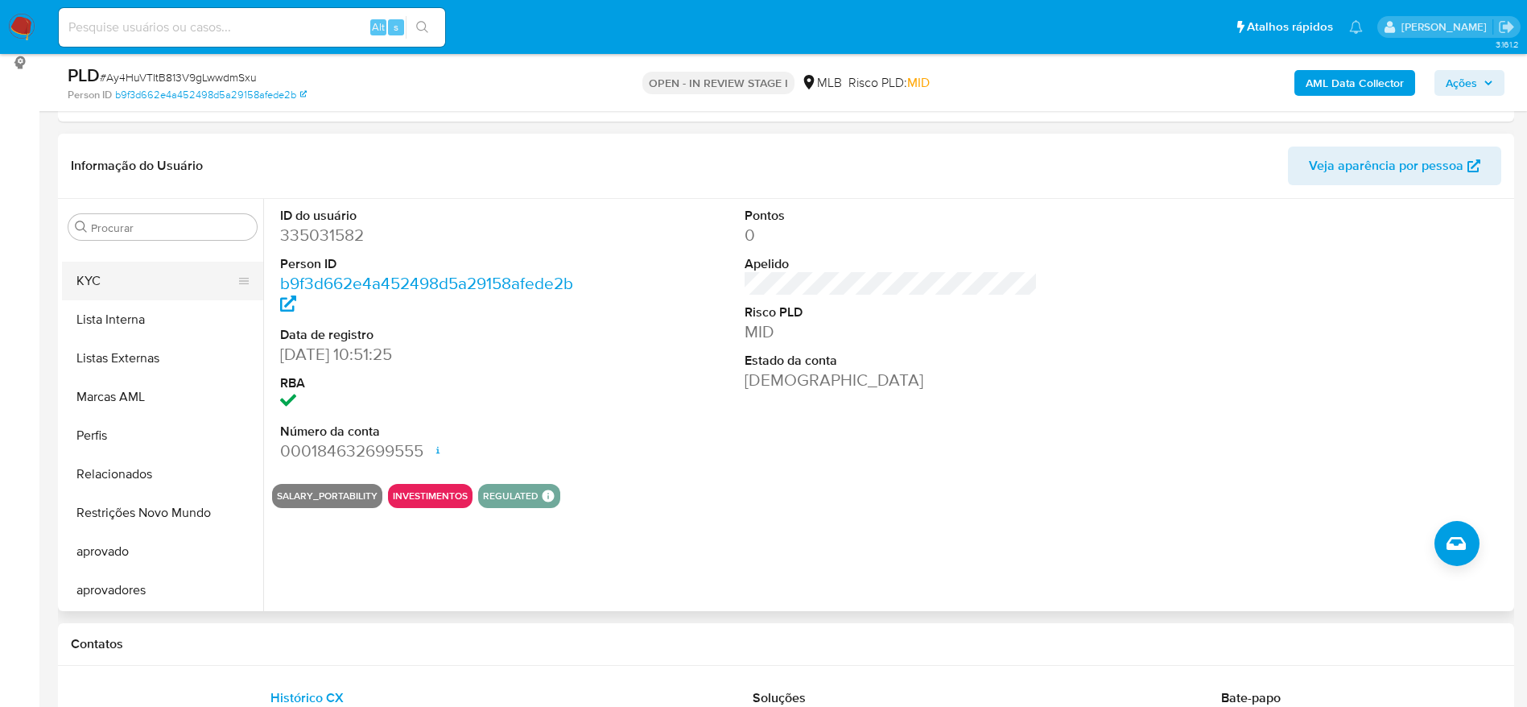
click at [118, 285] on button "KYC" at bounding box center [156, 281] width 188 height 39
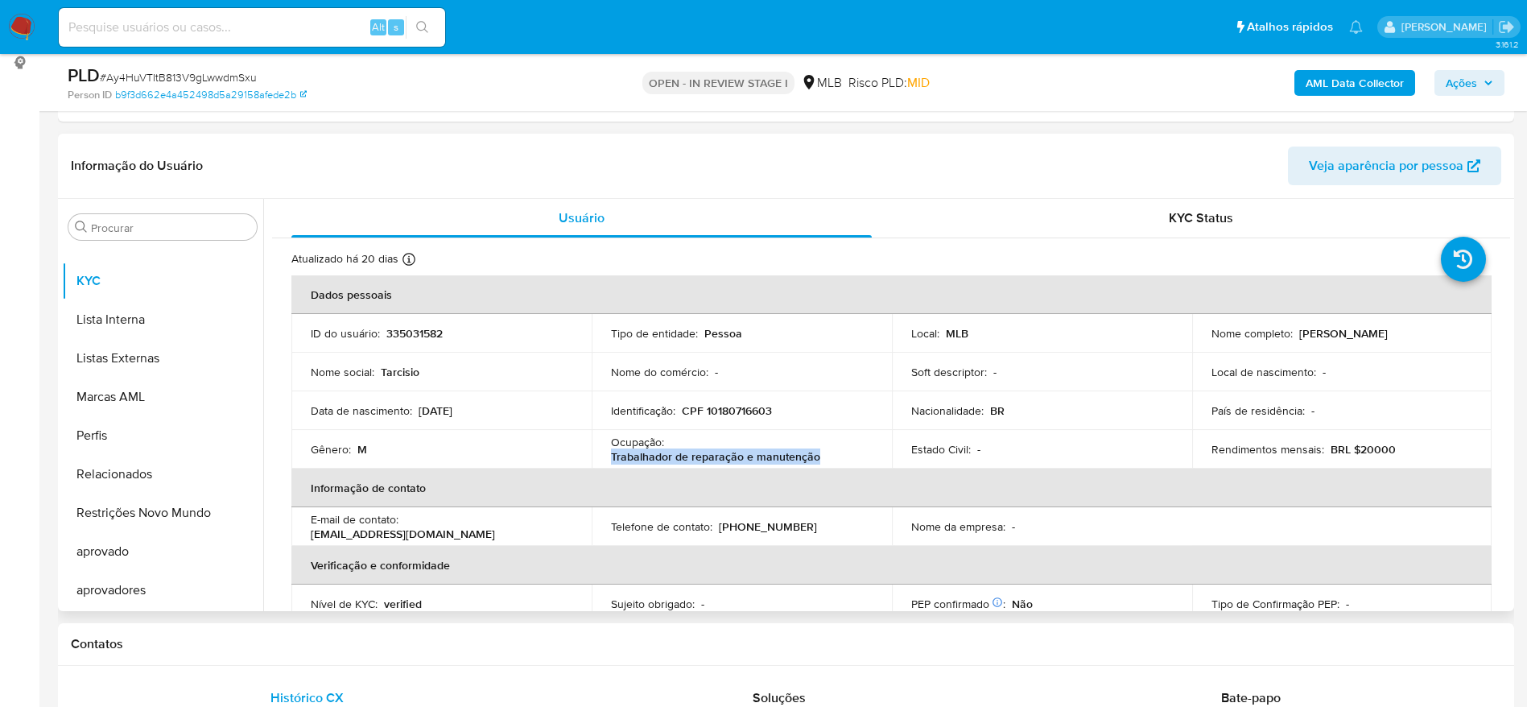
copy p "Trabalhador de reparação e manutenção"
drag, startPoint x: 838, startPoint y: 457, endPoint x: 607, endPoint y: 463, distance: 231.2
click at [607, 463] on td "Ocupação : Trabalhador de reparação e manutenção" at bounding box center [742, 449] width 300 height 39
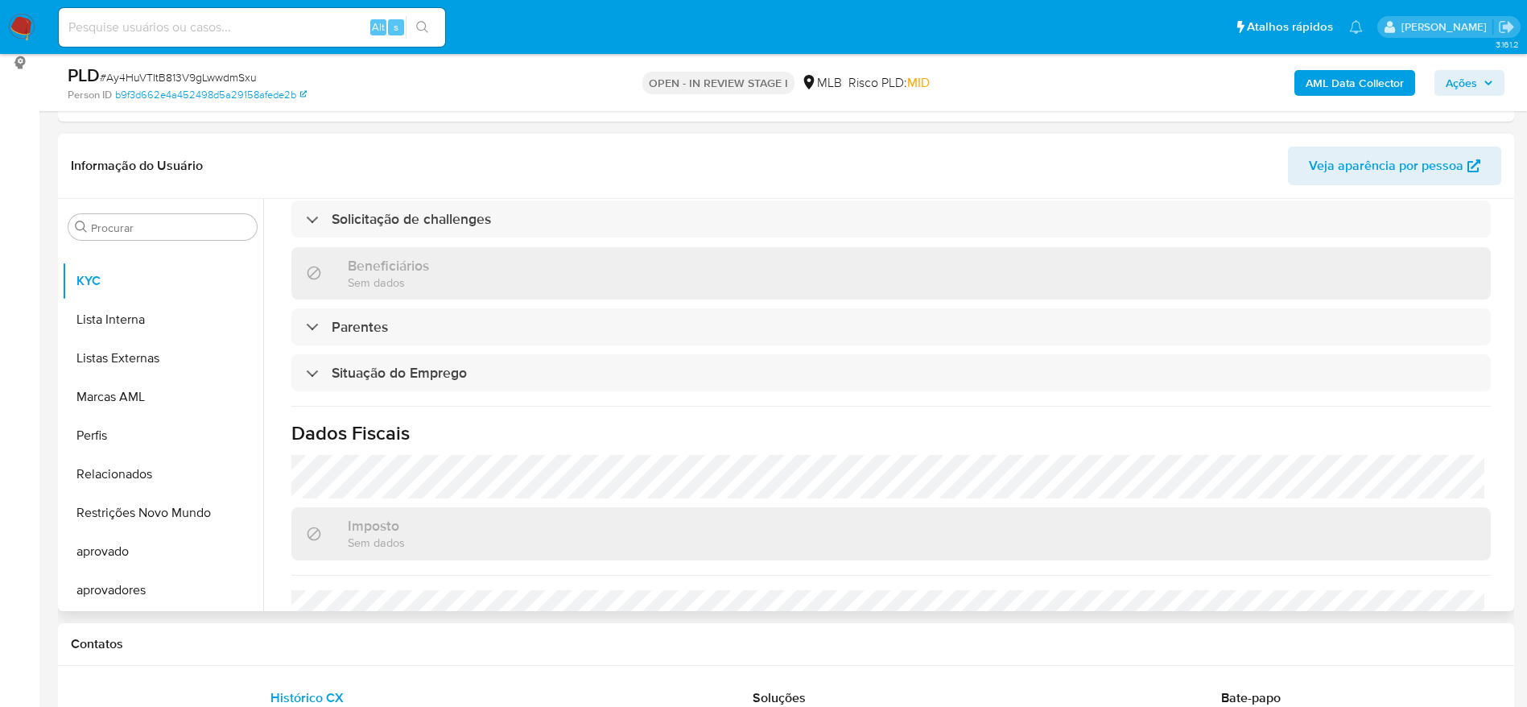
scroll to position [671, 0]
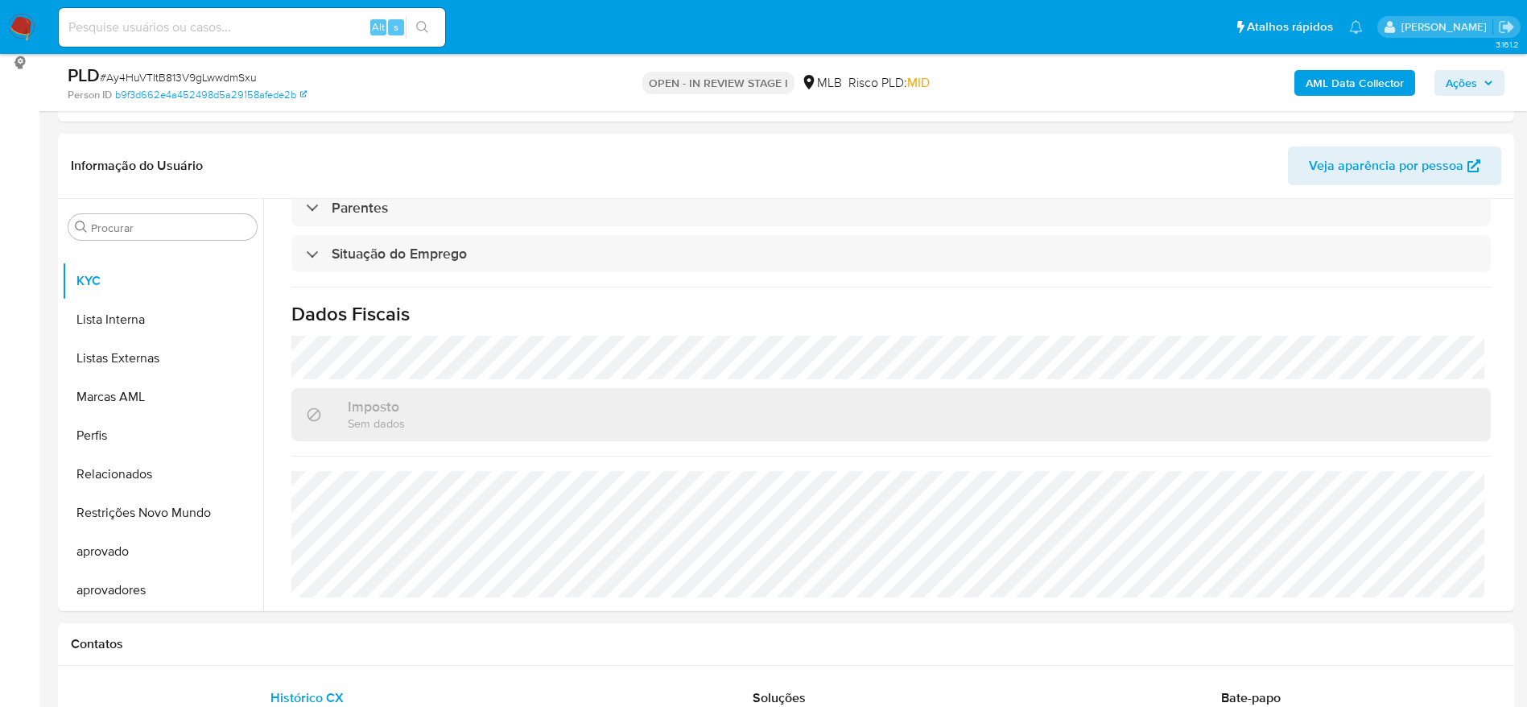
click at [1455, 81] on span "Ações" at bounding box center [1461, 83] width 31 height 26
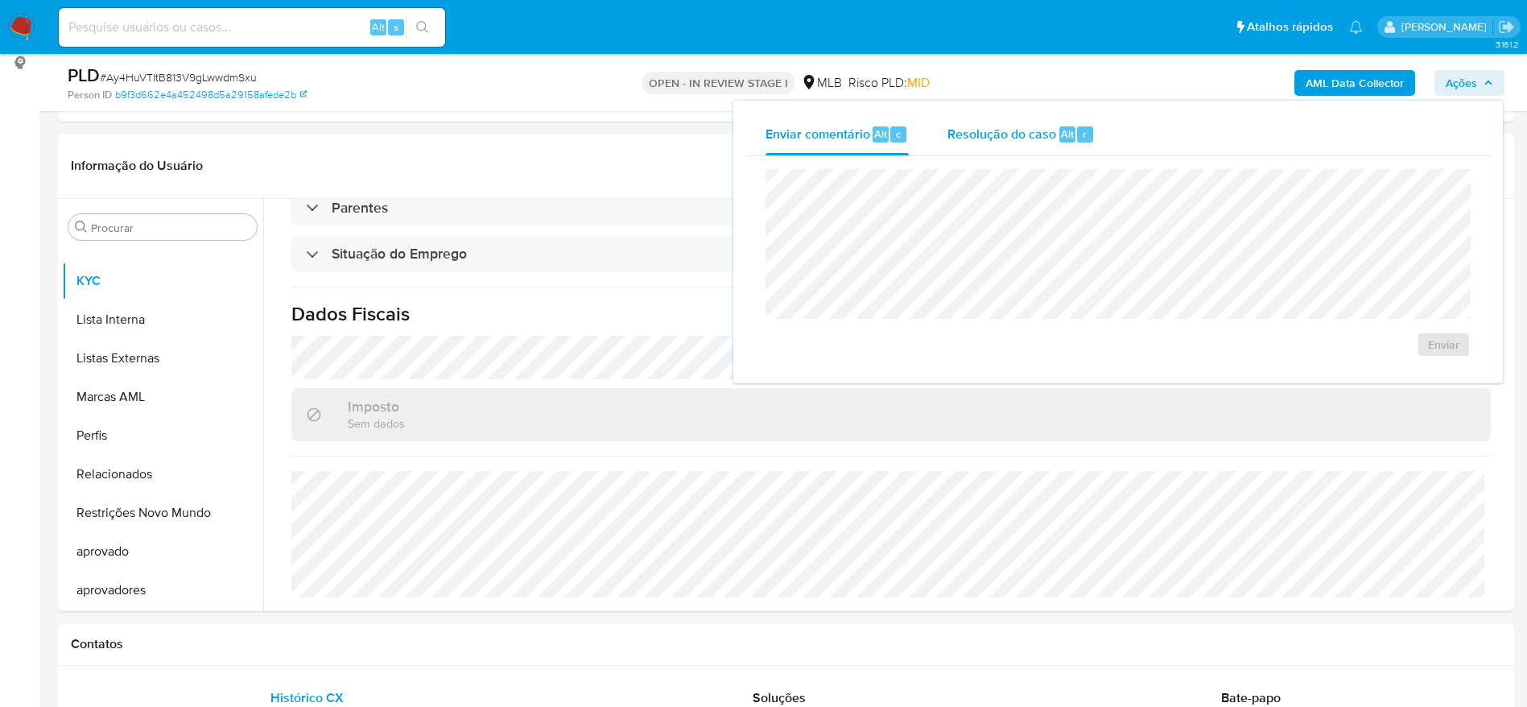
click at [979, 149] on div "Resolução do caso Alt r" at bounding box center [1021, 135] width 147 height 42
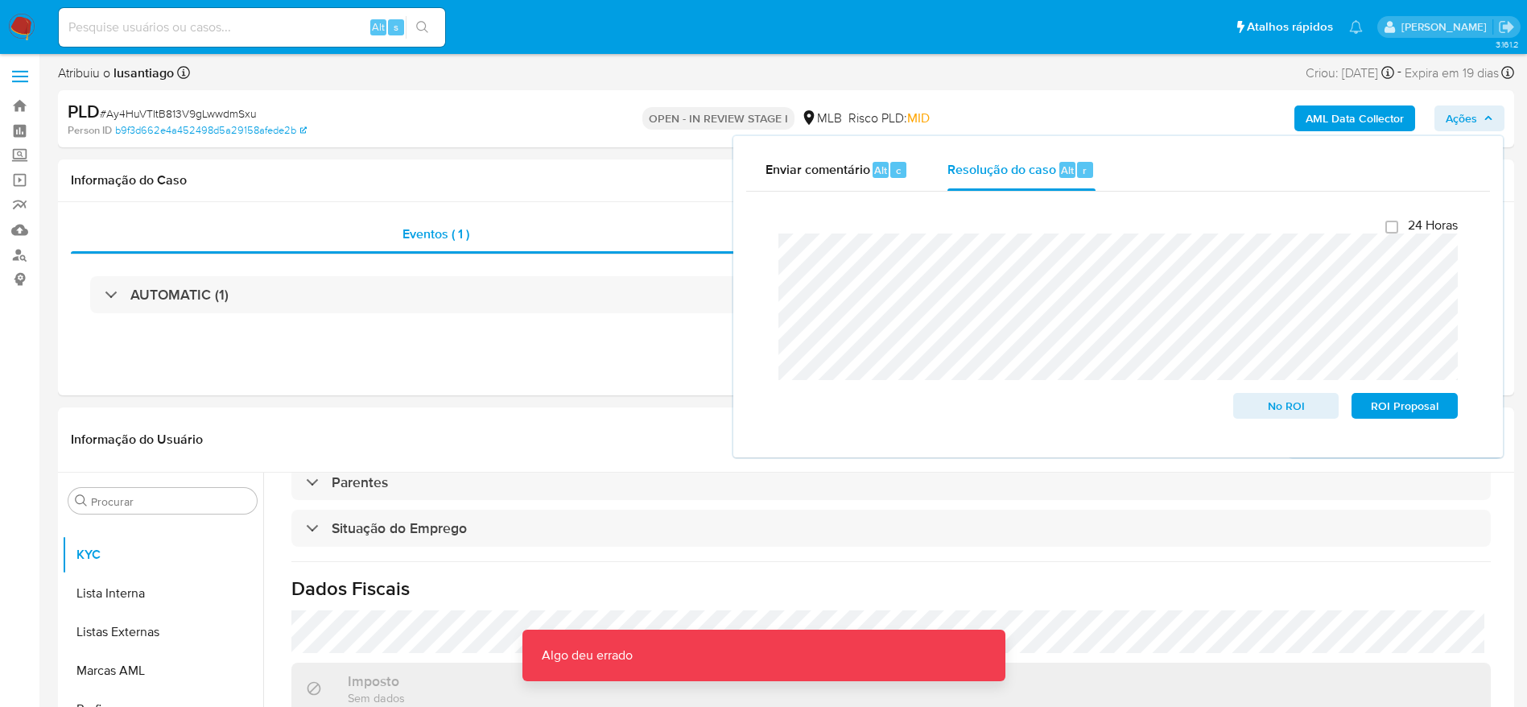
scroll to position [0, 0]
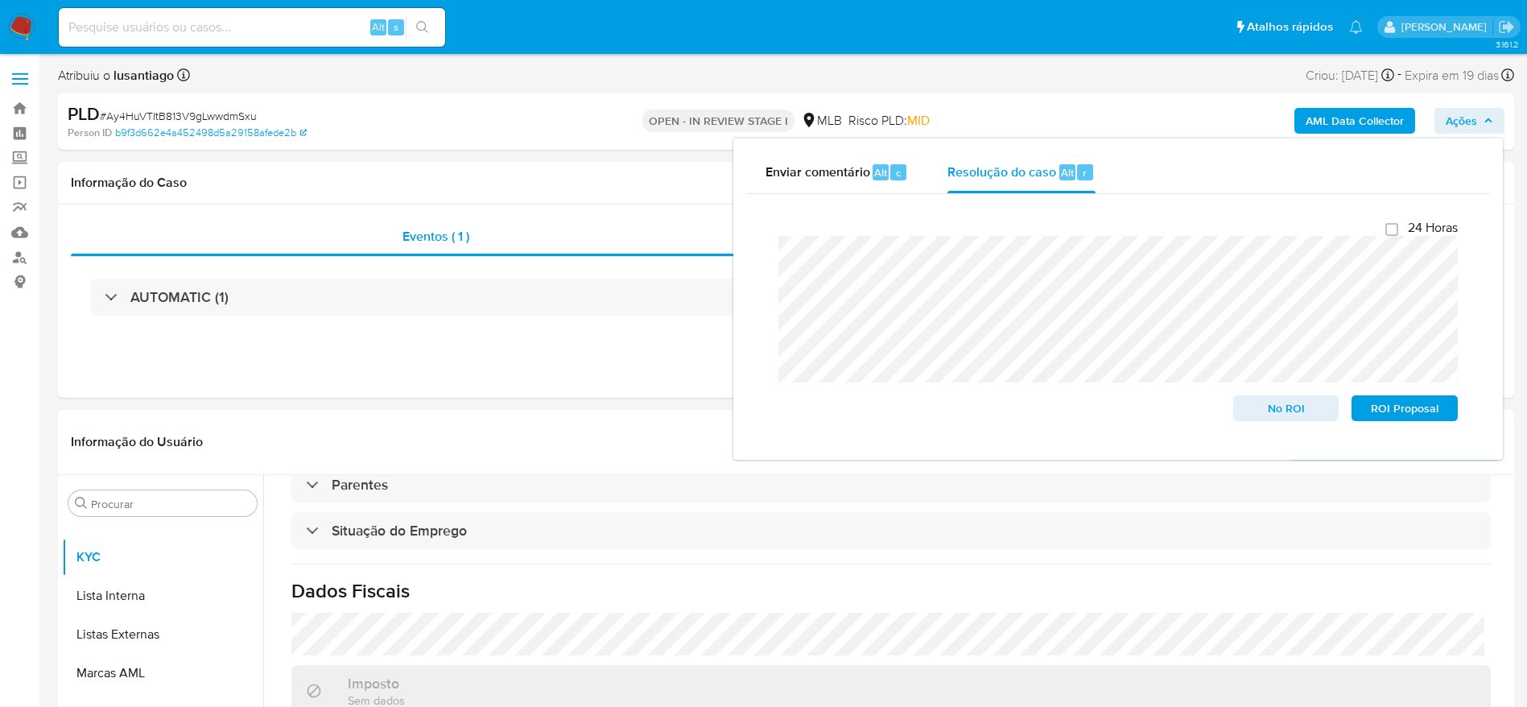
click at [1379, 116] on b "AML Data Collector" at bounding box center [1355, 121] width 98 height 26
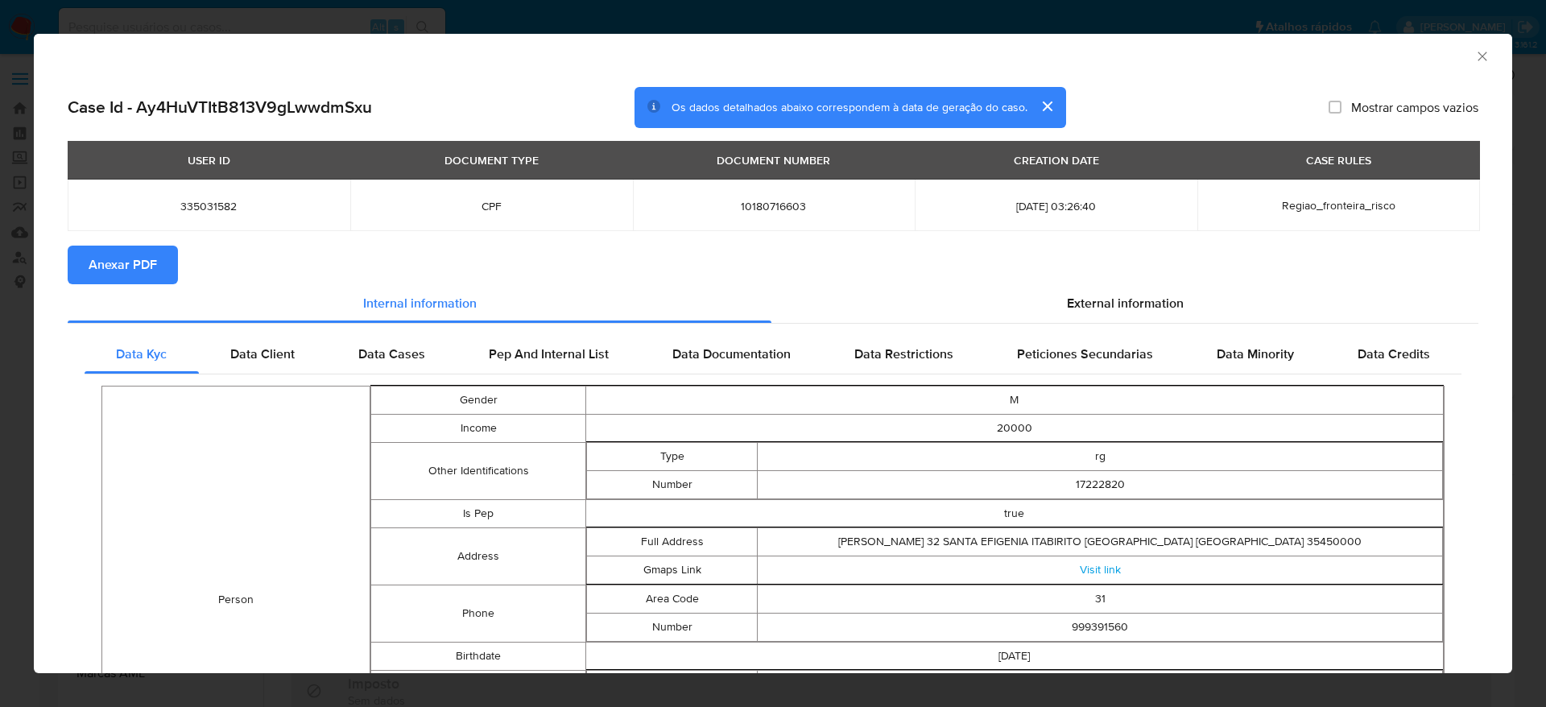
click at [151, 259] on span "Anexar PDF" at bounding box center [123, 264] width 68 height 35
click at [1478, 53] on icon "Fechar a janela" at bounding box center [1482, 56] width 9 height 9
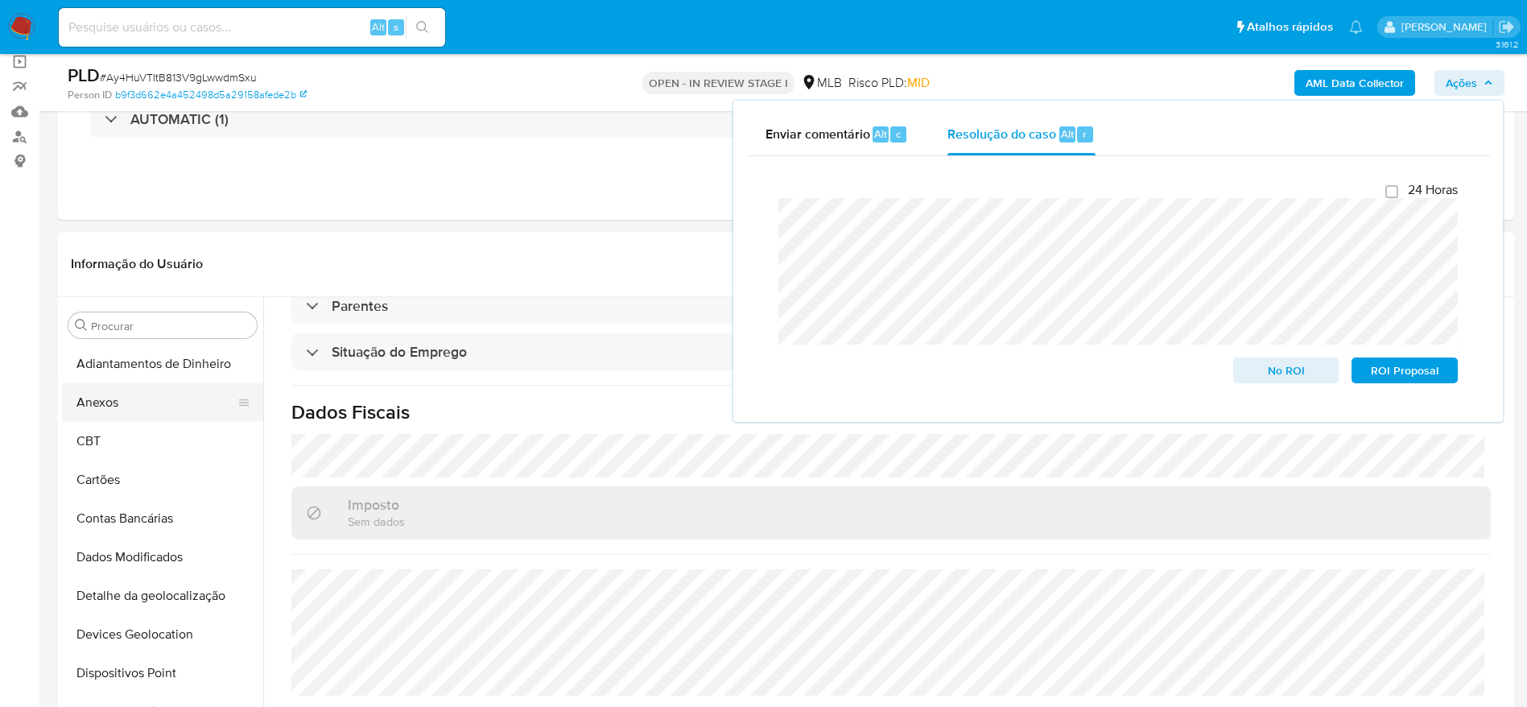
click at [135, 414] on button "Anexos" at bounding box center [156, 402] width 188 height 39
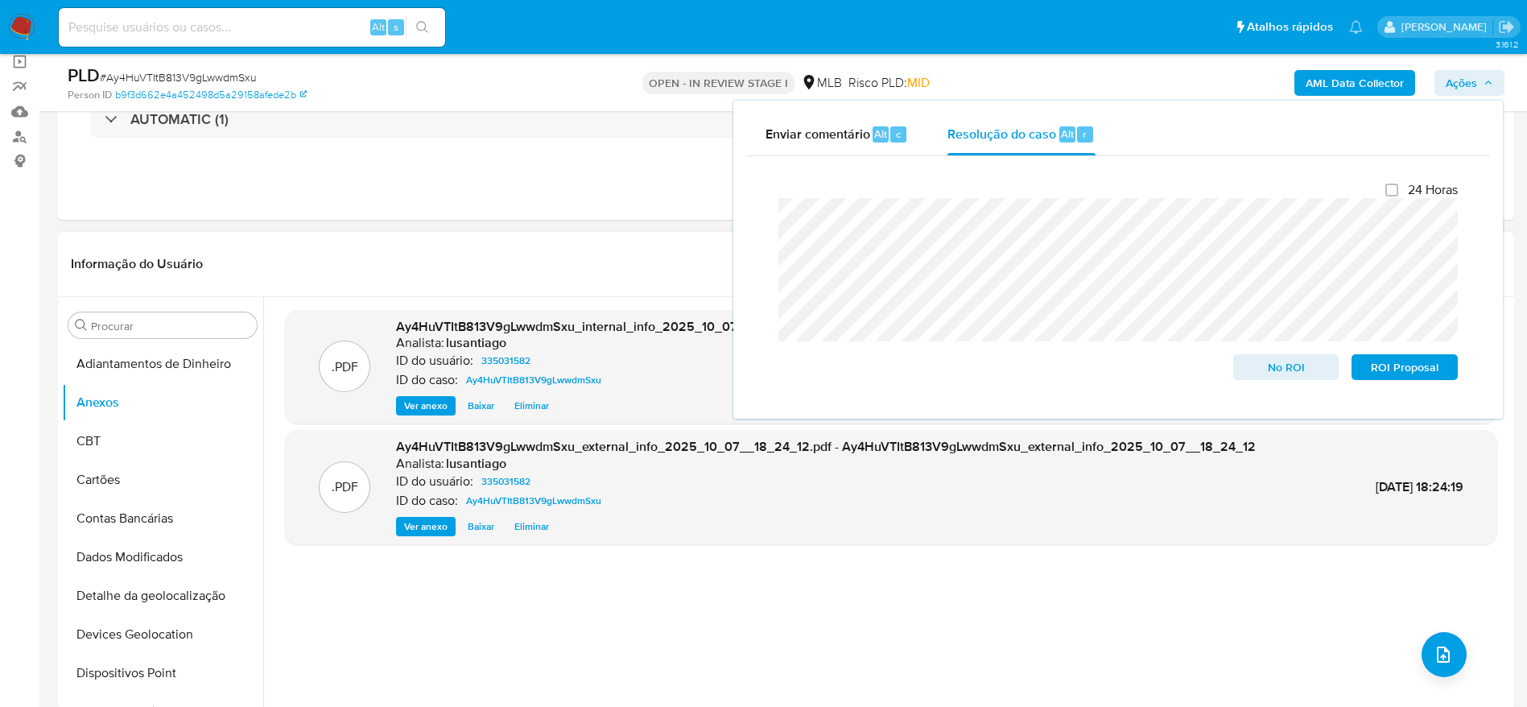
click at [580, 268] on header "Informação do Usuário Veja aparência por pessoa" at bounding box center [786, 264] width 1431 height 39
click at [1458, 86] on span "Ações" at bounding box center [1461, 83] width 31 height 26
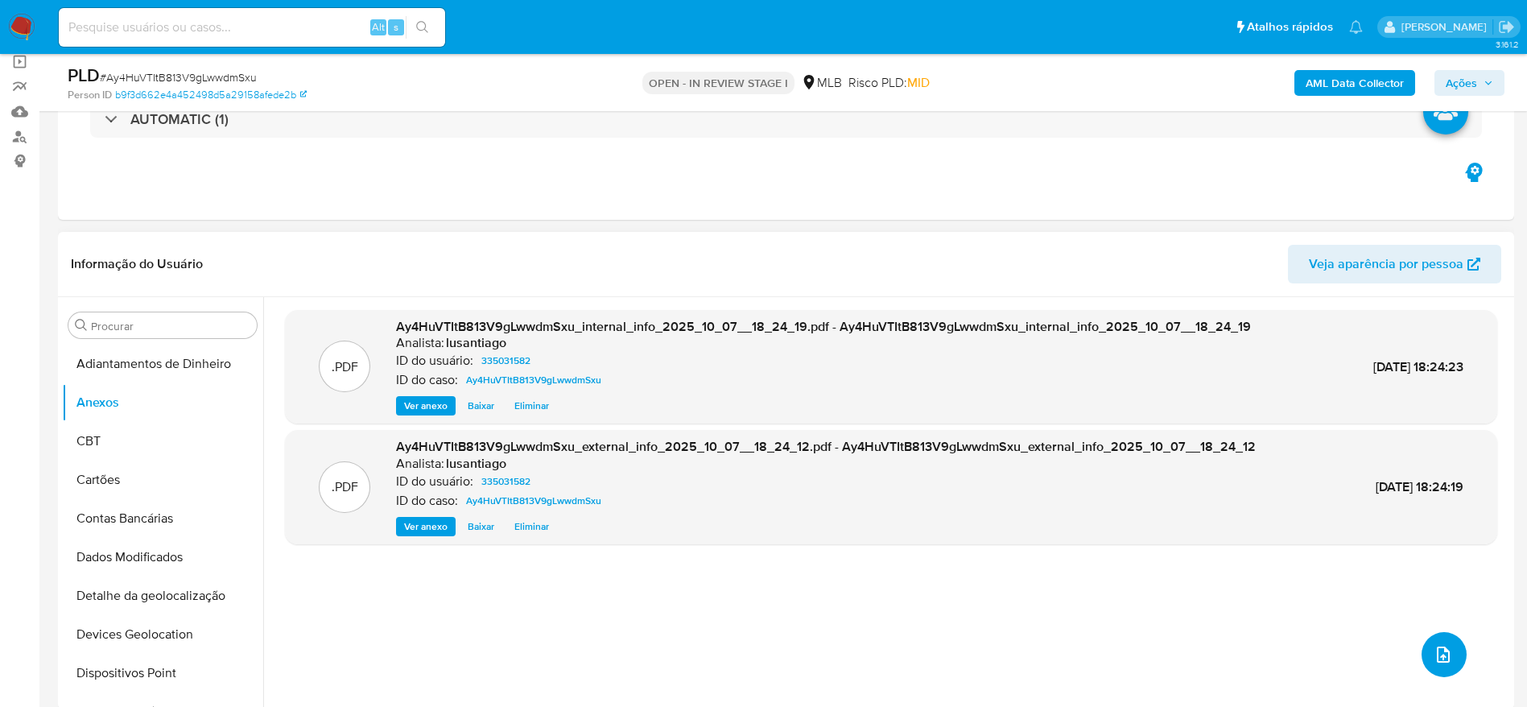
click at [1441, 658] on icon "upload-file" at bounding box center [1443, 654] width 19 height 19
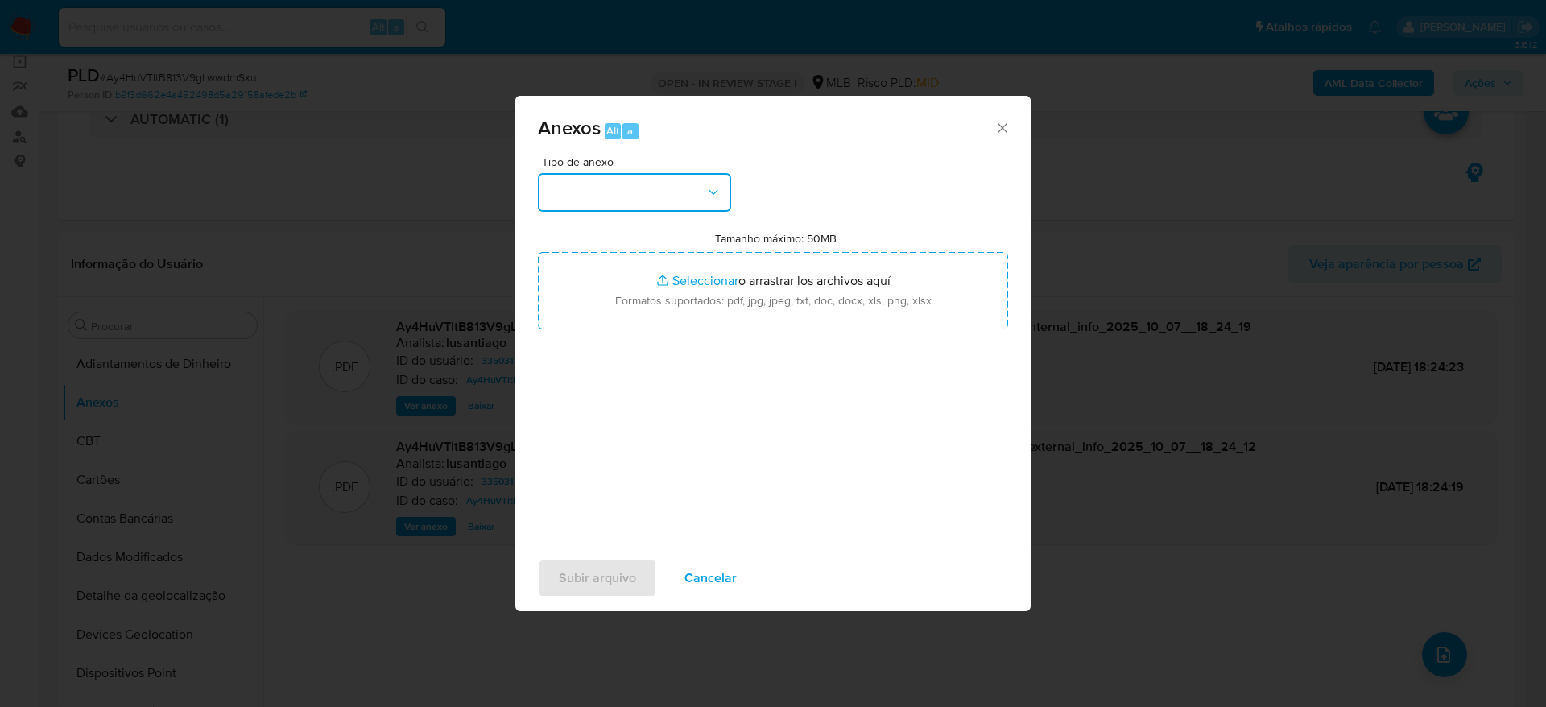
drag, startPoint x: 678, startPoint y: 195, endPoint x: 668, endPoint y: 211, distance: 18.8
click at [677, 193] on button "button" at bounding box center [634, 192] width 193 height 39
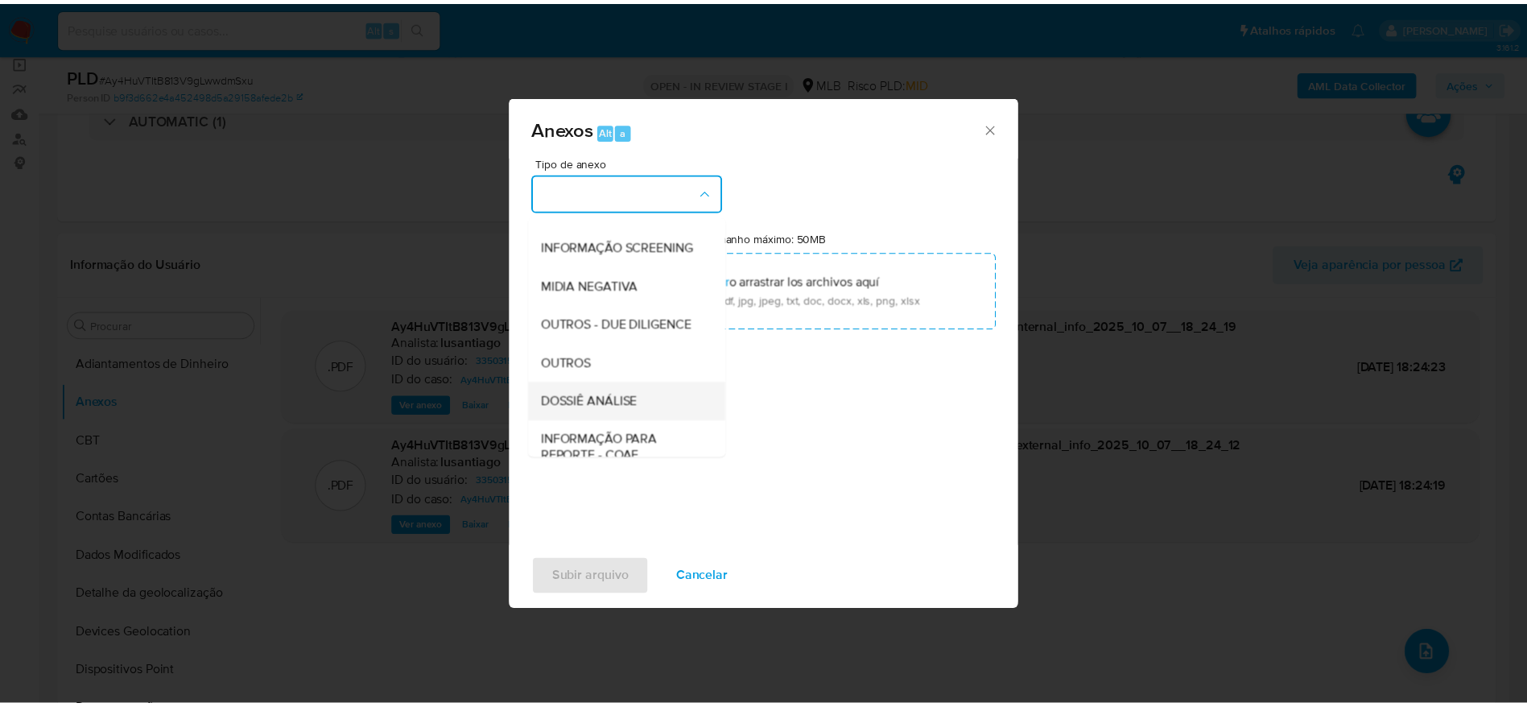
scroll to position [248, 0]
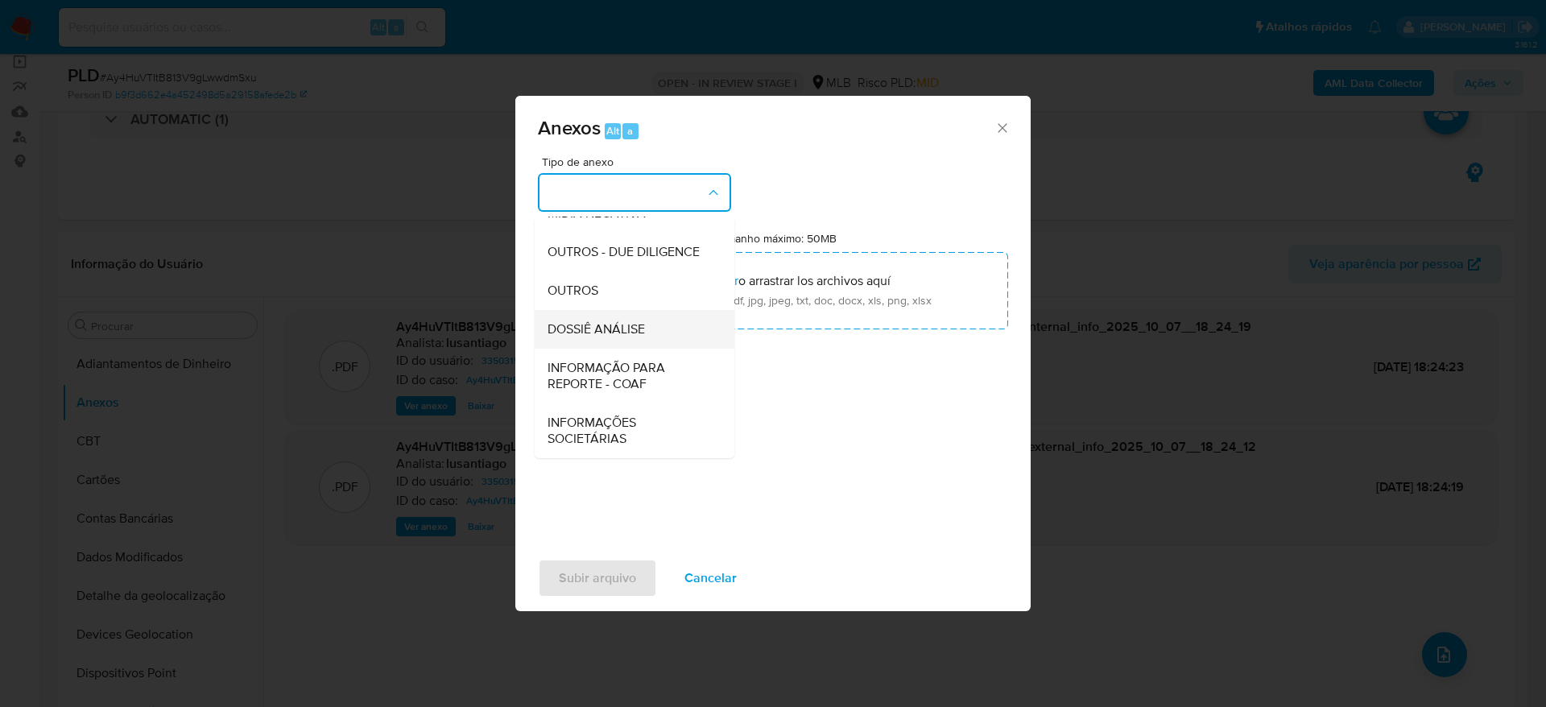
click at [610, 317] on div "DOSSIÊ ANÁLISE" at bounding box center [630, 329] width 164 height 39
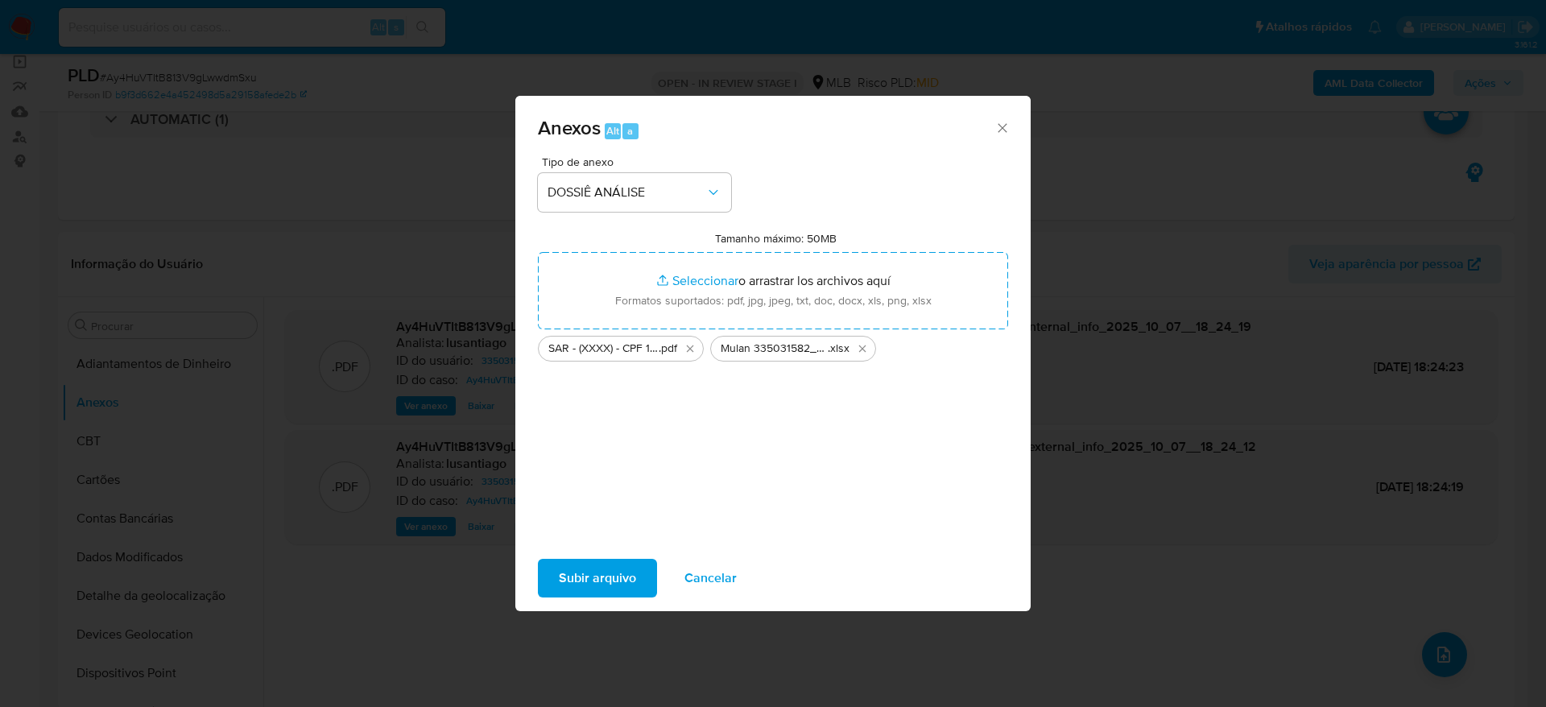
click at [609, 576] on span "Subir arquivo" at bounding box center [597, 577] width 77 height 35
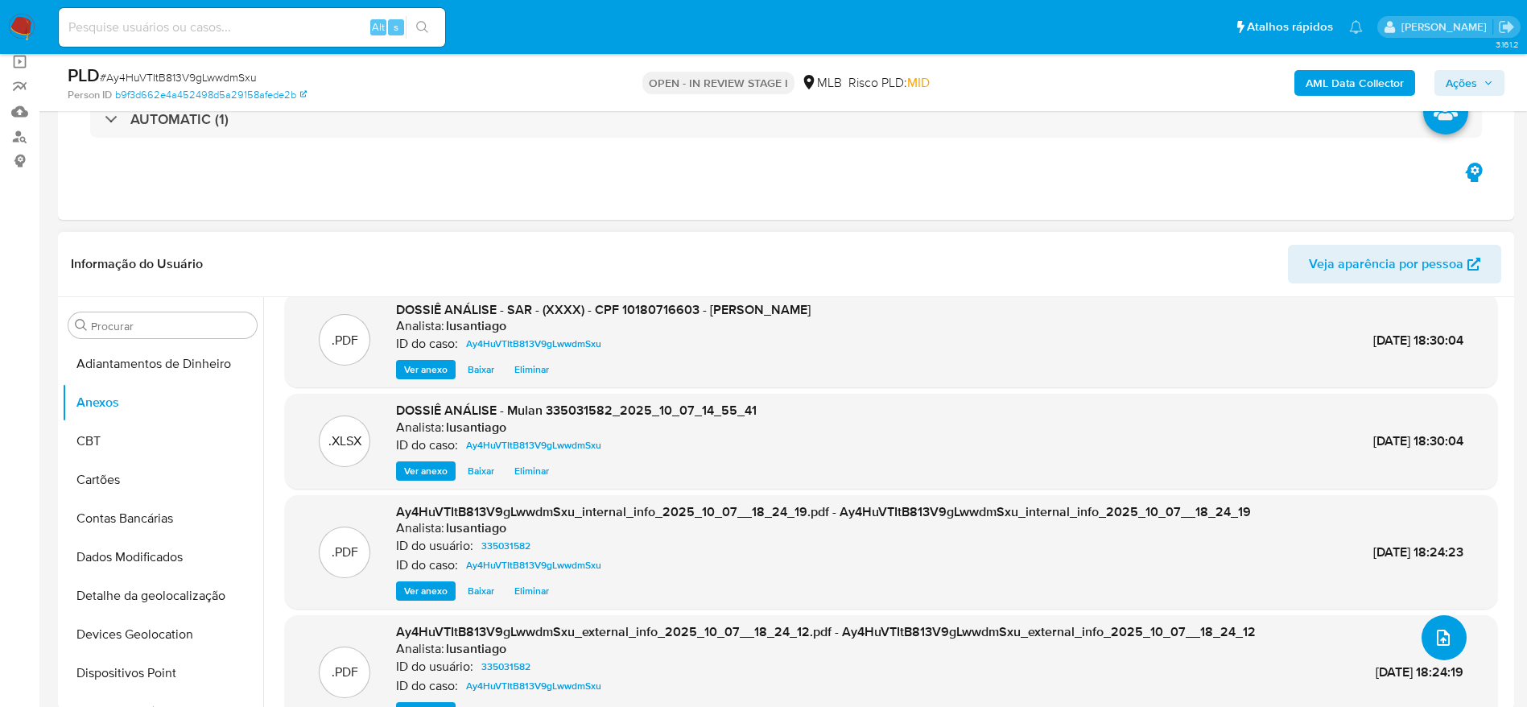
scroll to position [0, 0]
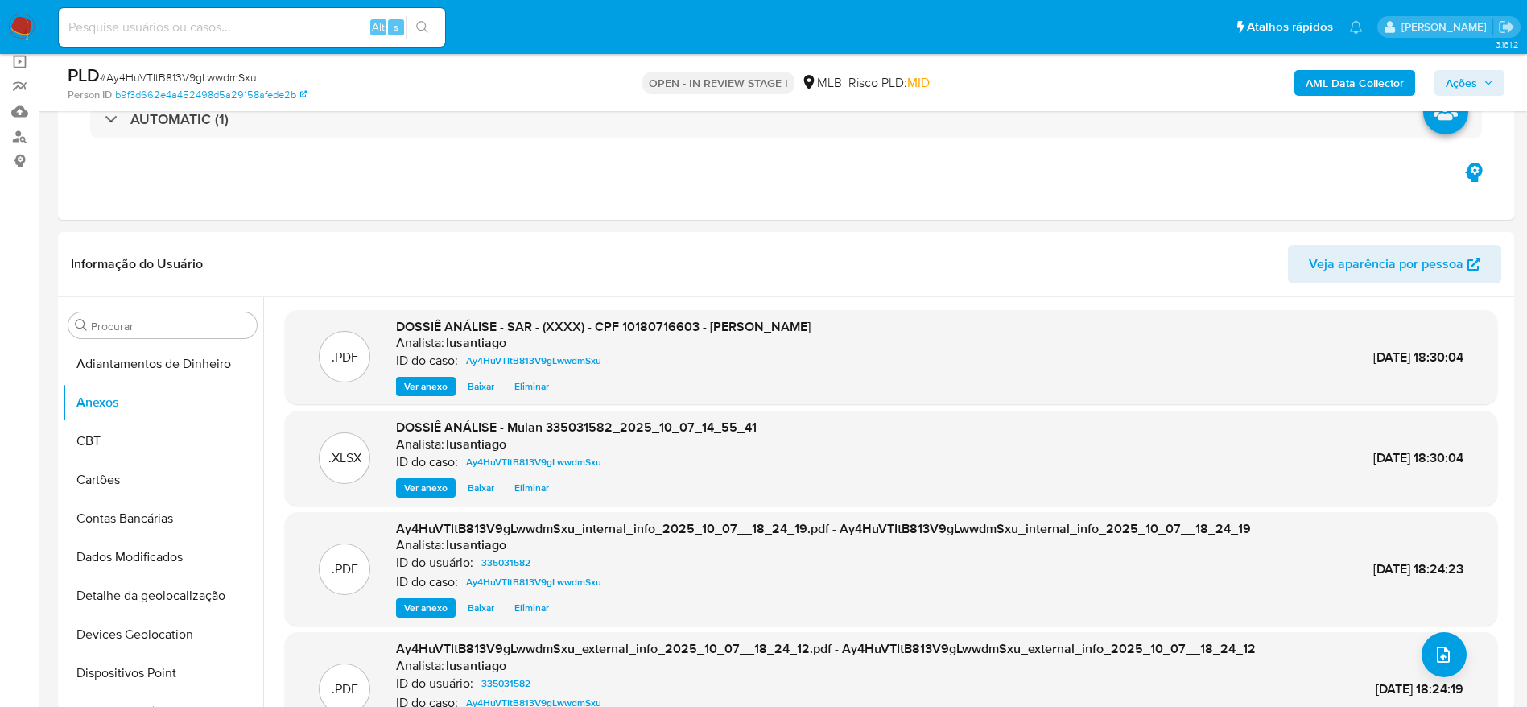
click at [1460, 74] on span "Ações" at bounding box center [1461, 83] width 31 height 26
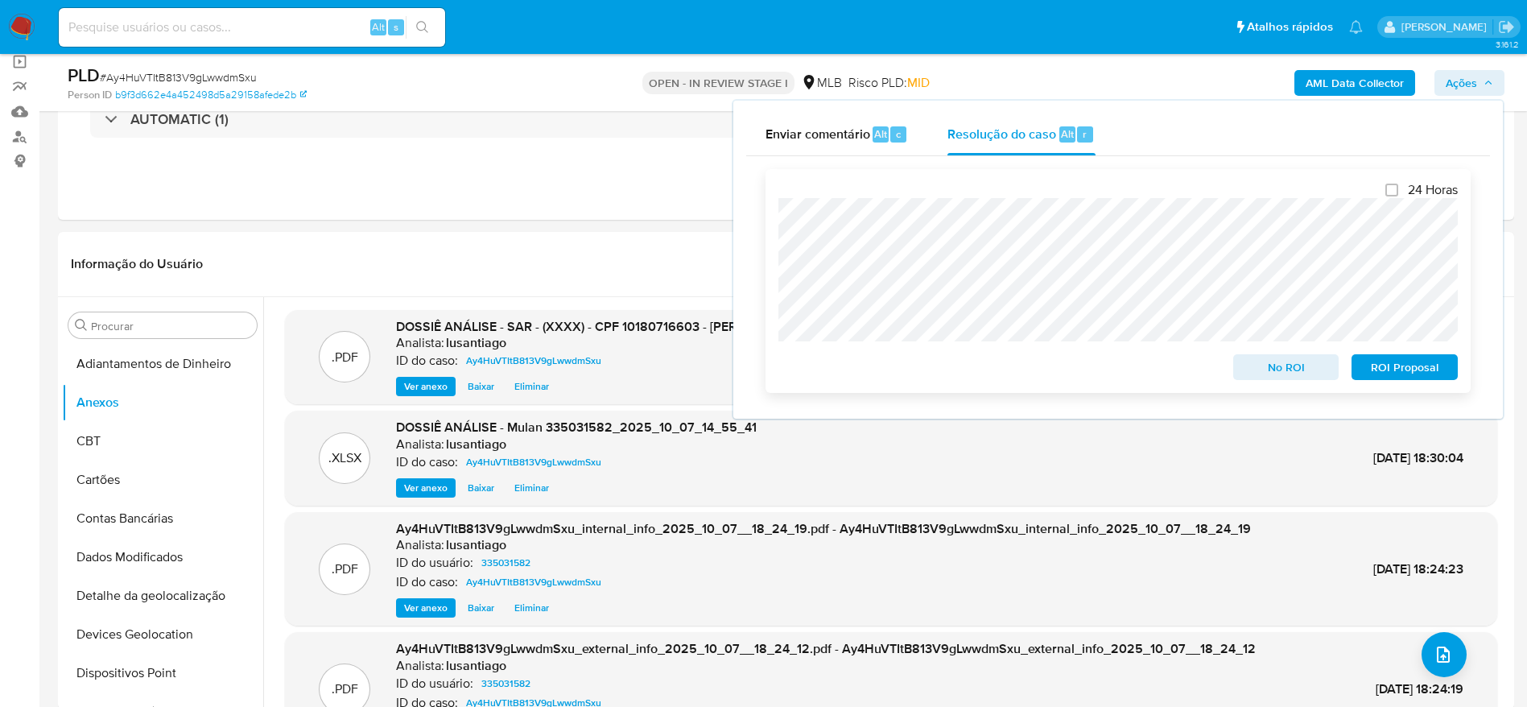
click at [1383, 368] on span "ROI Proposal" at bounding box center [1405, 367] width 84 height 23
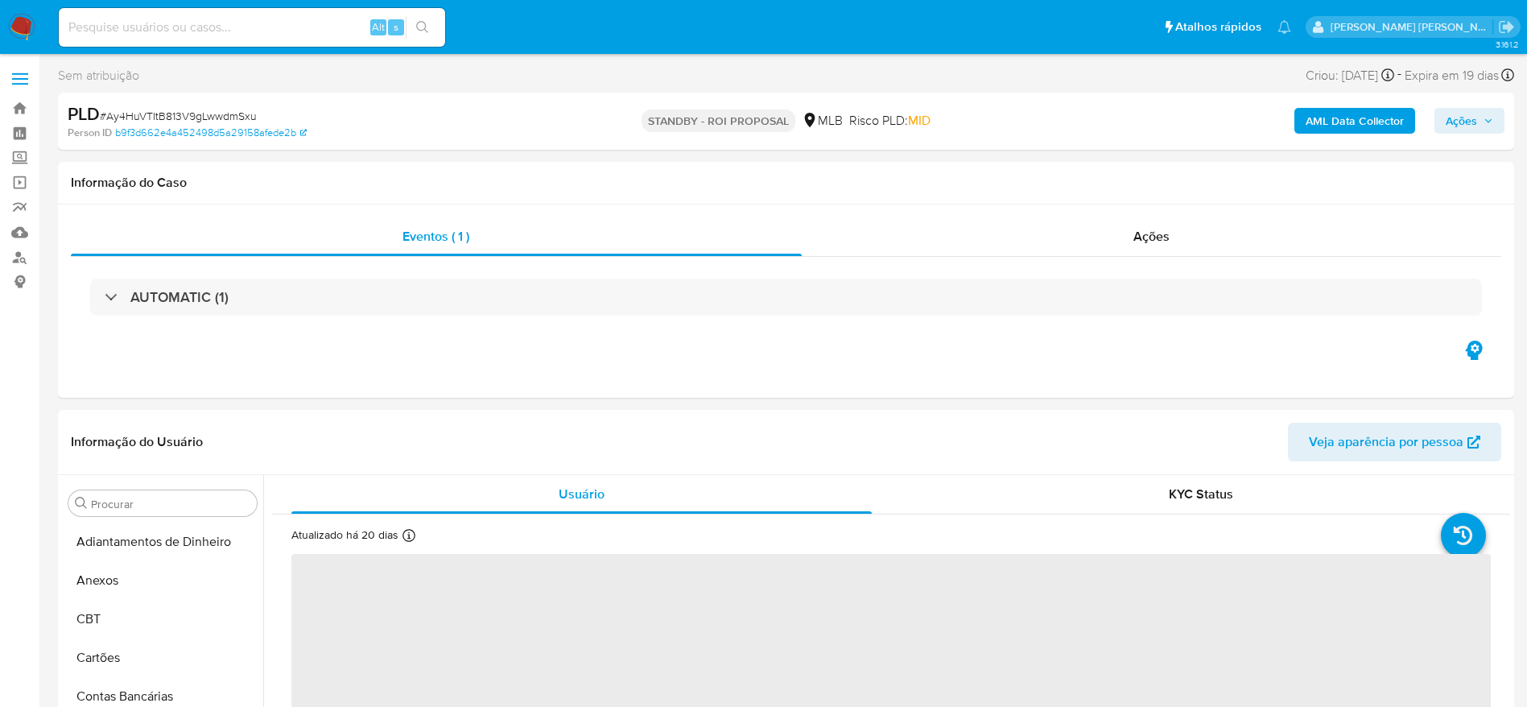
select select "10"
